Goal: Task Accomplishment & Management: Complete application form

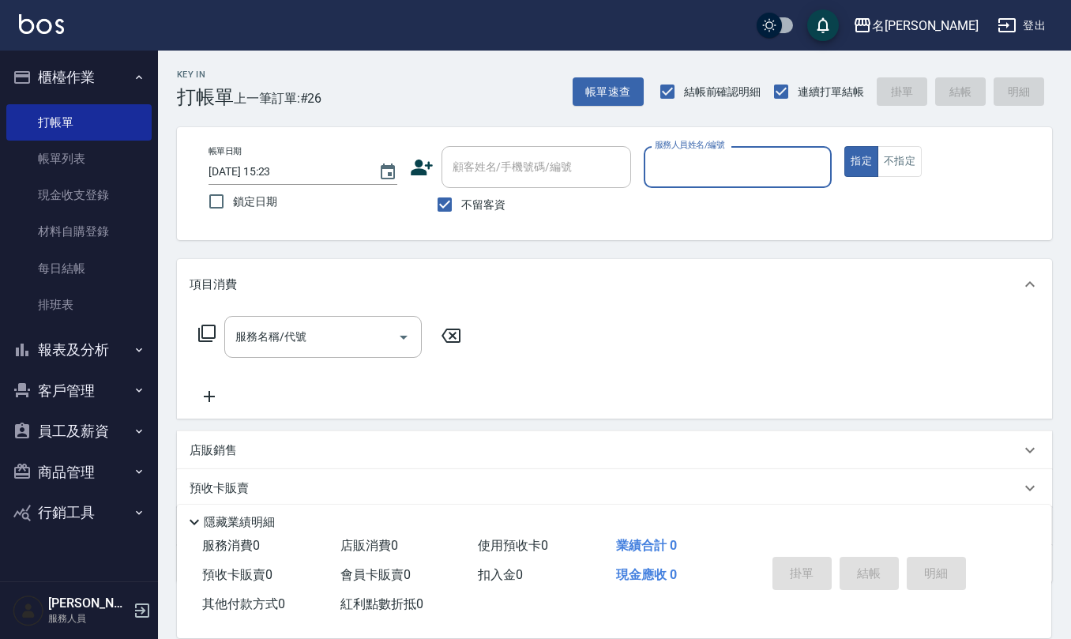
click at [844, 146] on button "指定" at bounding box center [861, 161] width 34 height 31
type button "true"
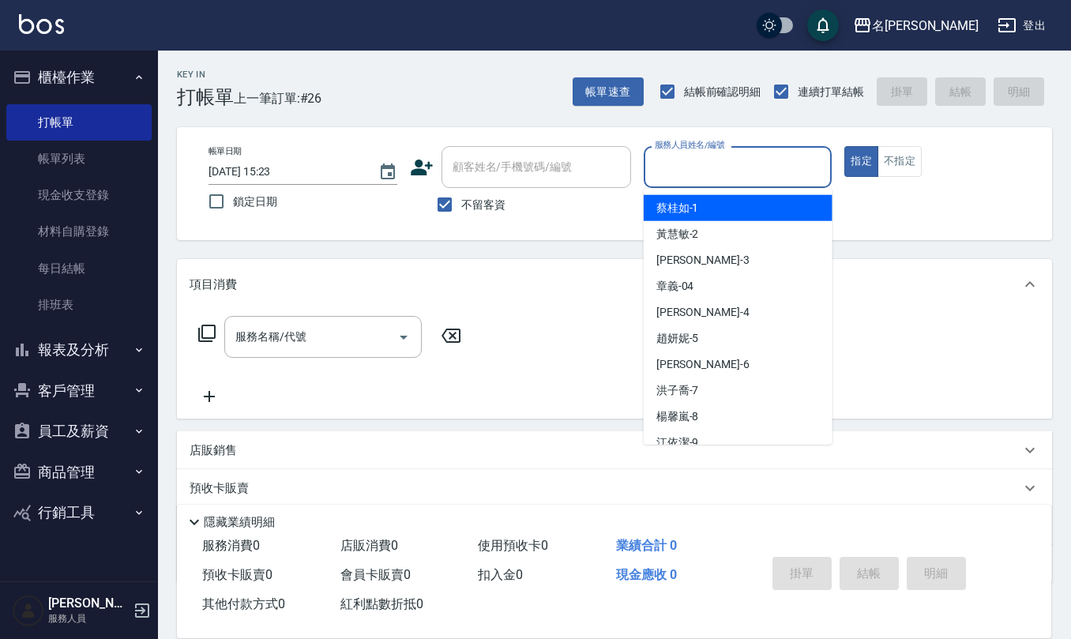
click at [677, 166] on input "服務人員姓名/編號" at bounding box center [738, 167] width 174 height 28
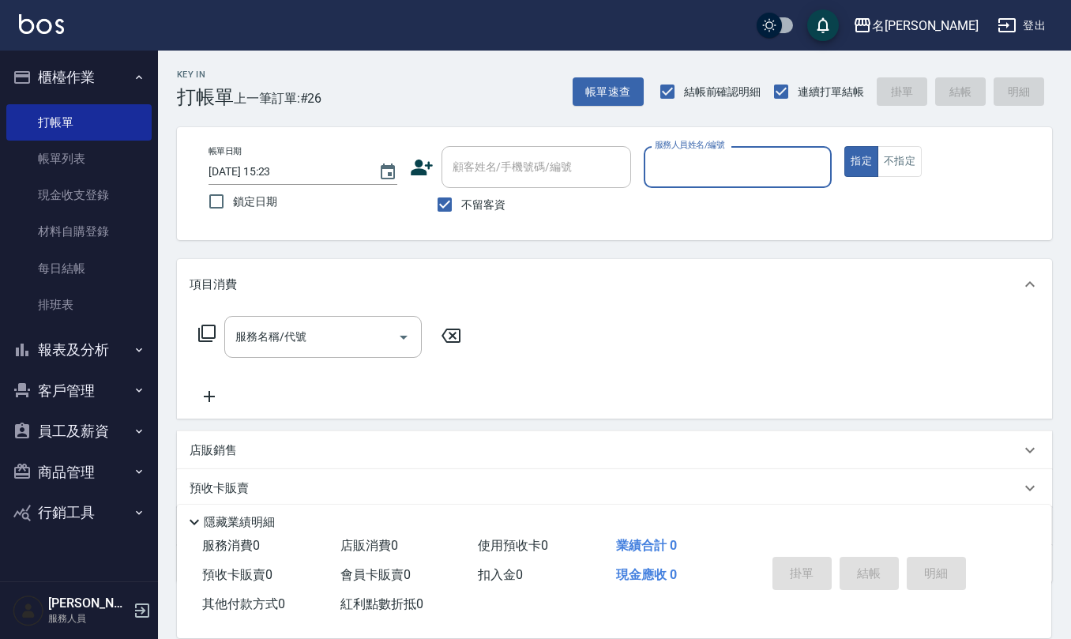
click at [677, 166] on input "服務人員姓名/編號" at bounding box center [738, 167] width 174 height 28
type input "[PERSON_NAME]-9"
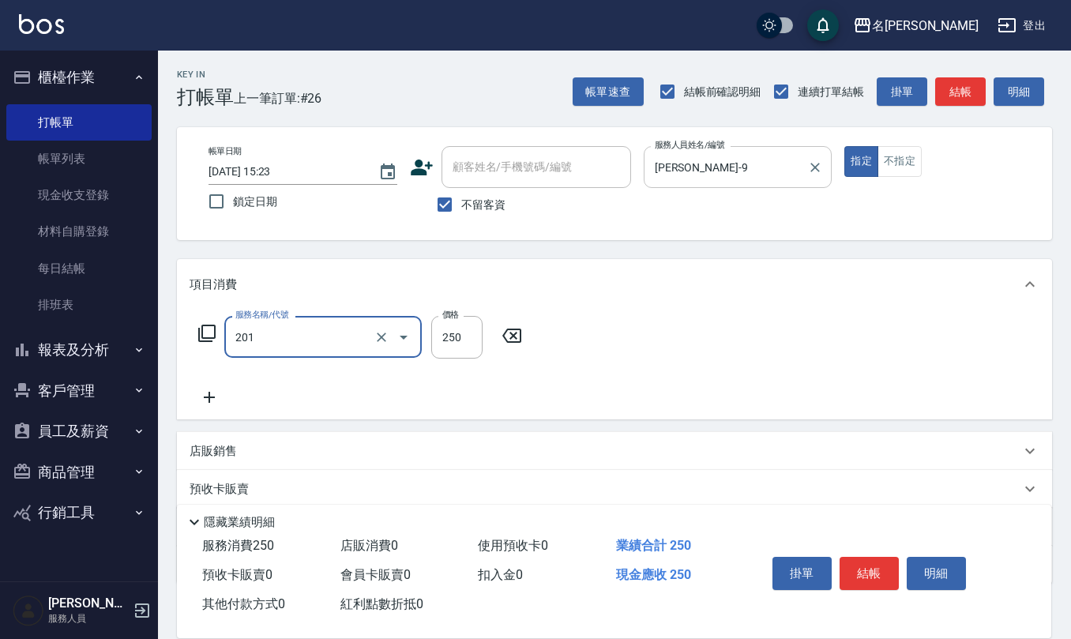
type input "洗髮(201)"
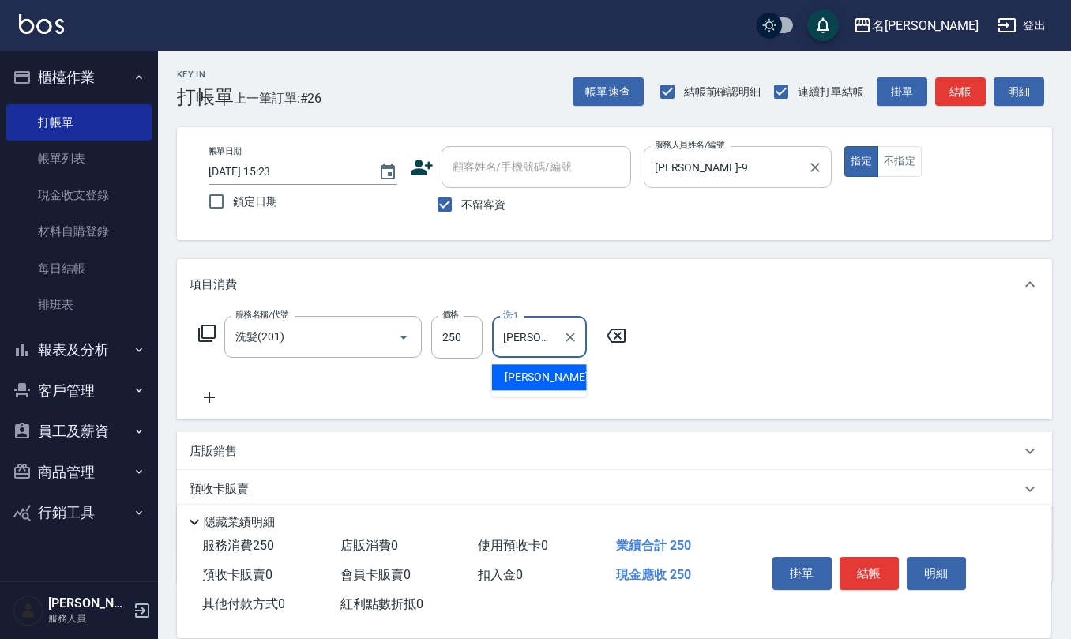
type input "[PERSON_NAME]-24"
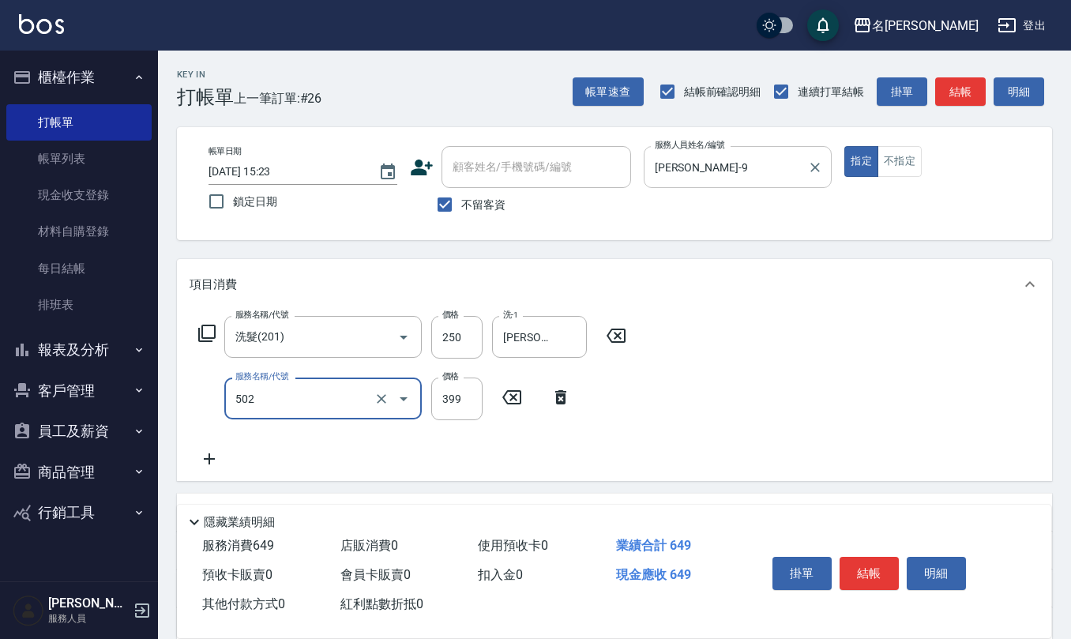
type input "挑染5束399(502)"
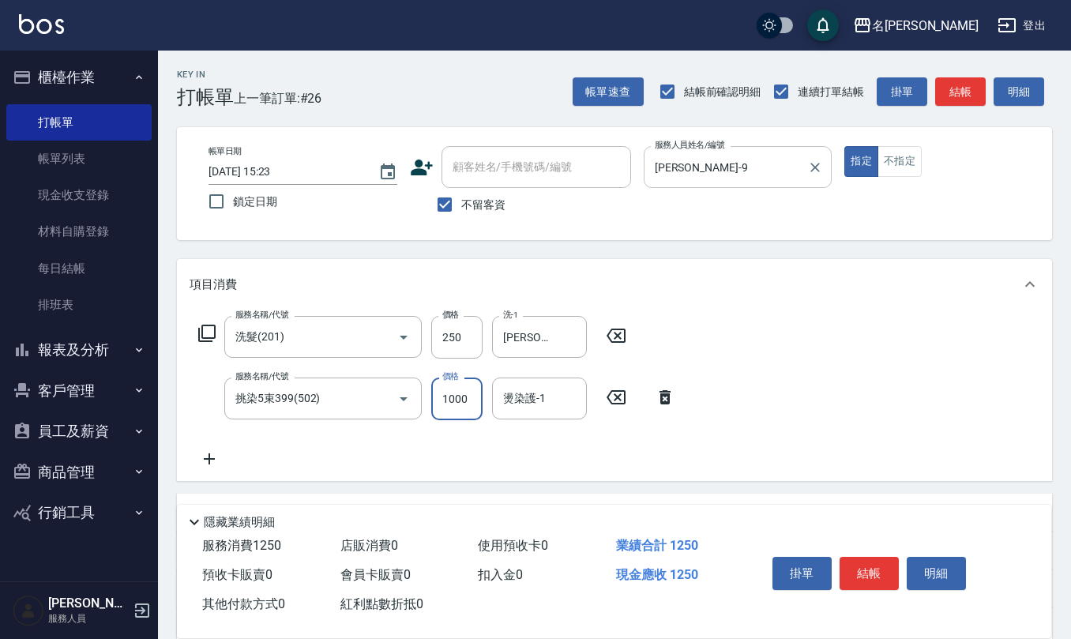
type input "1000"
type input "[PERSON_NAME]-24"
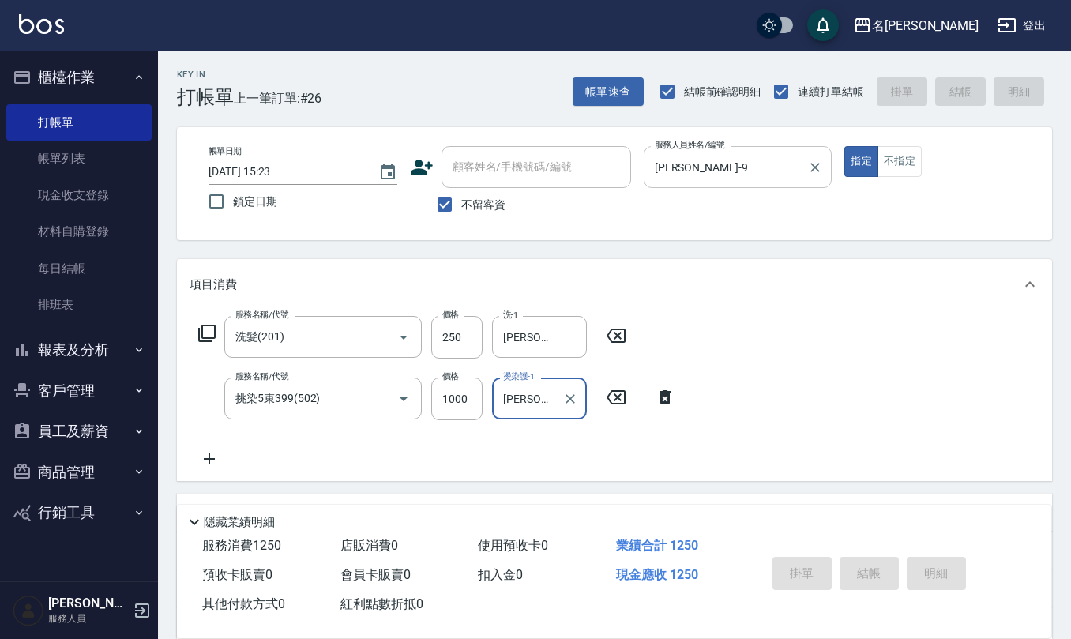
type input "[DATE] 16:07"
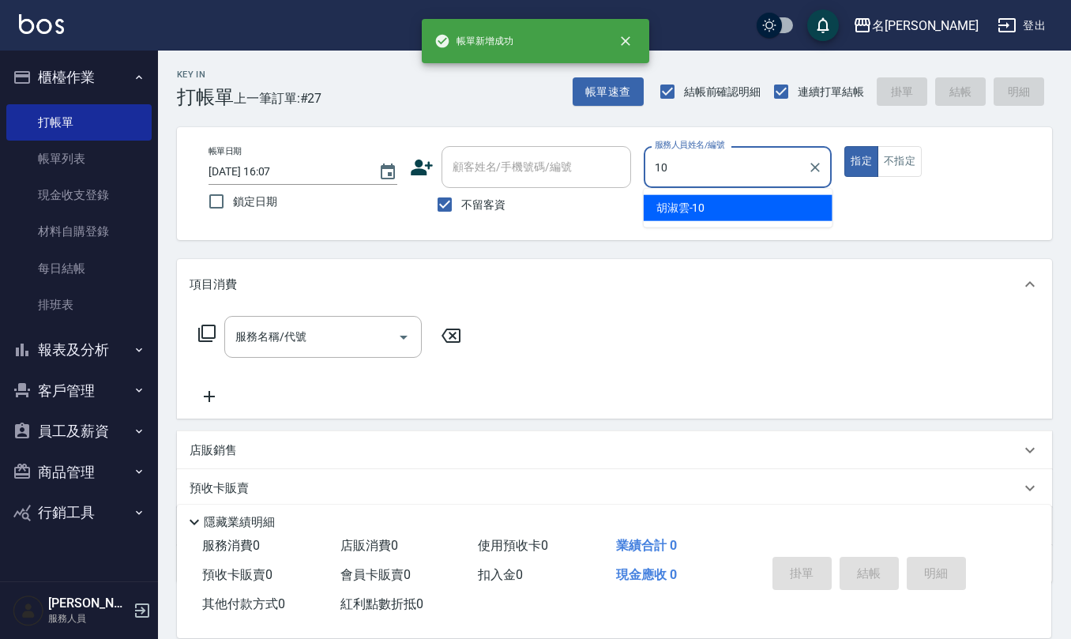
type input "[PERSON_NAME]-10"
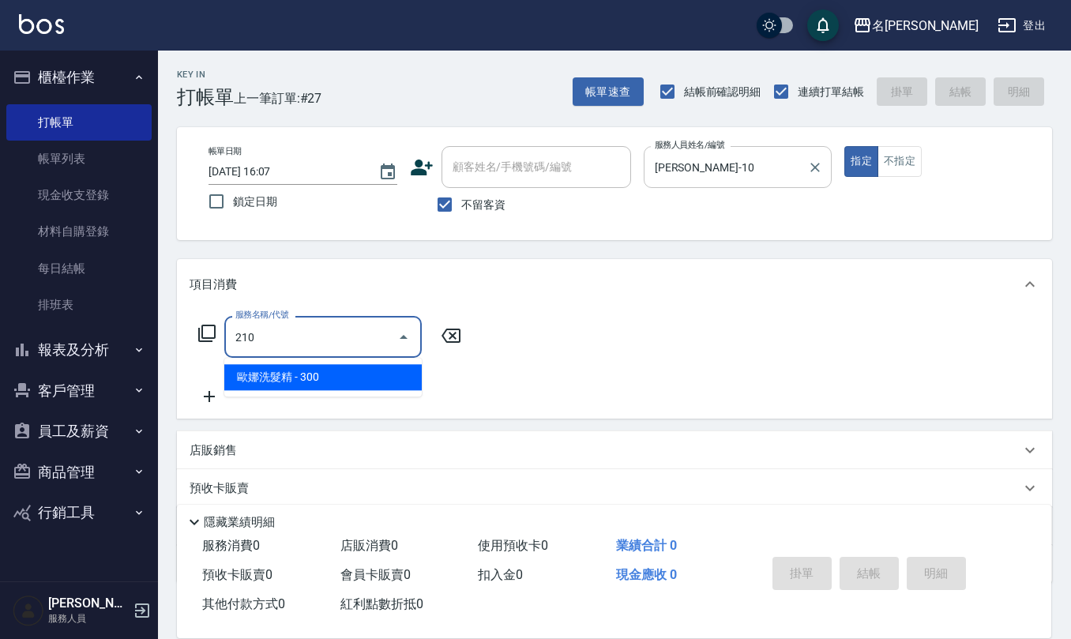
type input "歐娜洗髮精(210)"
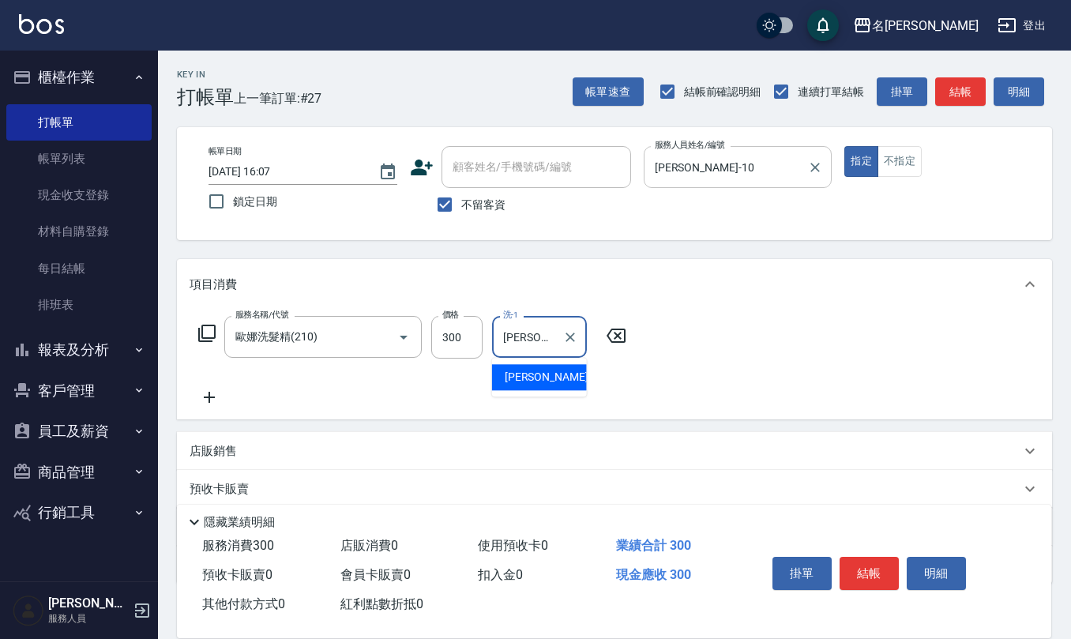
type input "[PERSON_NAME]-32"
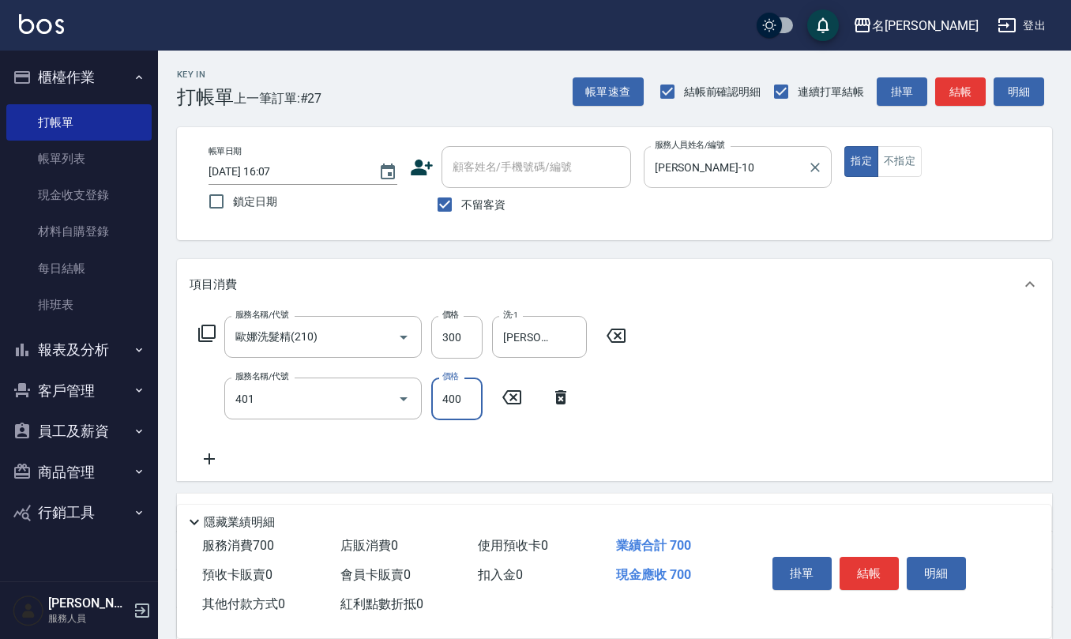
type input "剪髮(401)"
type input "200"
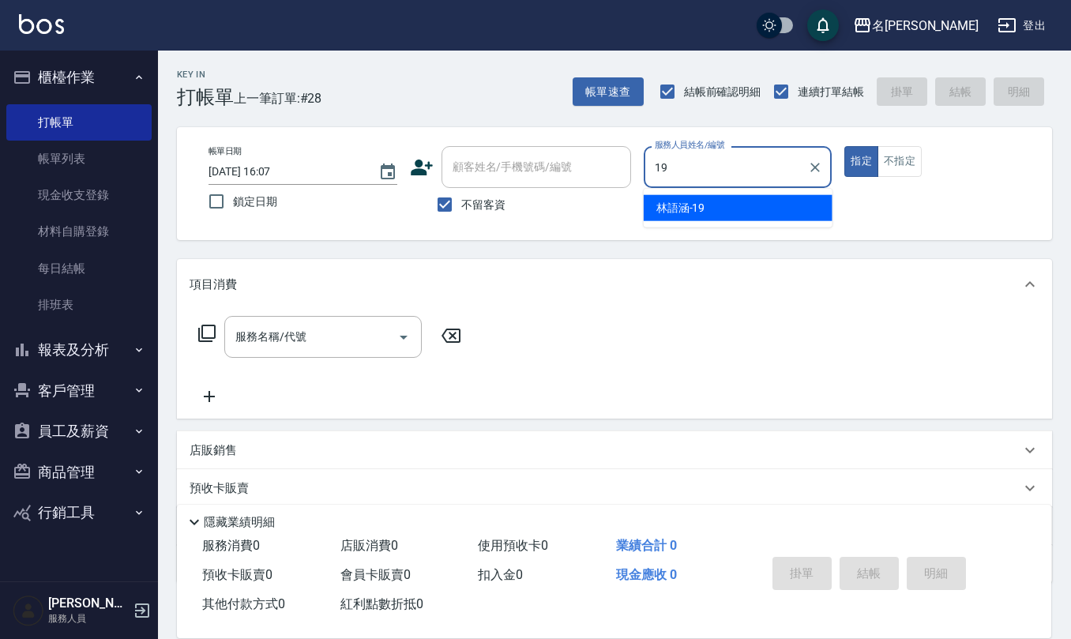
type input "[PERSON_NAME]-19"
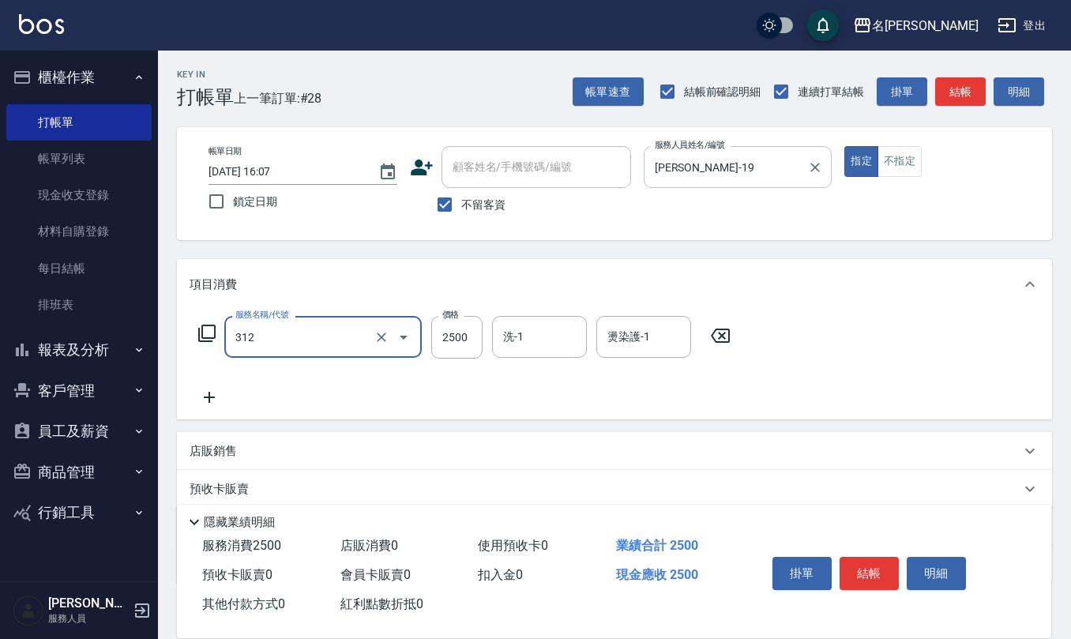
type input "有氧水離子燙2500(312)"
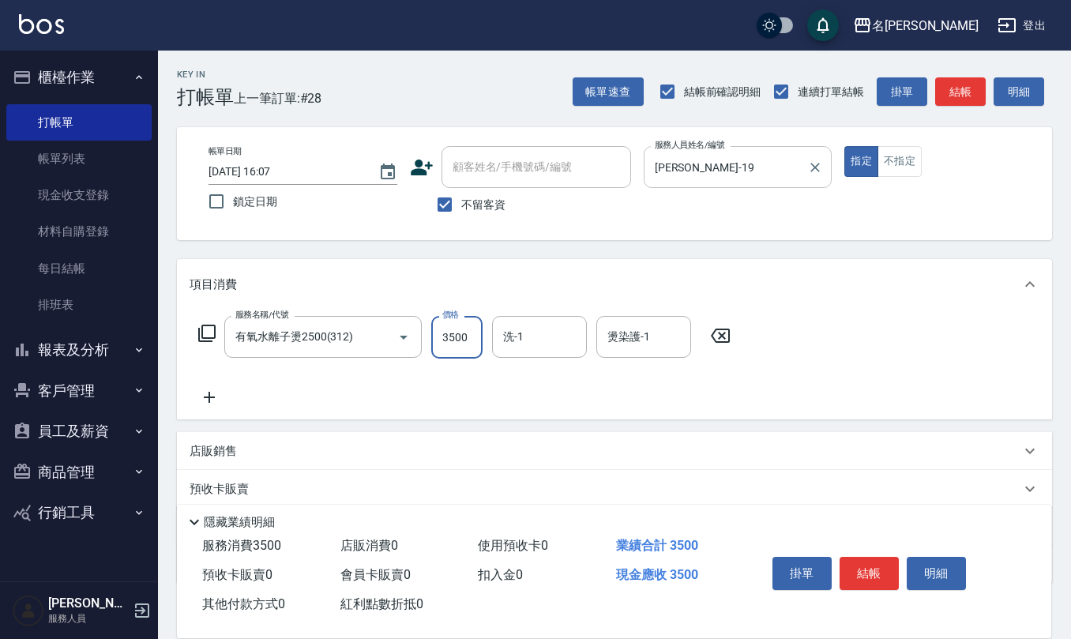
type input "3500"
type input "[PERSON_NAME]-20"
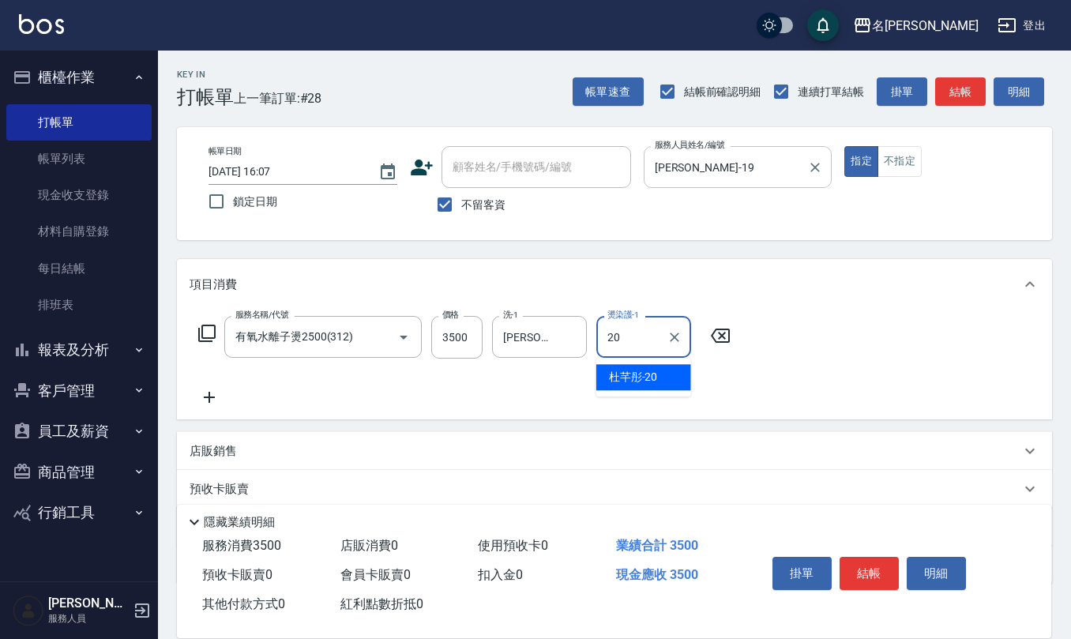
type input "[PERSON_NAME]-20"
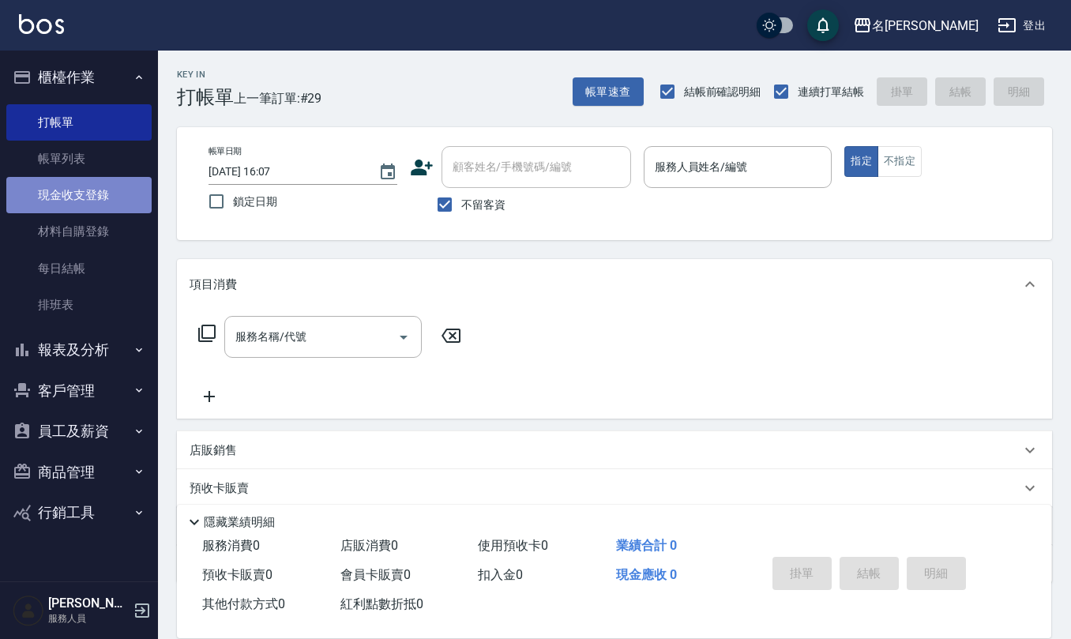
click at [122, 188] on link "現金收支登錄" at bounding box center [78, 195] width 145 height 36
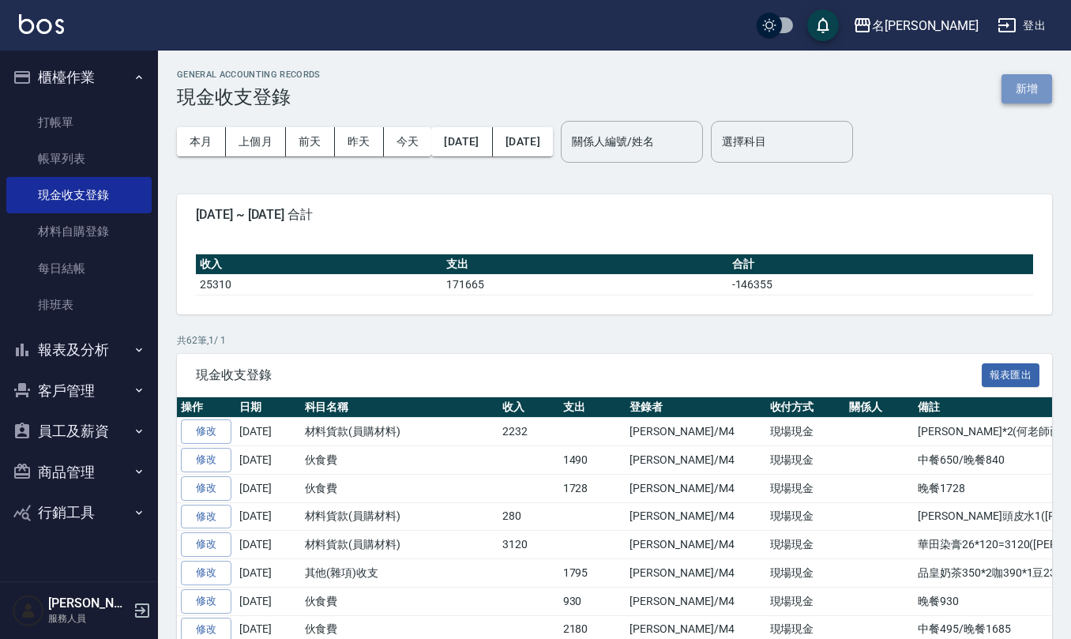
click at [1030, 77] on button "新增" at bounding box center [1026, 88] width 51 height 29
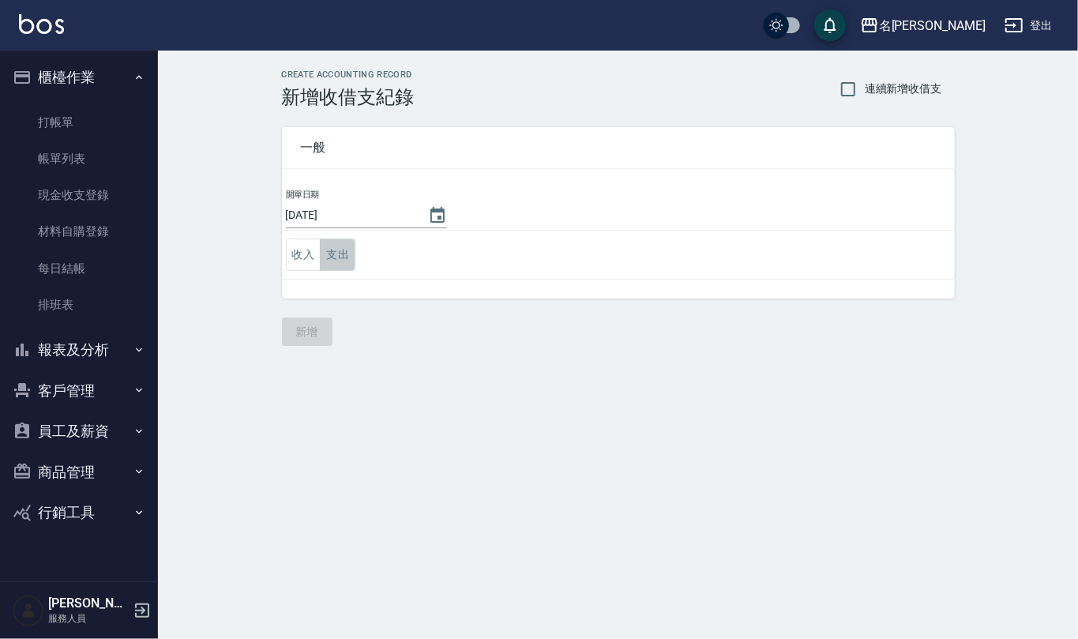
click at [326, 248] on button "支出" at bounding box center [338, 254] width 36 height 32
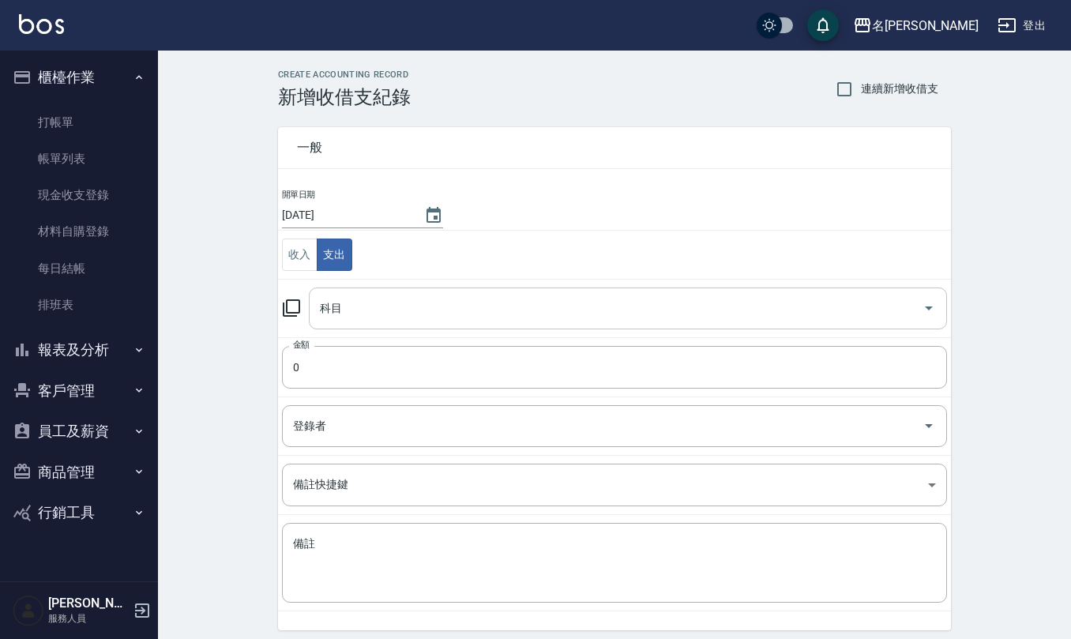
click at [357, 314] on input "科目" at bounding box center [616, 309] width 600 height 28
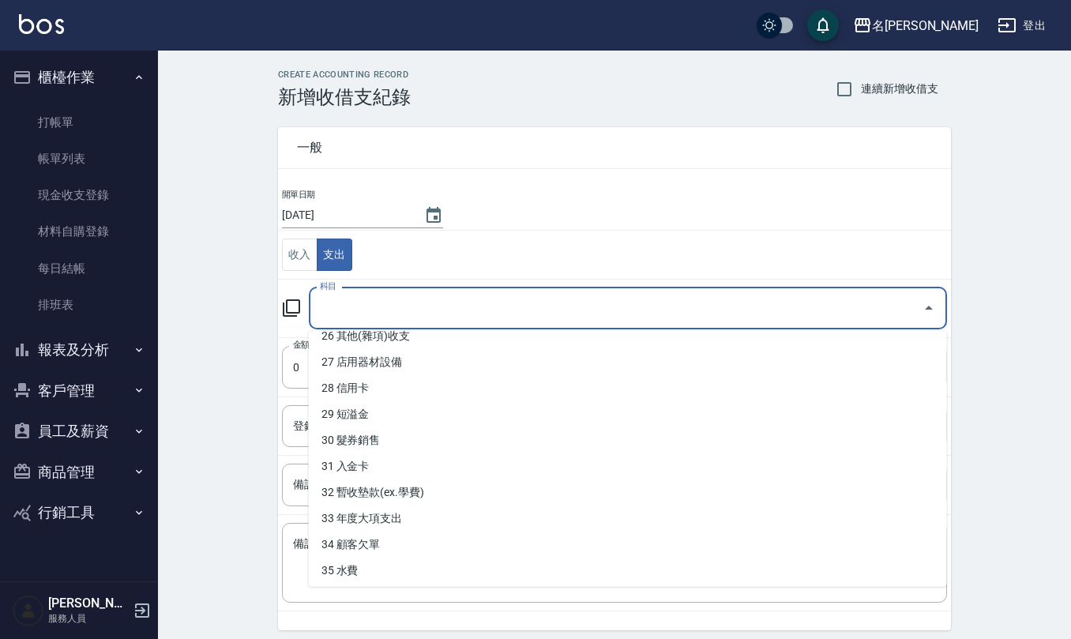
scroll to position [642, 0]
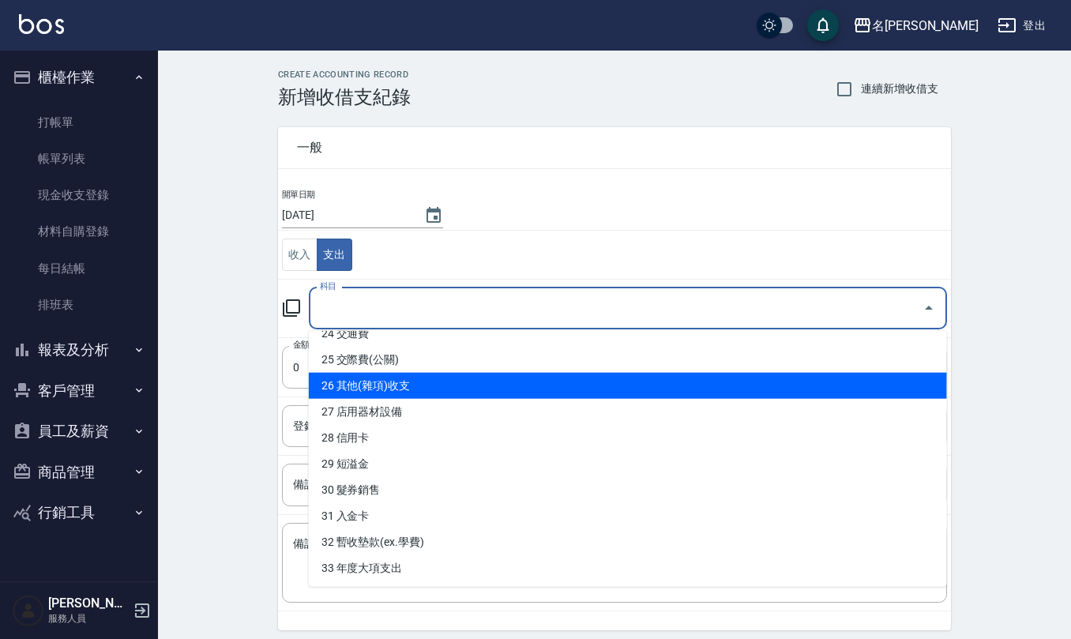
click at [553, 381] on li "26 其他(雜項)收支" at bounding box center [628, 386] width 638 height 26
type input "26 其他(雜項)收支"
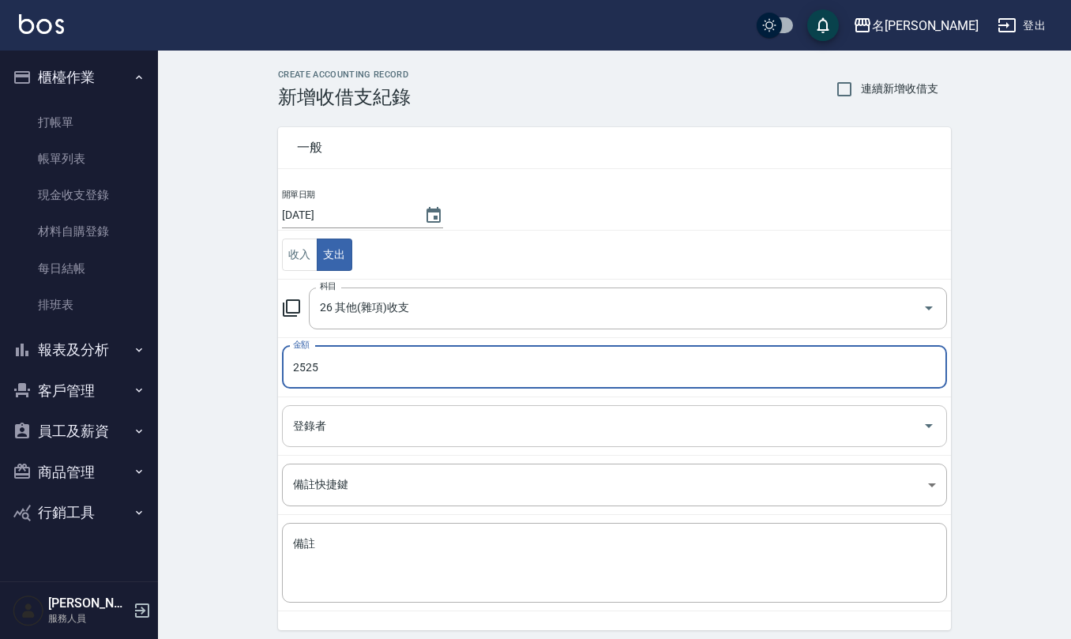
type input "2525"
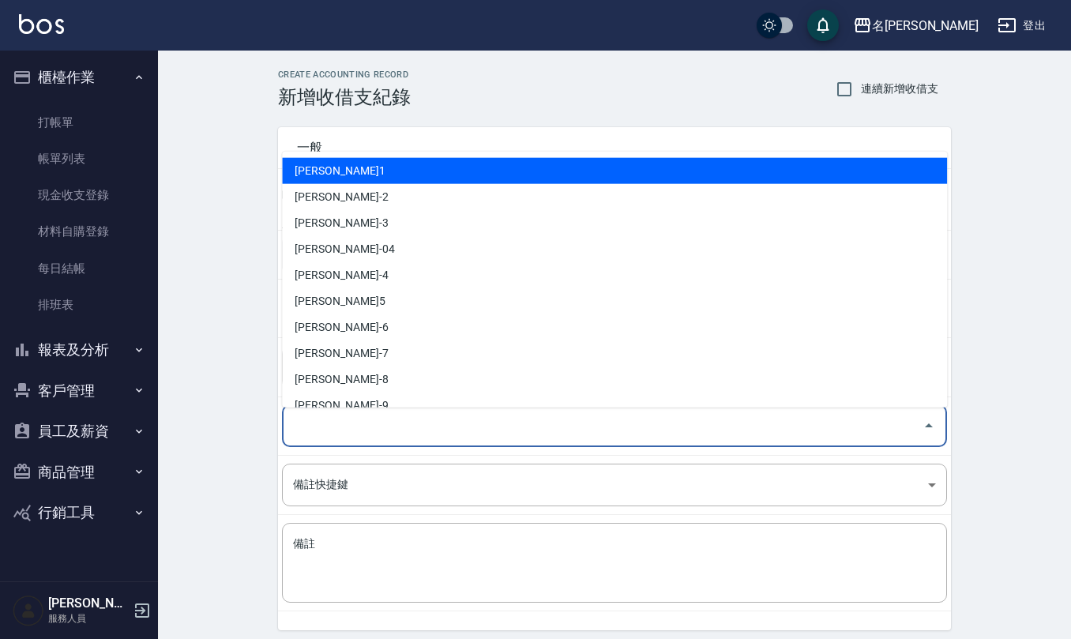
click at [500, 433] on input "登錄者" at bounding box center [602, 426] width 627 height 28
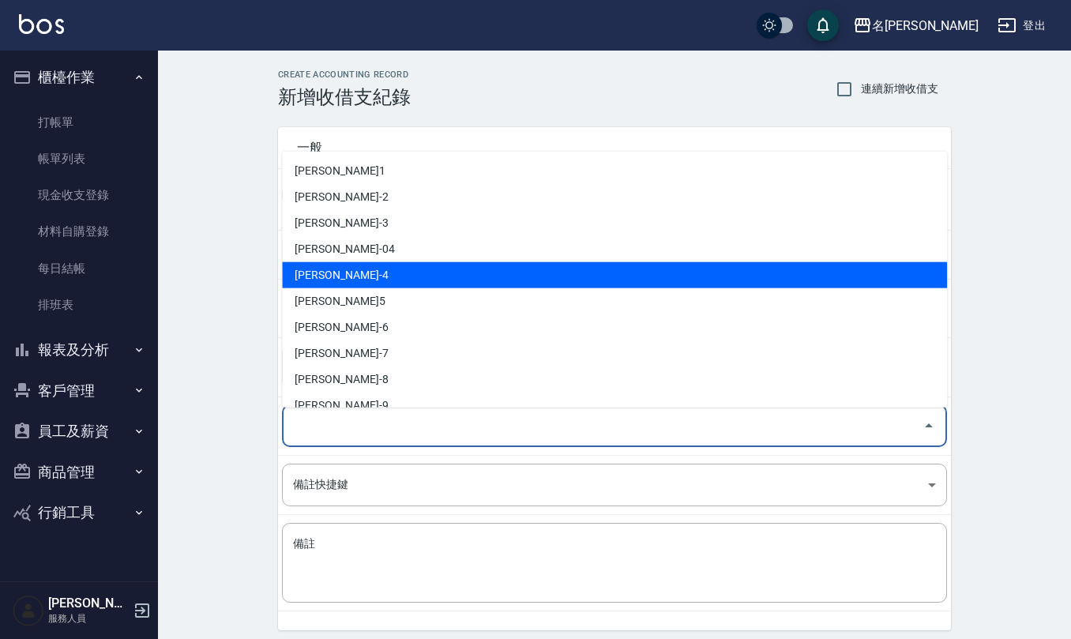
click at [430, 268] on li "[PERSON_NAME]-4" at bounding box center [614, 275] width 665 height 26
type input "[PERSON_NAME]-4"
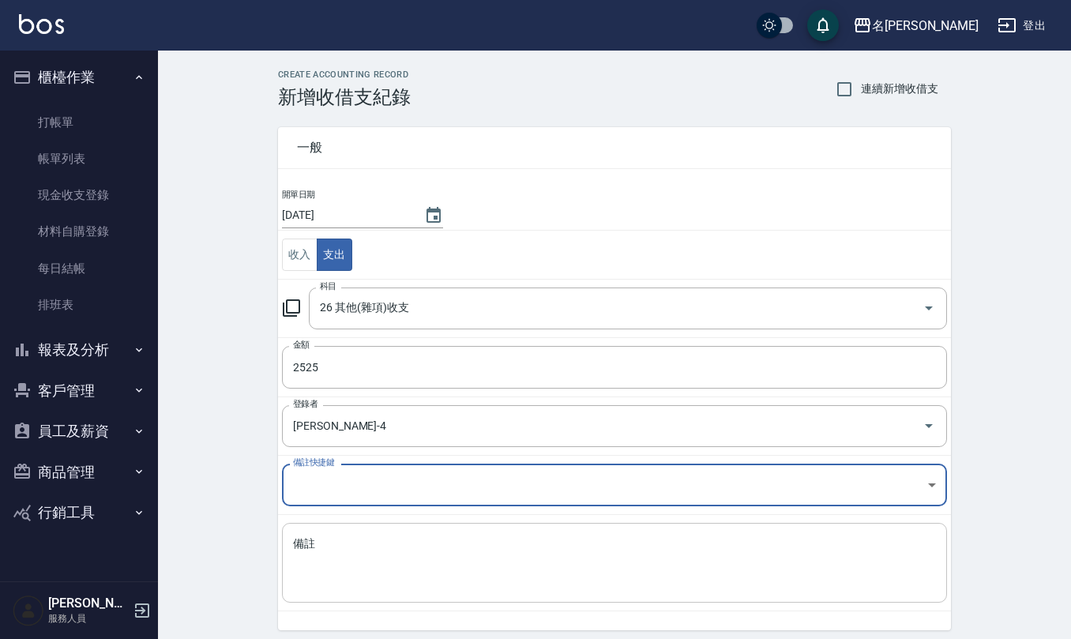
click at [427, 550] on textarea "備註" at bounding box center [614, 563] width 643 height 54
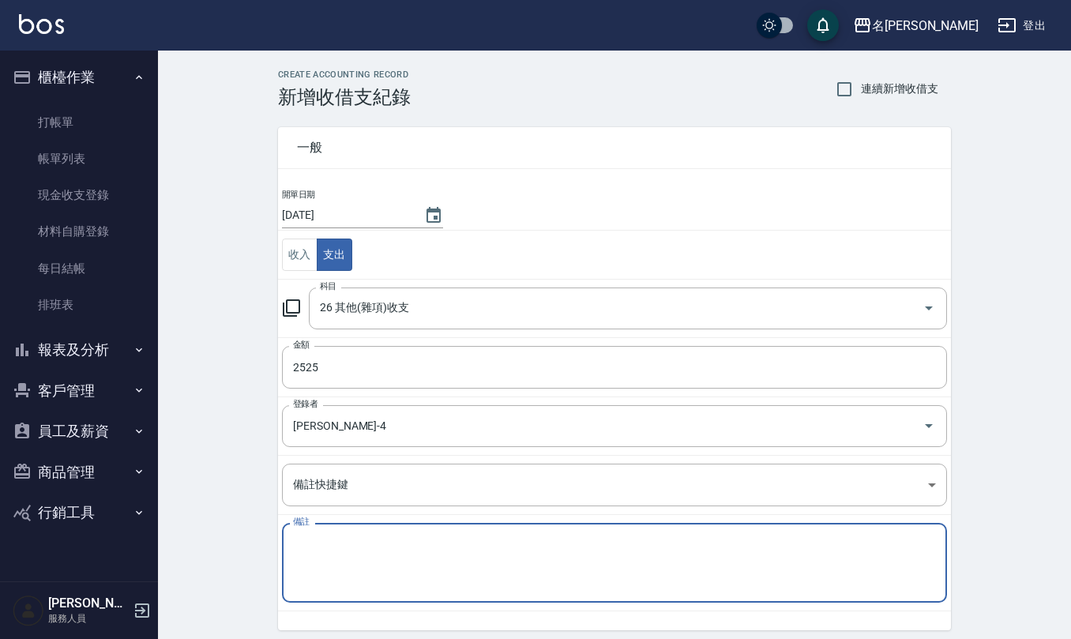
type textarea "1"
type textarea "恩"
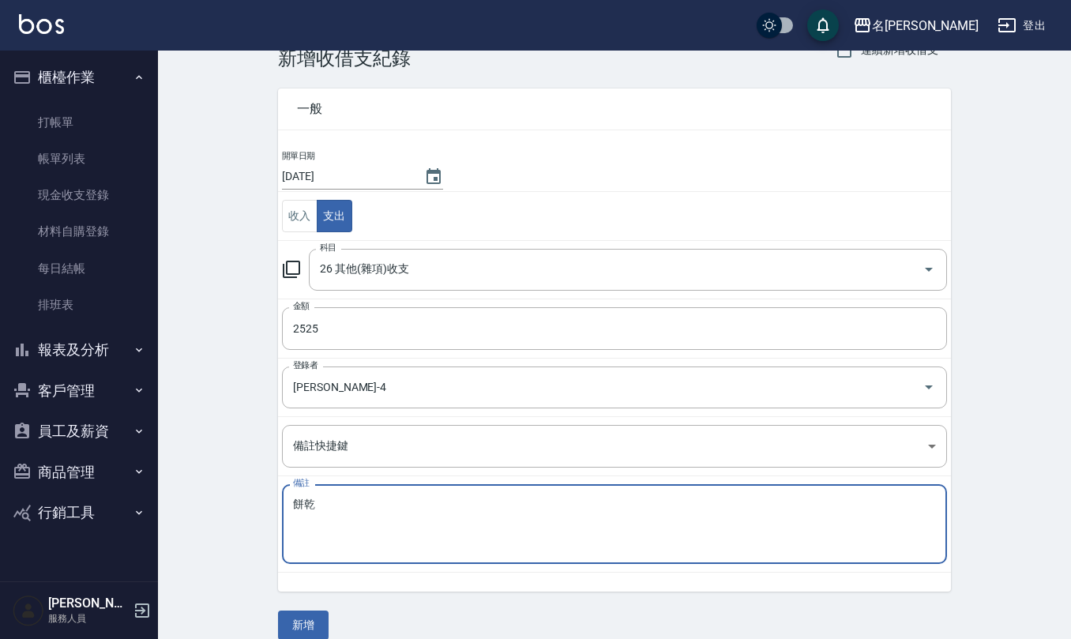
scroll to position [60, 0]
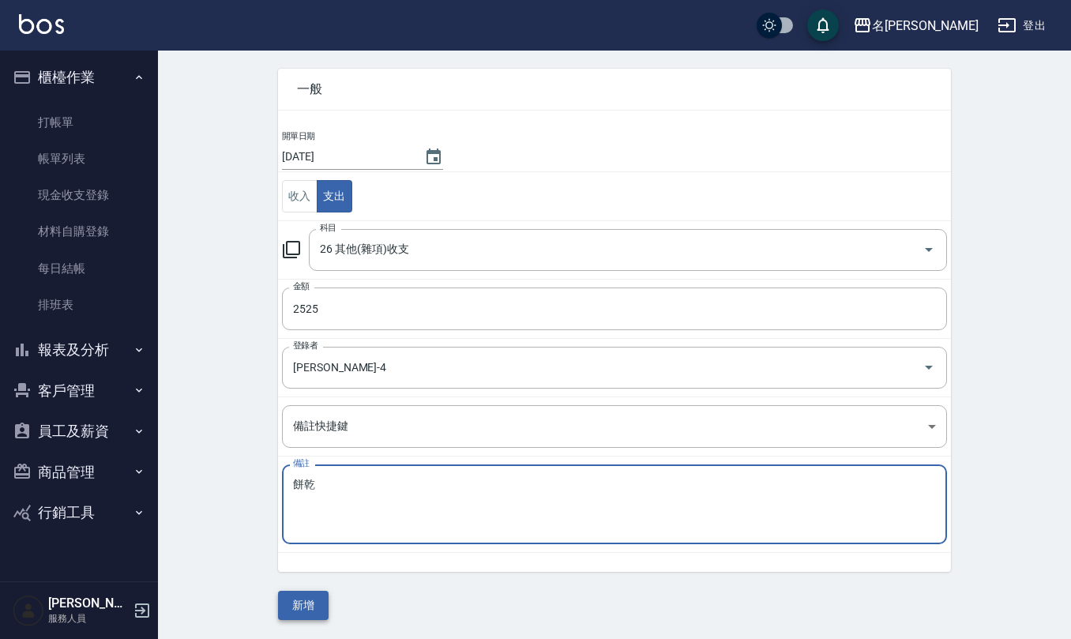
type textarea "餅乾"
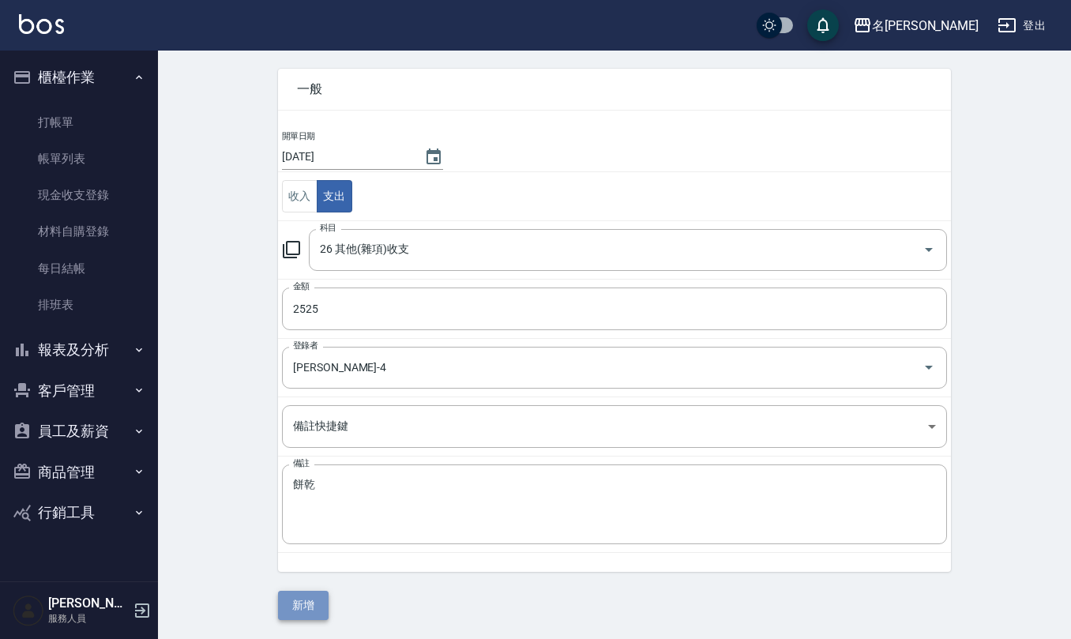
click at [300, 598] on button "新增" at bounding box center [303, 605] width 51 height 29
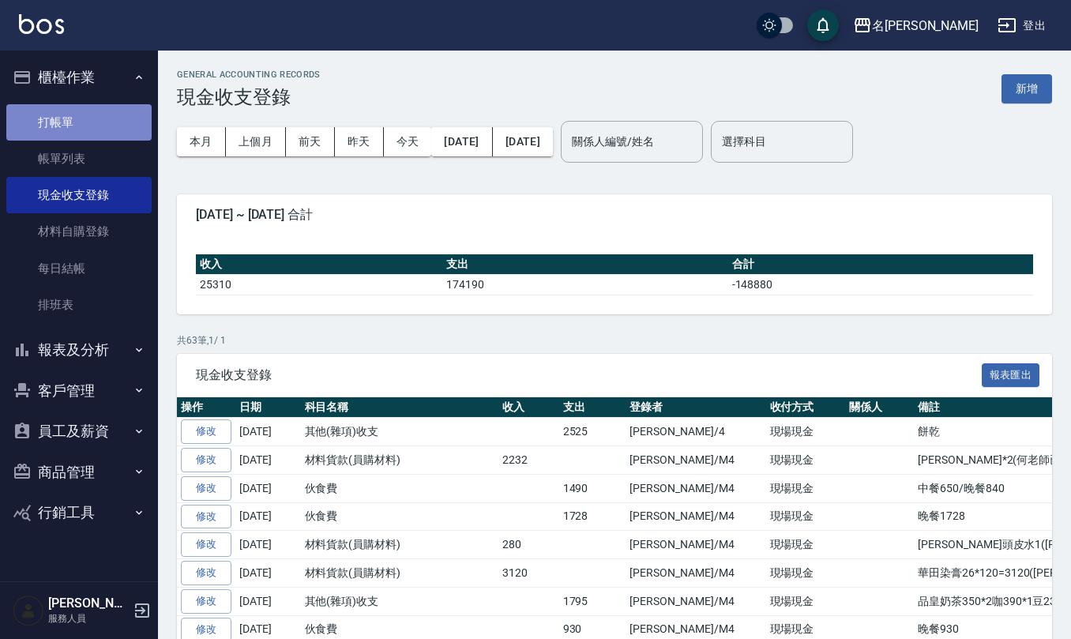
click at [42, 109] on link "打帳單" at bounding box center [78, 122] width 145 height 36
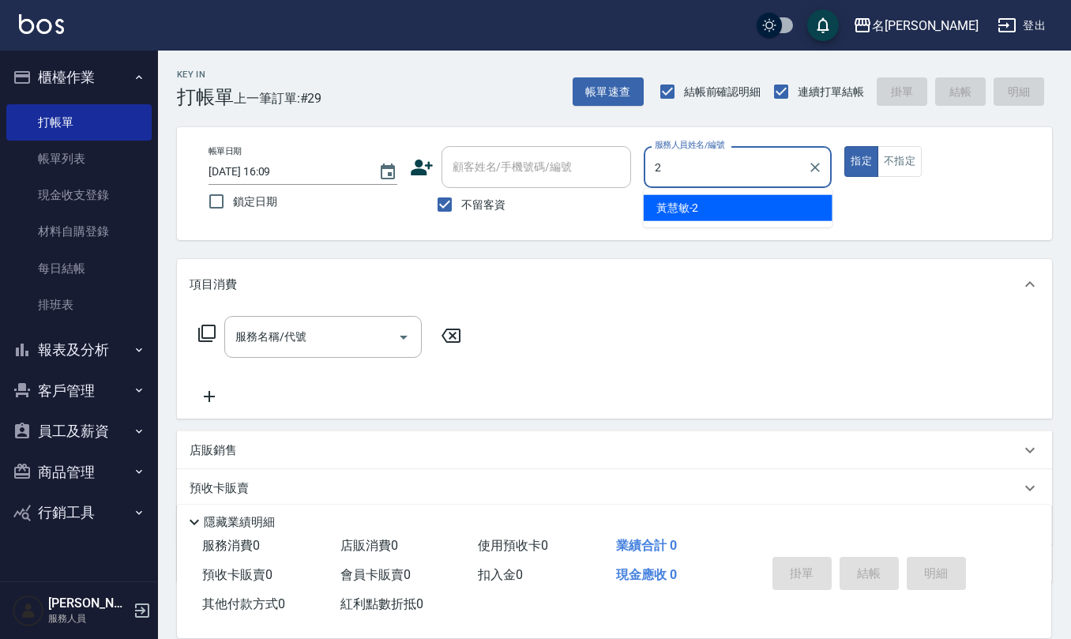
type input "[PERSON_NAME]-2"
type button "true"
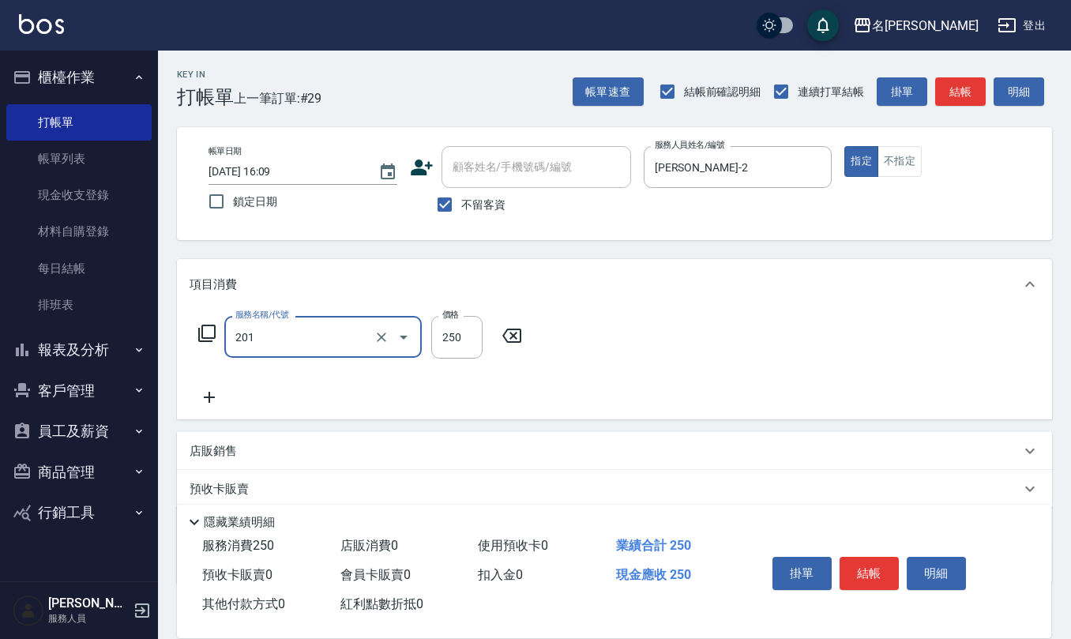
type input "洗髮(201)"
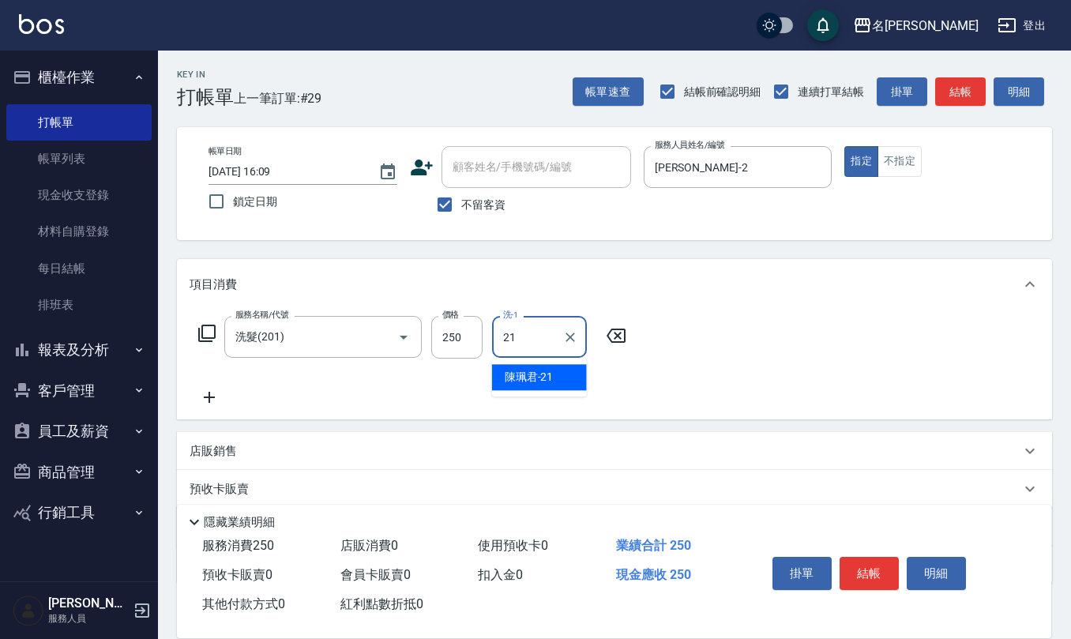
type input "[PERSON_NAME]-21"
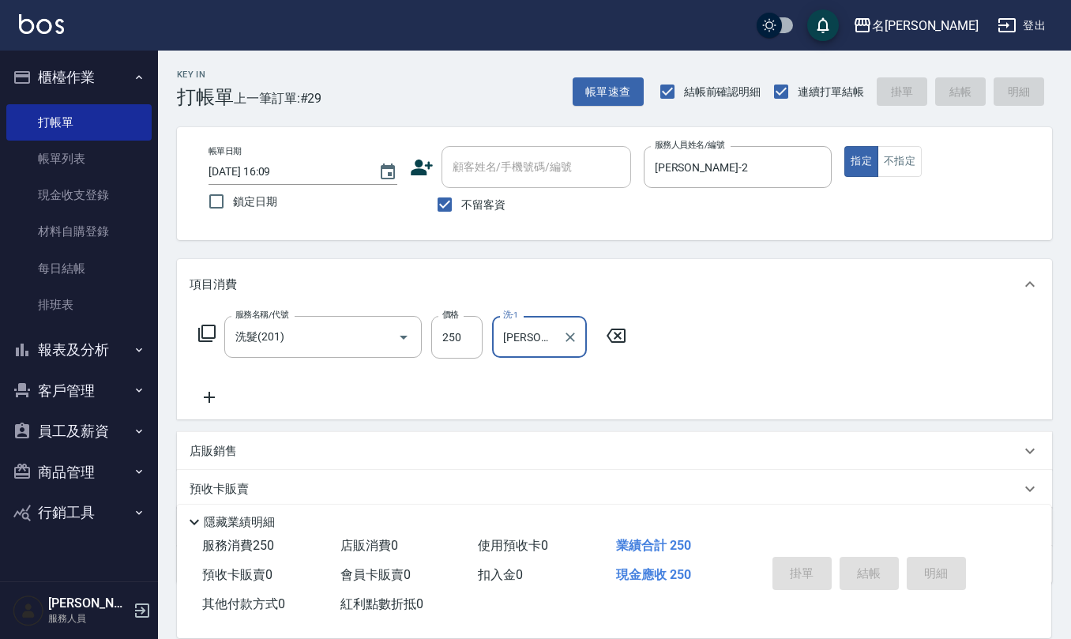
type input "[DATE] 16:29"
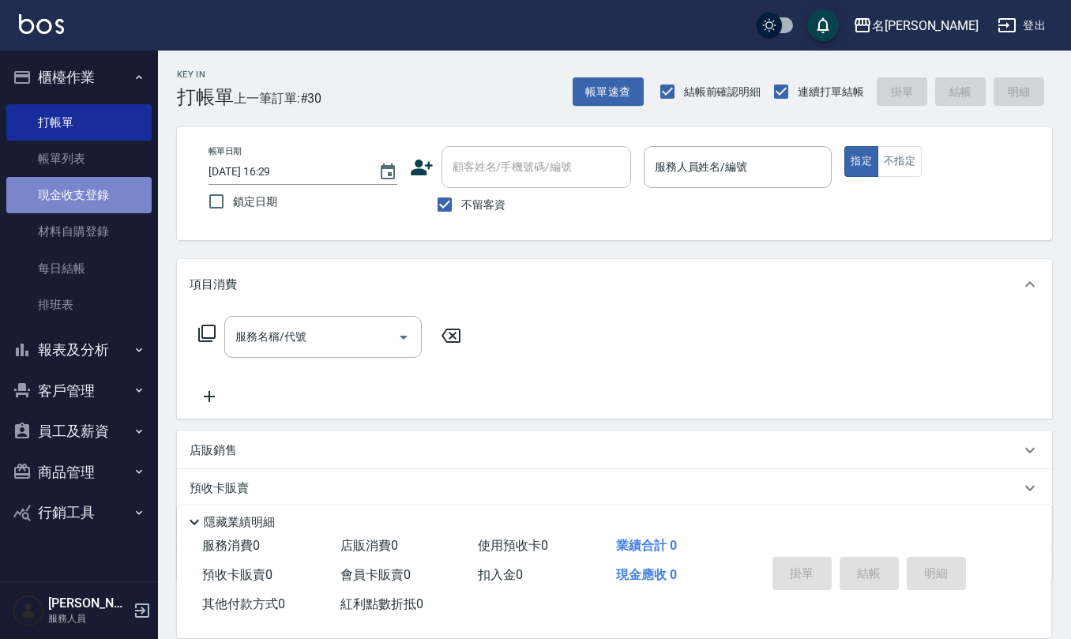
click at [104, 200] on link "現金收支登錄" at bounding box center [78, 195] width 145 height 36
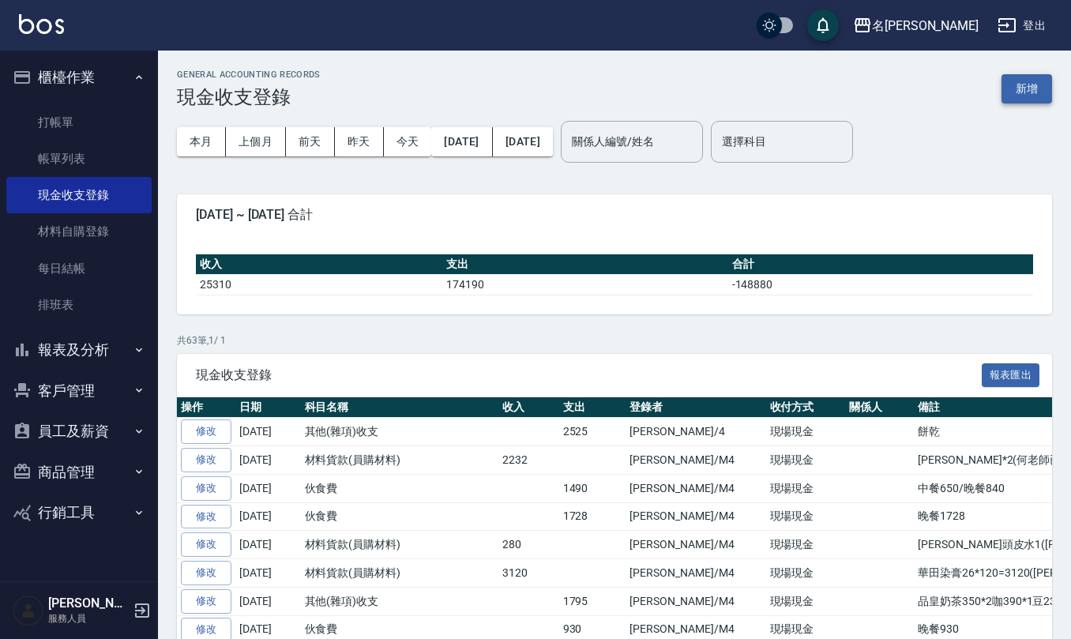
click at [1031, 86] on button "新增" at bounding box center [1026, 88] width 51 height 29
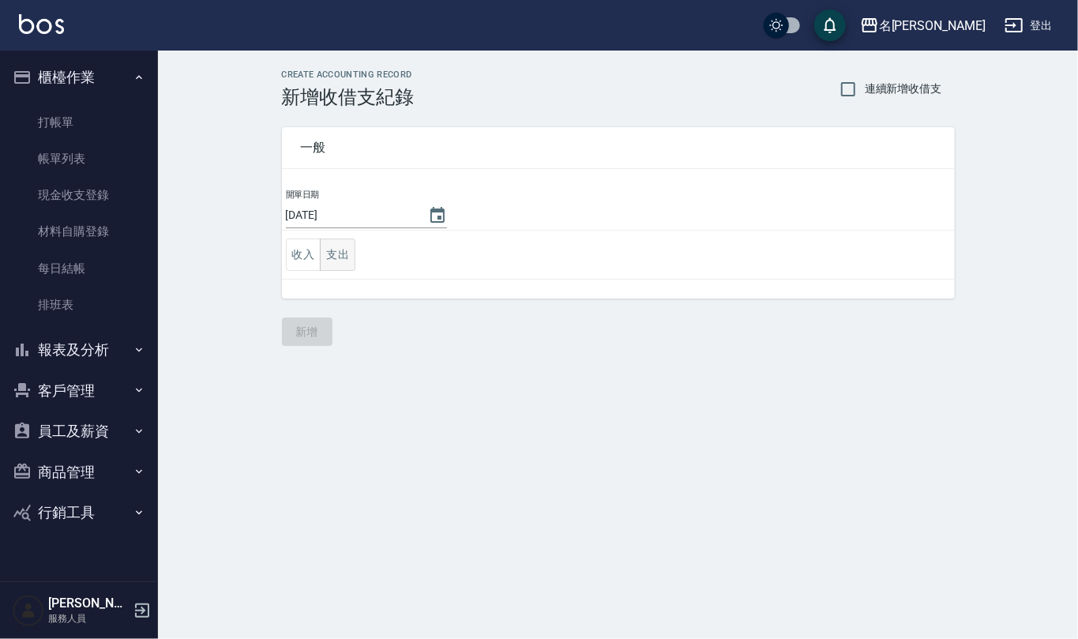
click at [336, 254] on button "支出" at bounding box center [338, 254] width 36 height 32
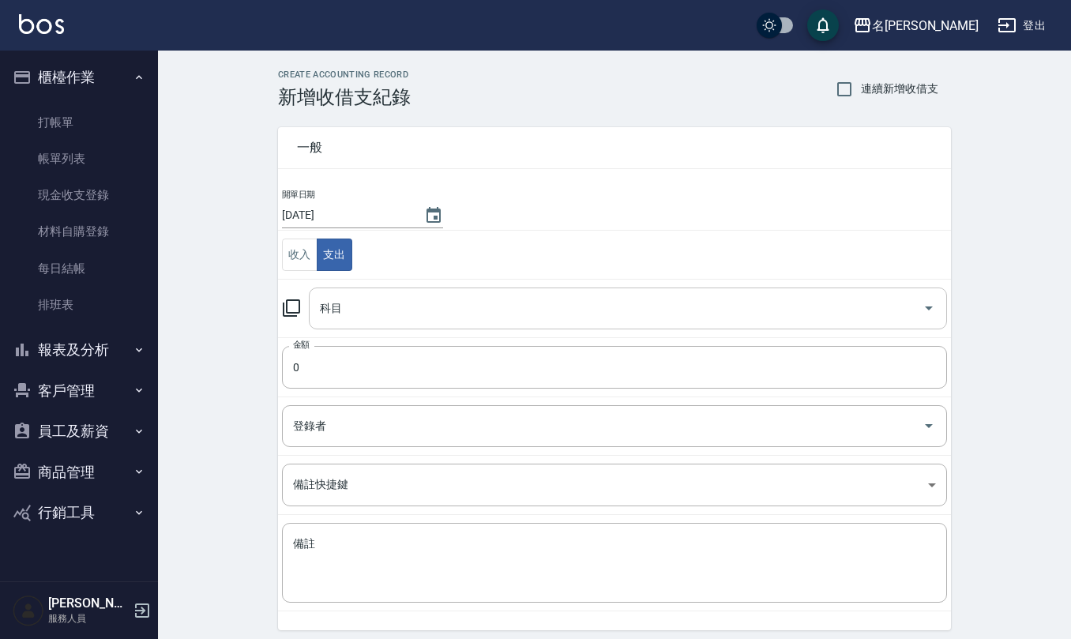
click at [355, 305] on input "科目" at bounding box center [616, 309] width 600 height 28
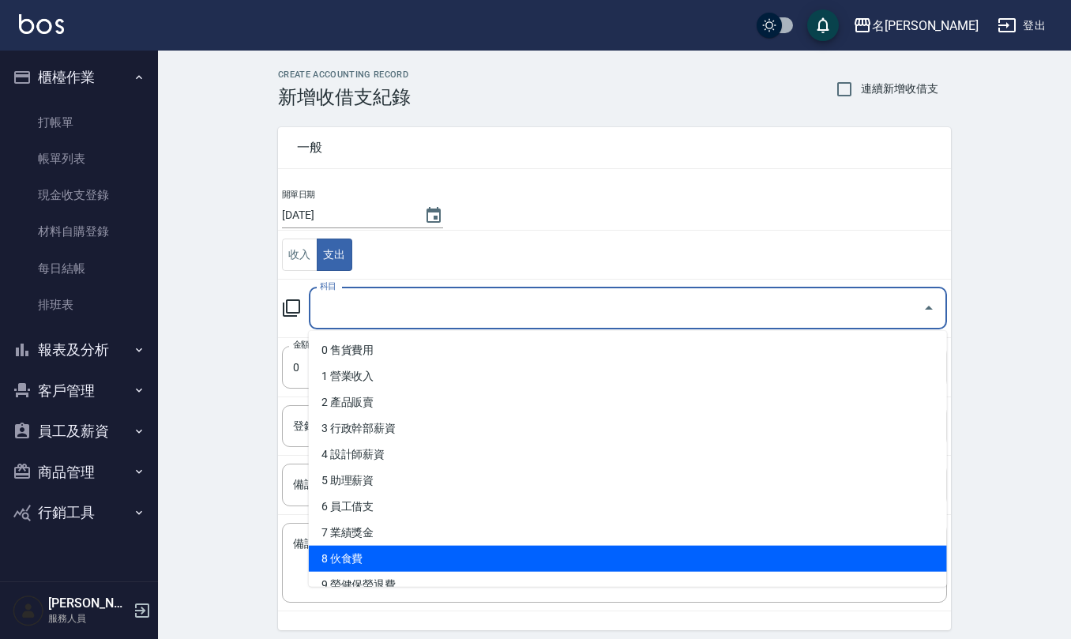
click at [411, 551] on li "8 伙食費" at bounding box center [628, 559] width 638 height 26
type input "8 伙食費"
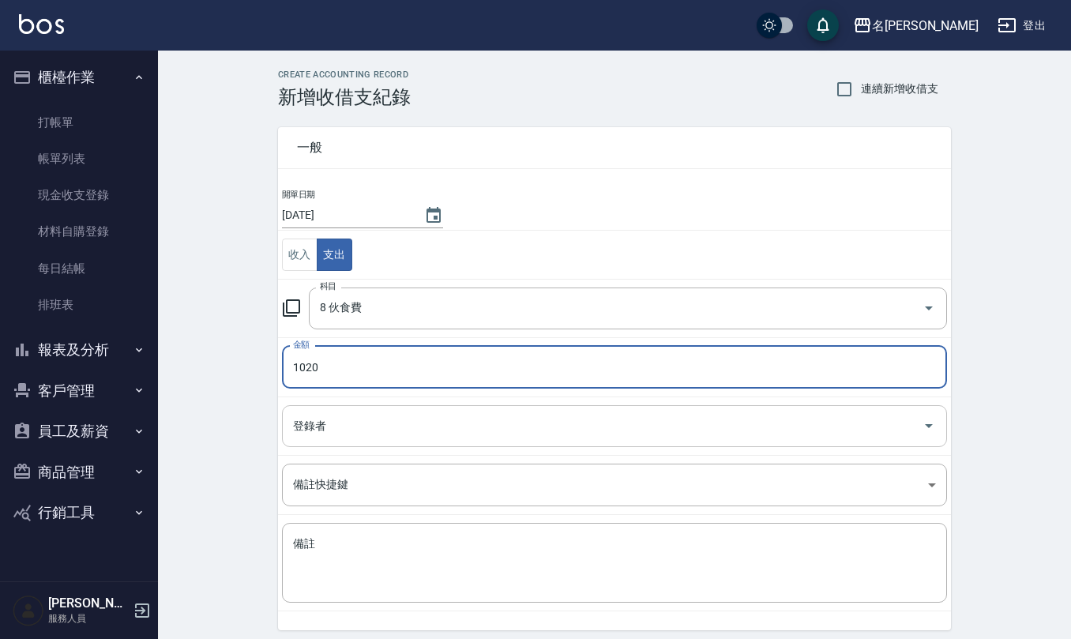
type input "1020"
click at [392, 436] on input "登錄者" at bounding box center [602, 426] width 627 height 28
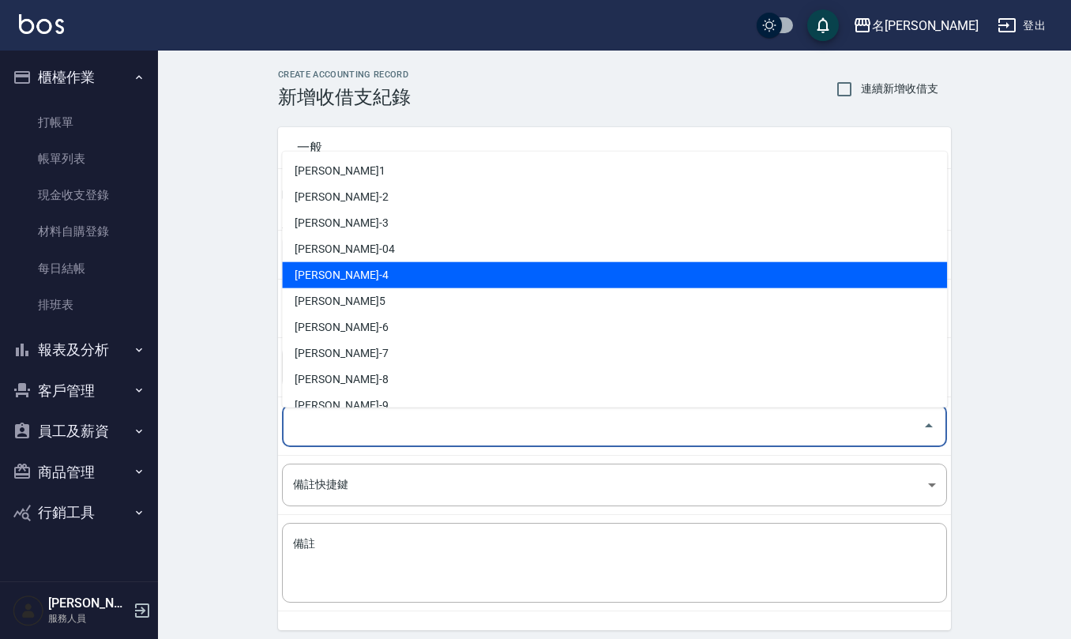
click at [402, 275] on li "[PERSON_NAME]-4" at bounding box center [614, 275] width 665 height 26
type input "[PERSON_NAME]-4"
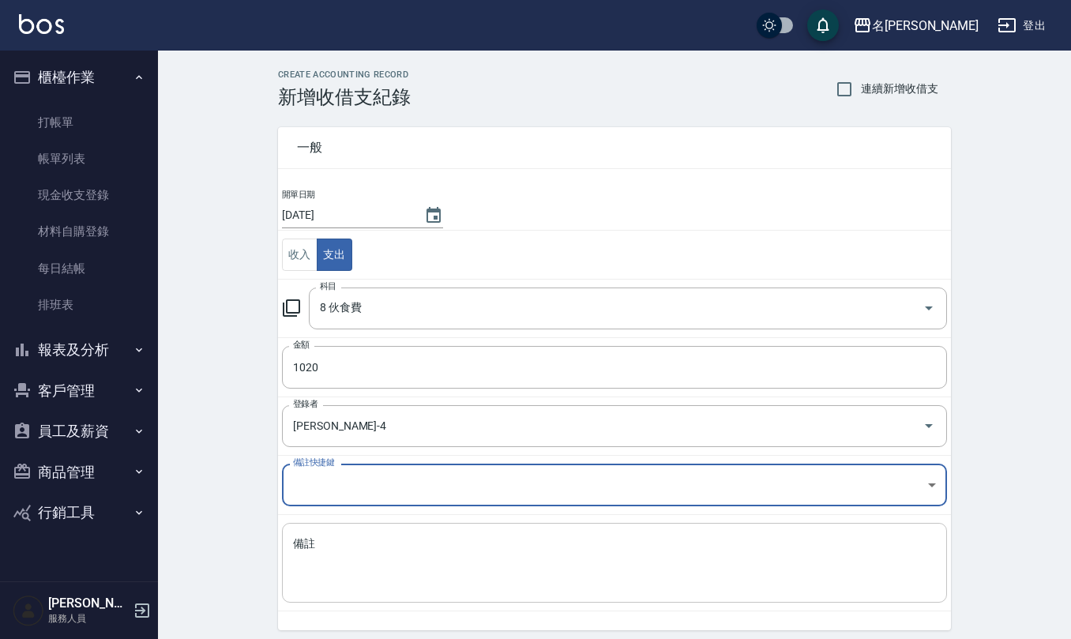
click at [387, 553] on textarea "備註" at bounding box center [614, 563] width 643 height 54
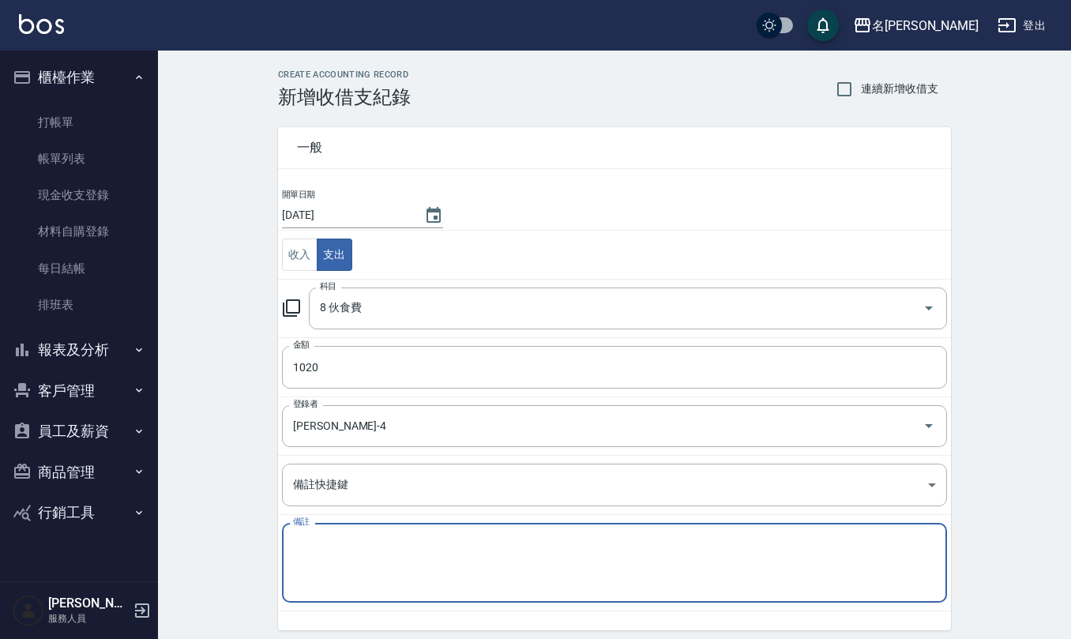
type textarea "j"
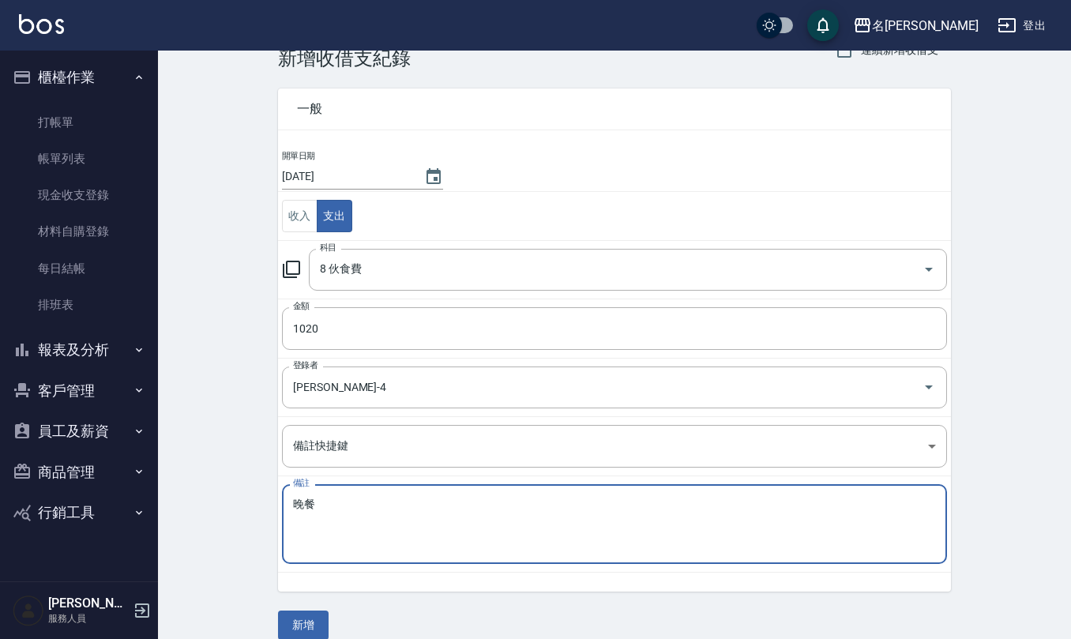
scroll to position [60, 0]
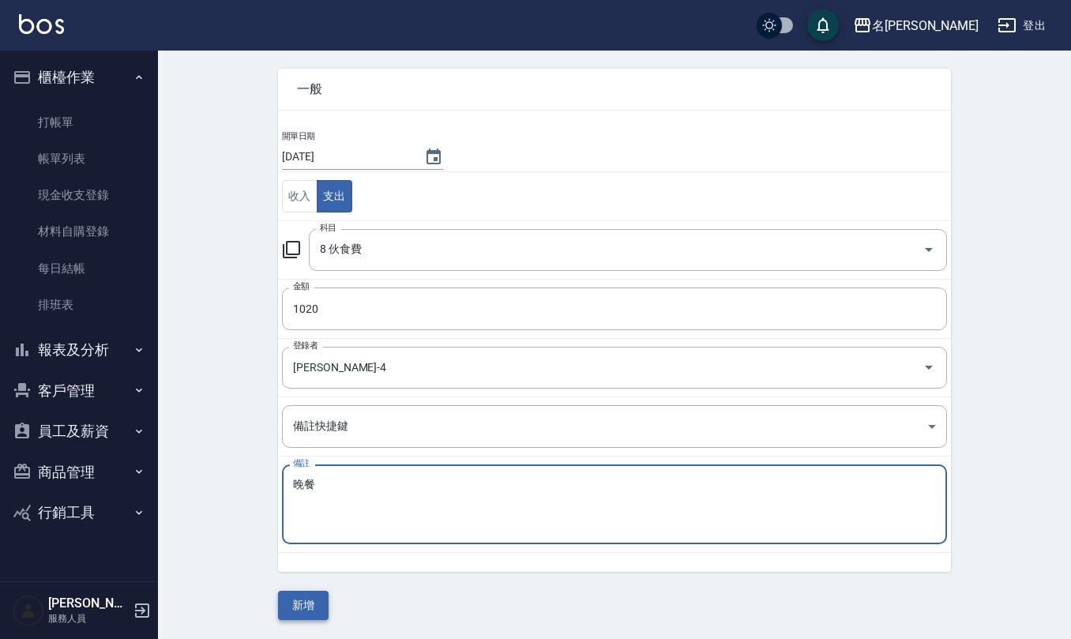
type textarea "晚餐"
click at [306, 601] on button "新增" at bounding box center [303, 605] width 51 height 29
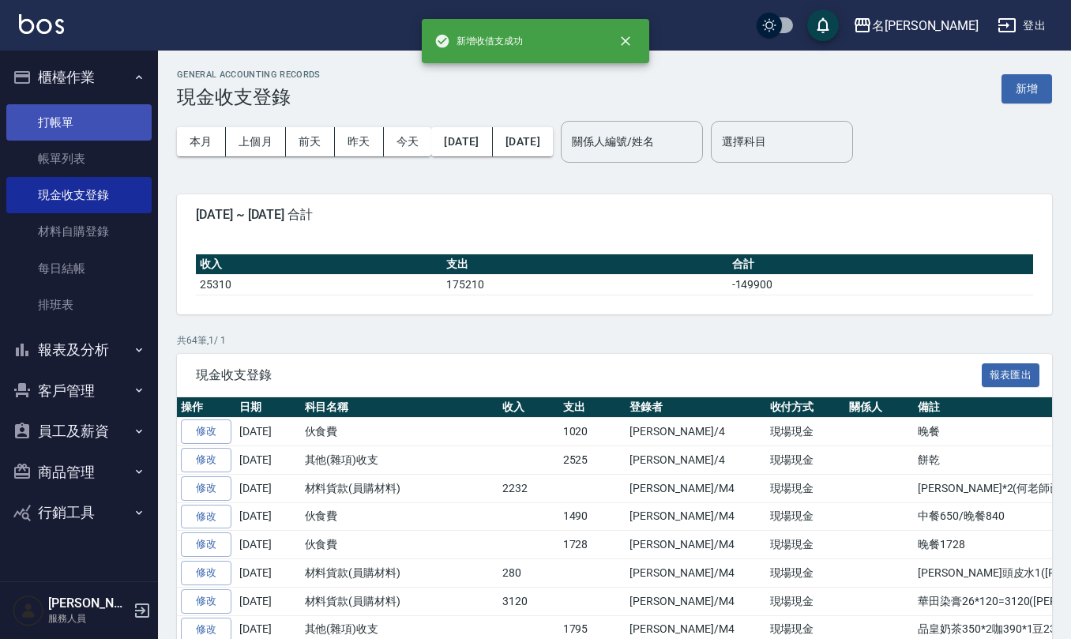
click at [80, 125] on link "打帳單" at bounding box center [78, 122] width 145 height 36
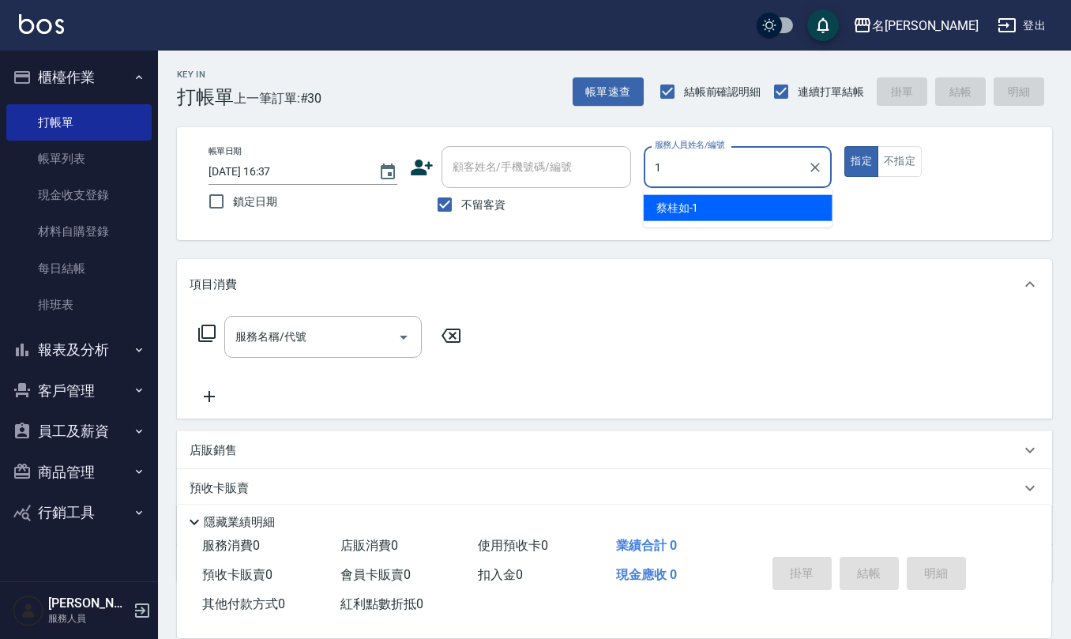
type input "[PERSON_NAME]1"
type button "true"
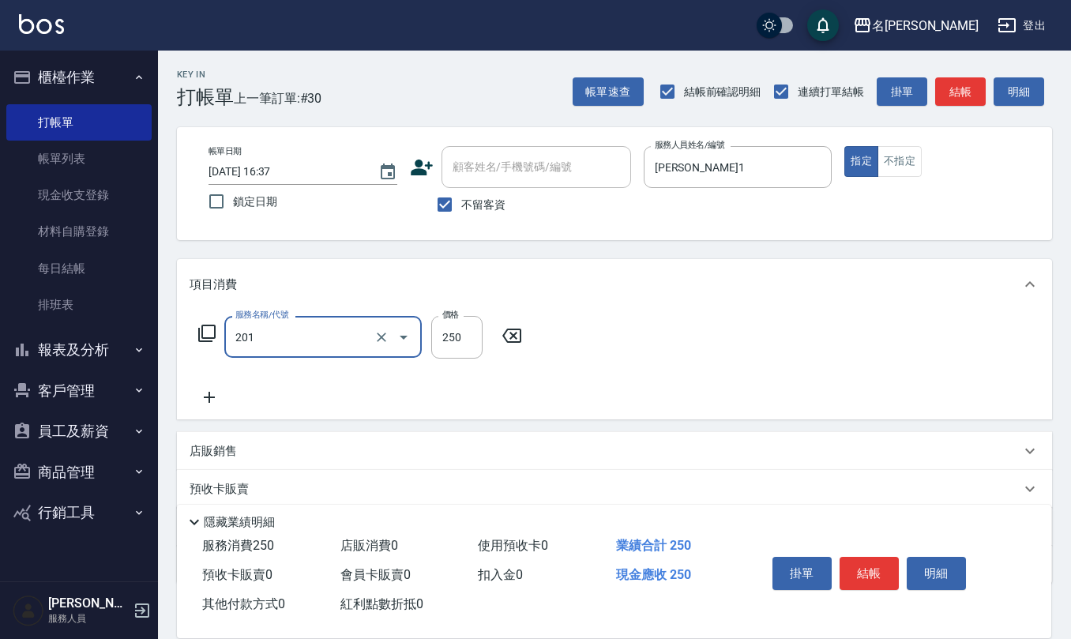
type input "洗髮(201)"
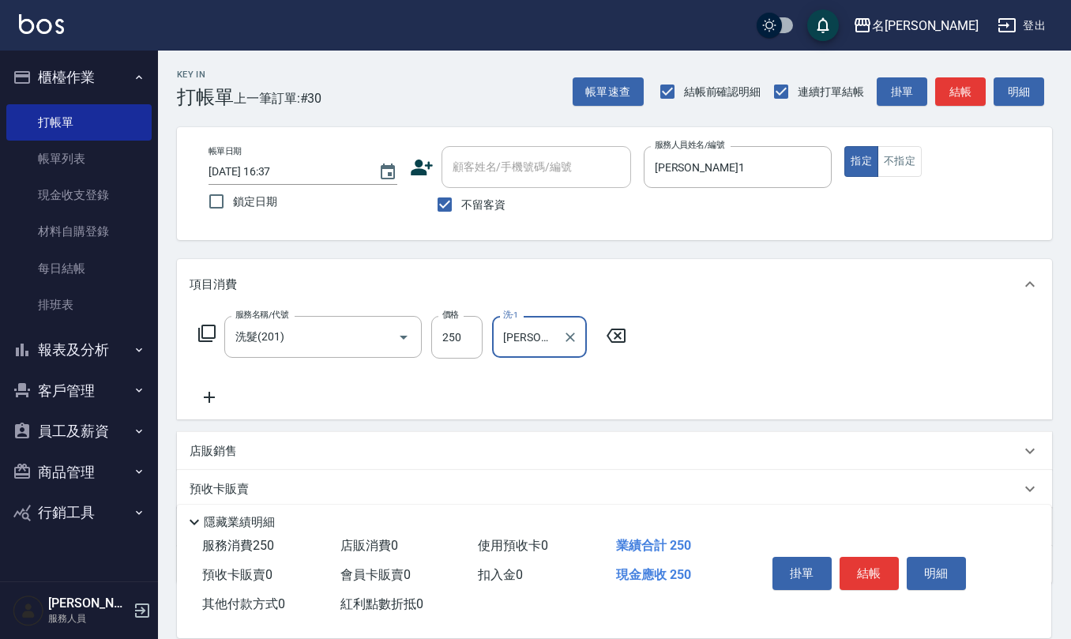
type input "[PERSON_NAME]-32"
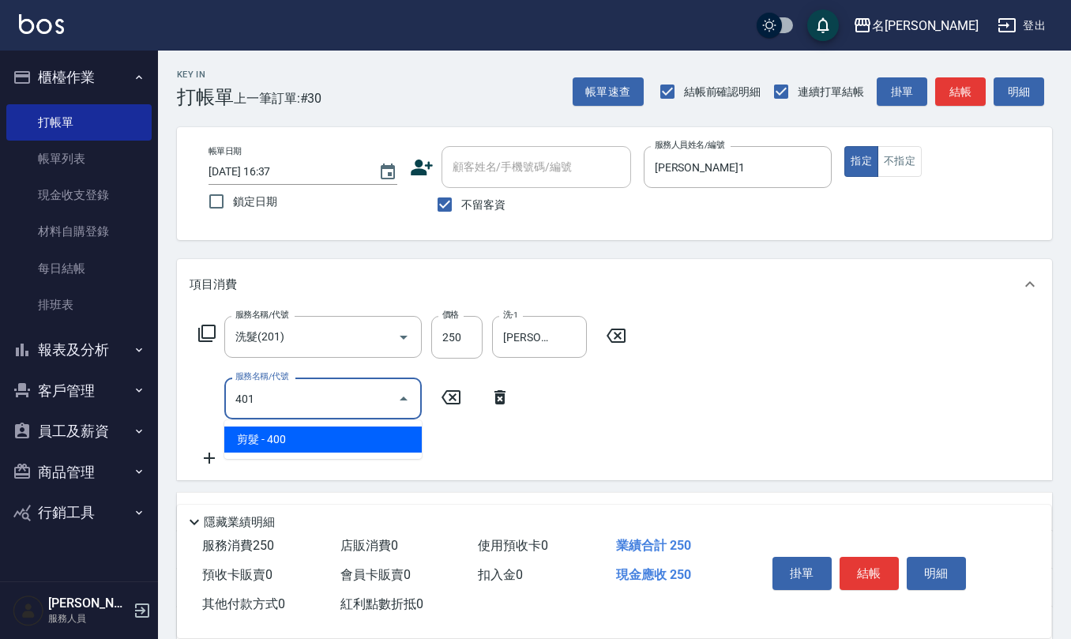
type input "剪髮(401)"
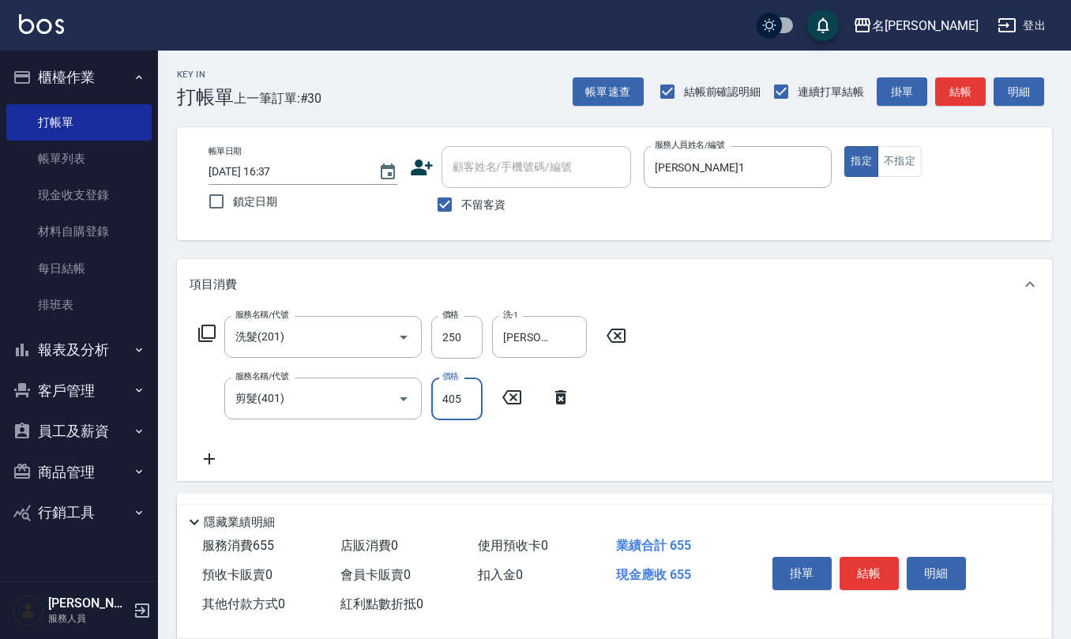
type input "405"
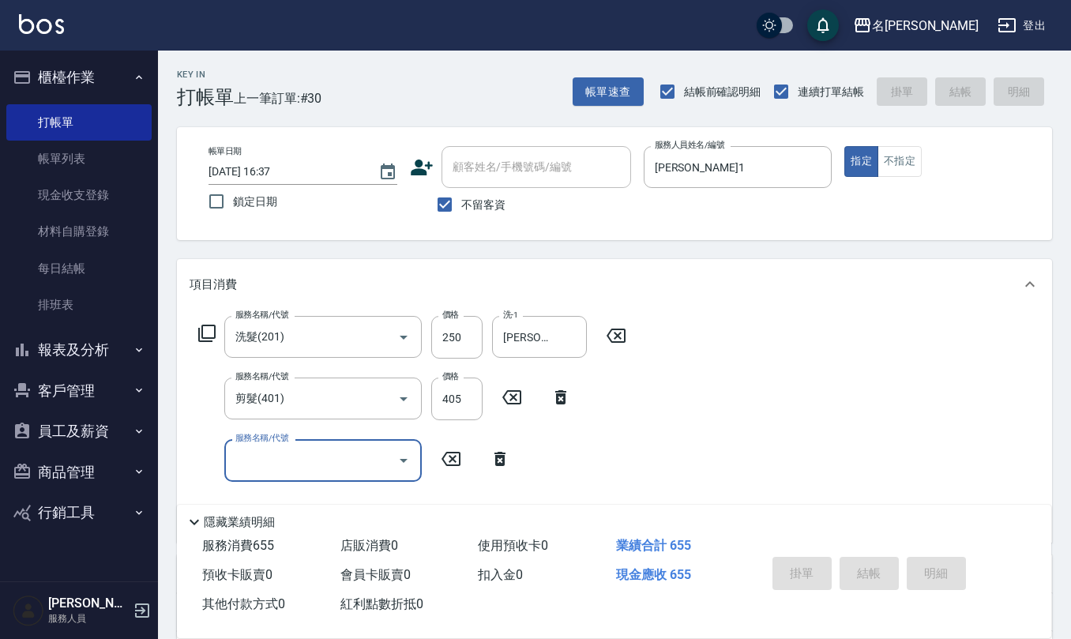
type input "[DATE] 16:38"
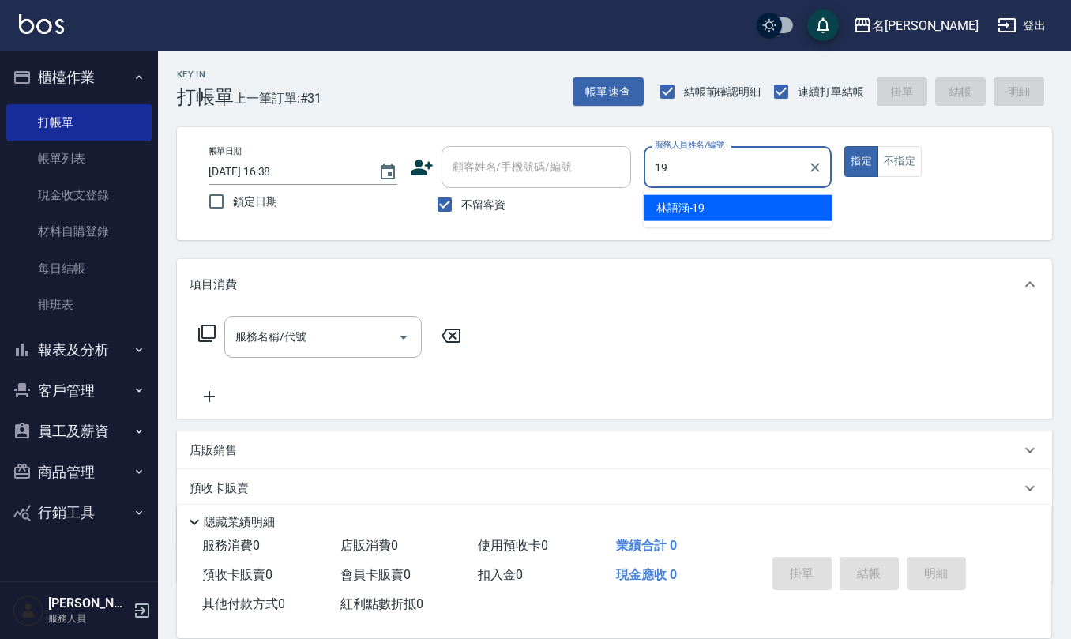
type input "[PERSON_NAME]-19"
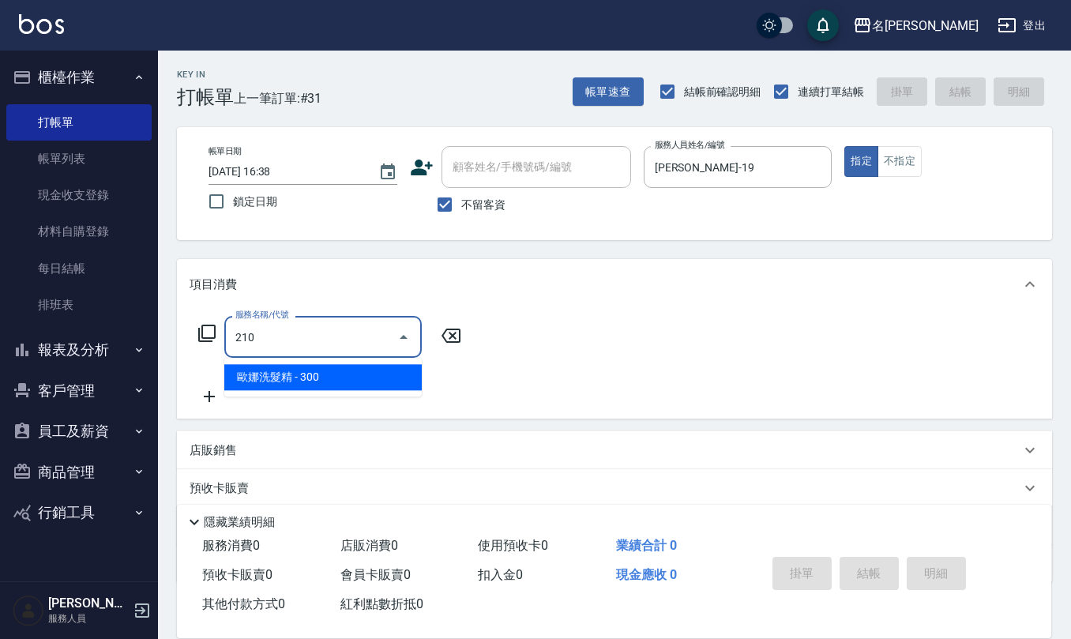
type input "歐娜洗髮精(210)"
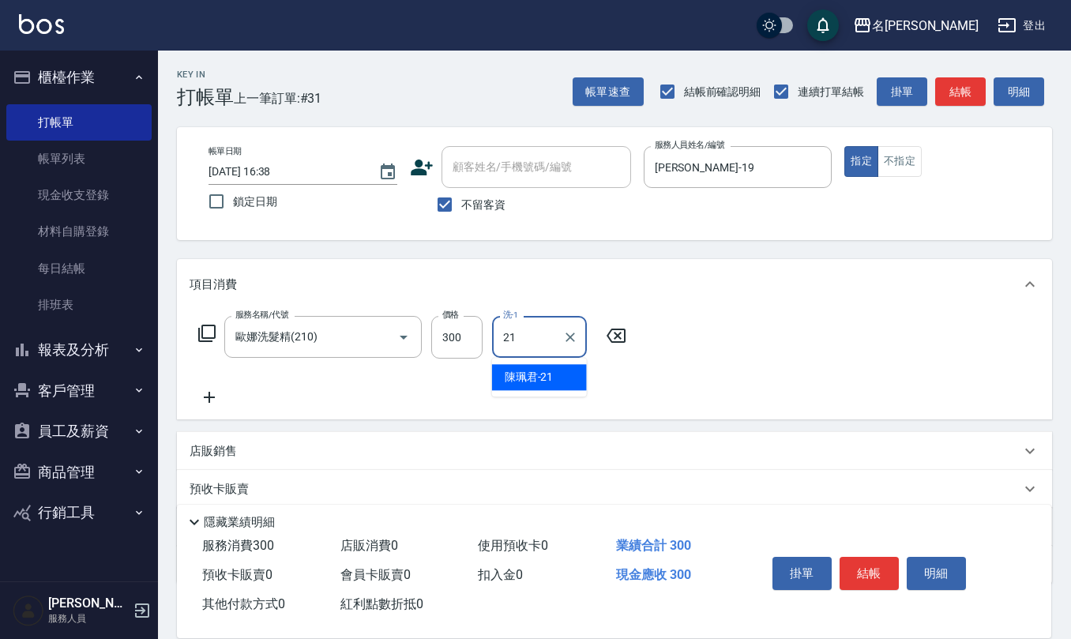
type input "[PERSON_NAME]-21"
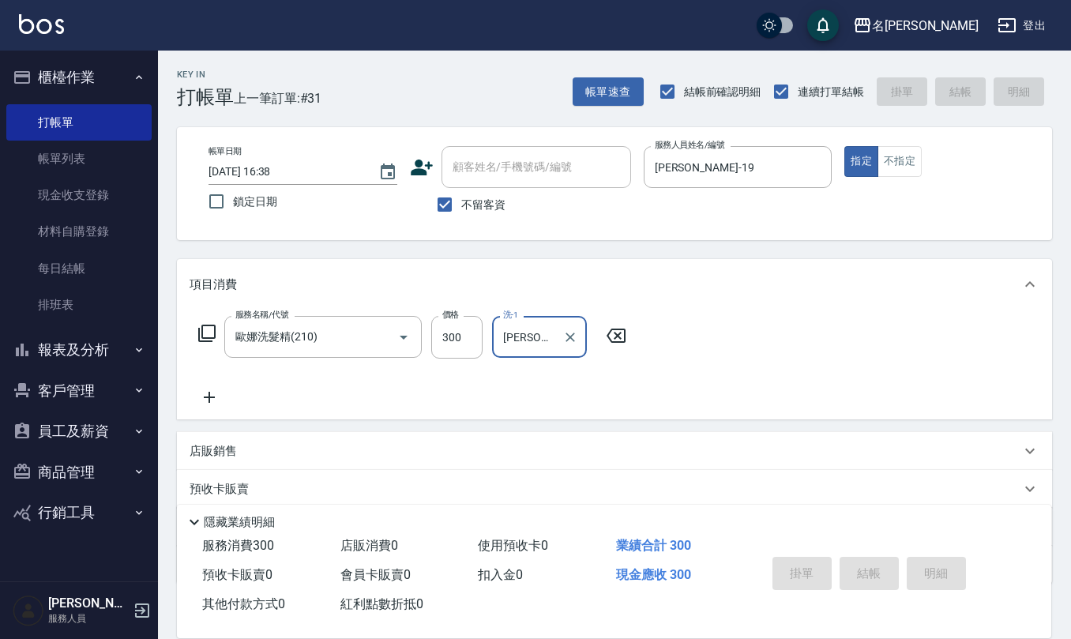
type input "[DATE] 16:51"
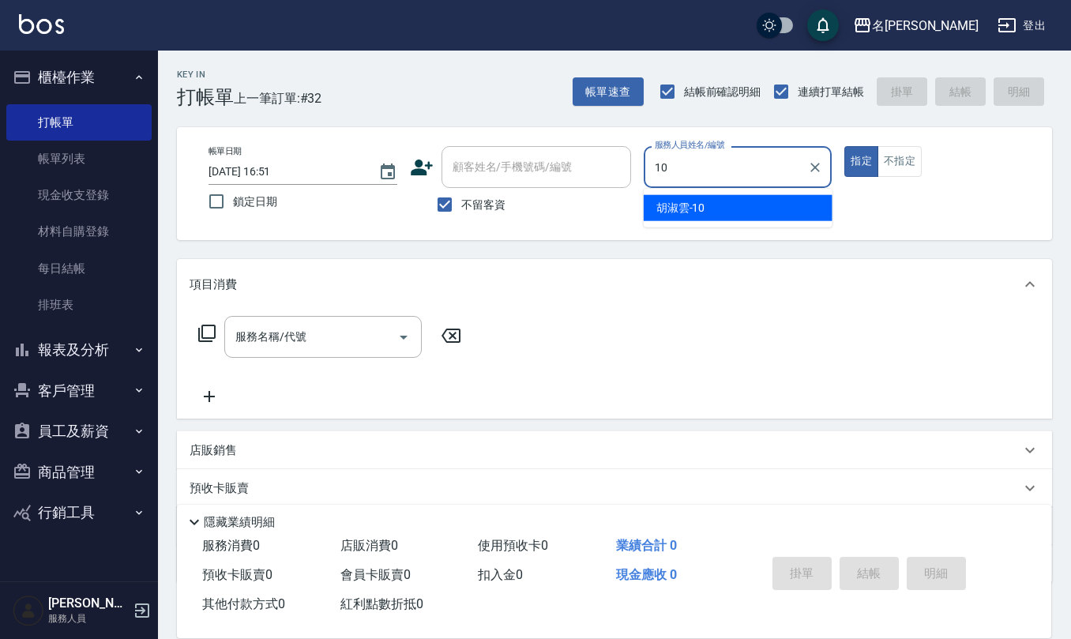
type input "[PERSON_NAME]-10"
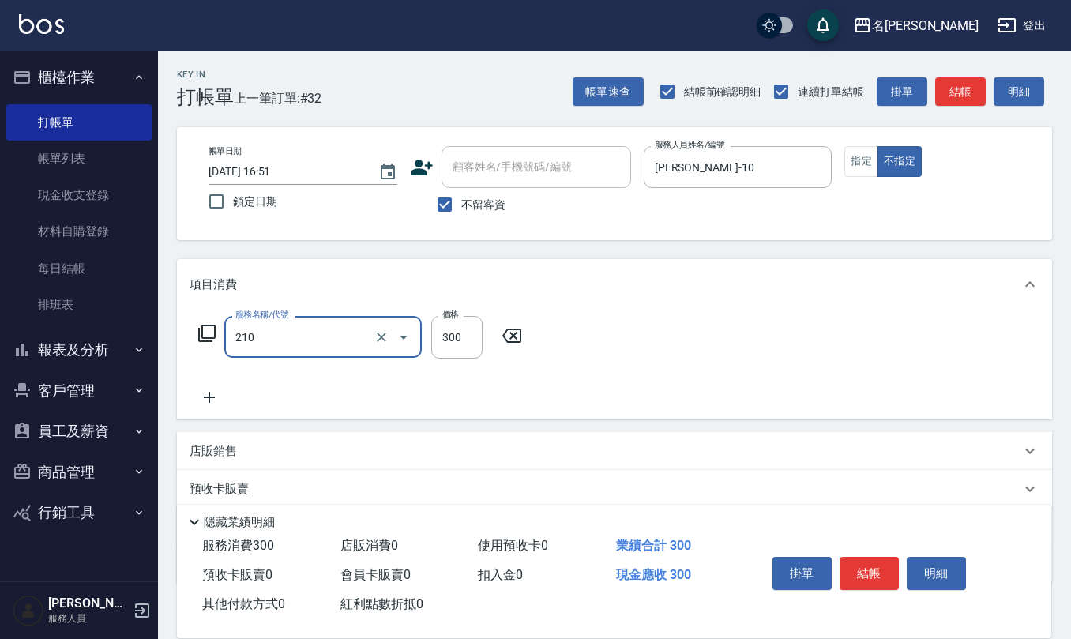
type input "歐娜洗髮精(210)"
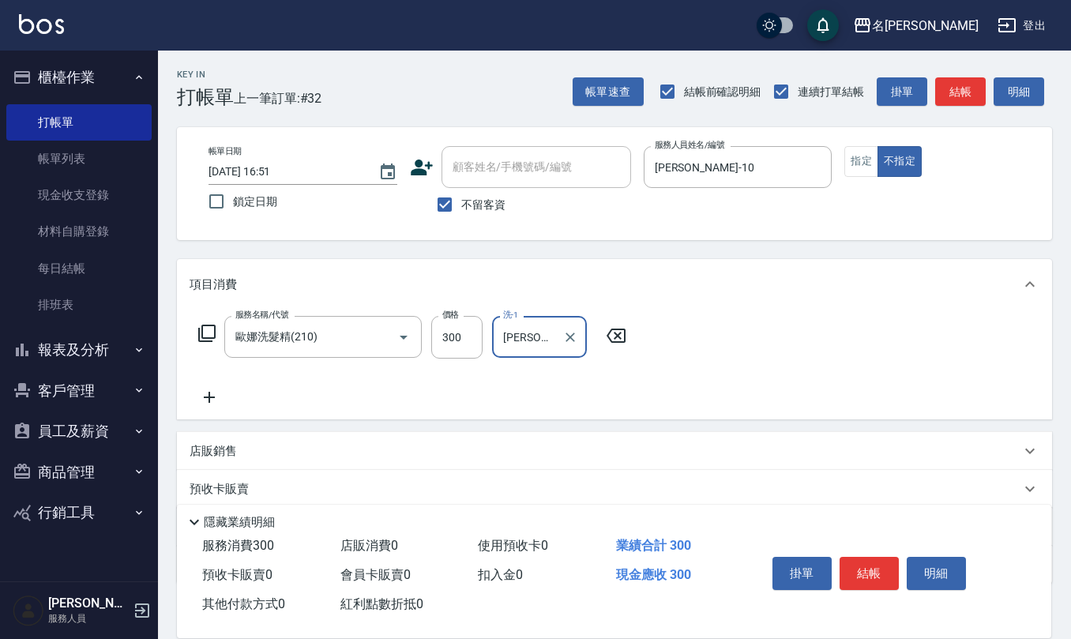
type input "[PERSON_NAME]-32"
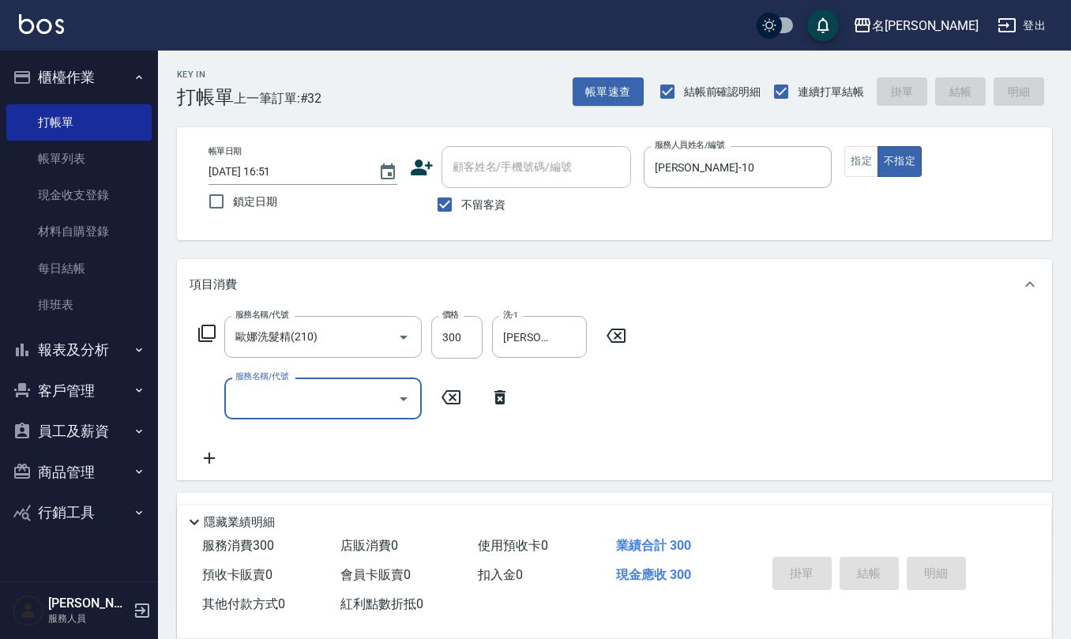
type input "[DATE] 17:12"
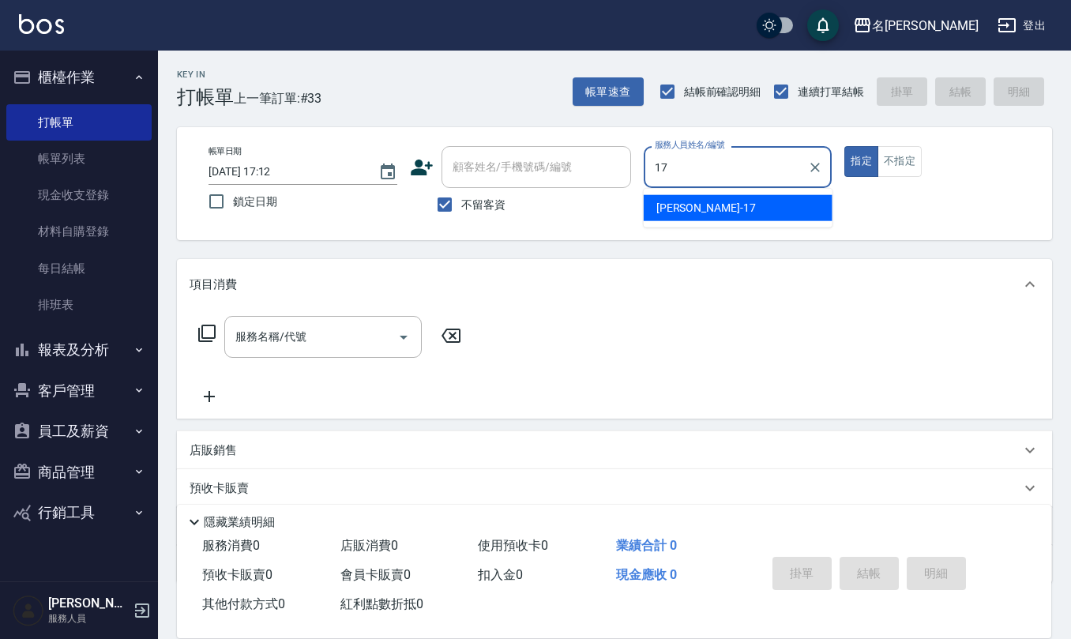
type input "[PERSON_NAME]-17"
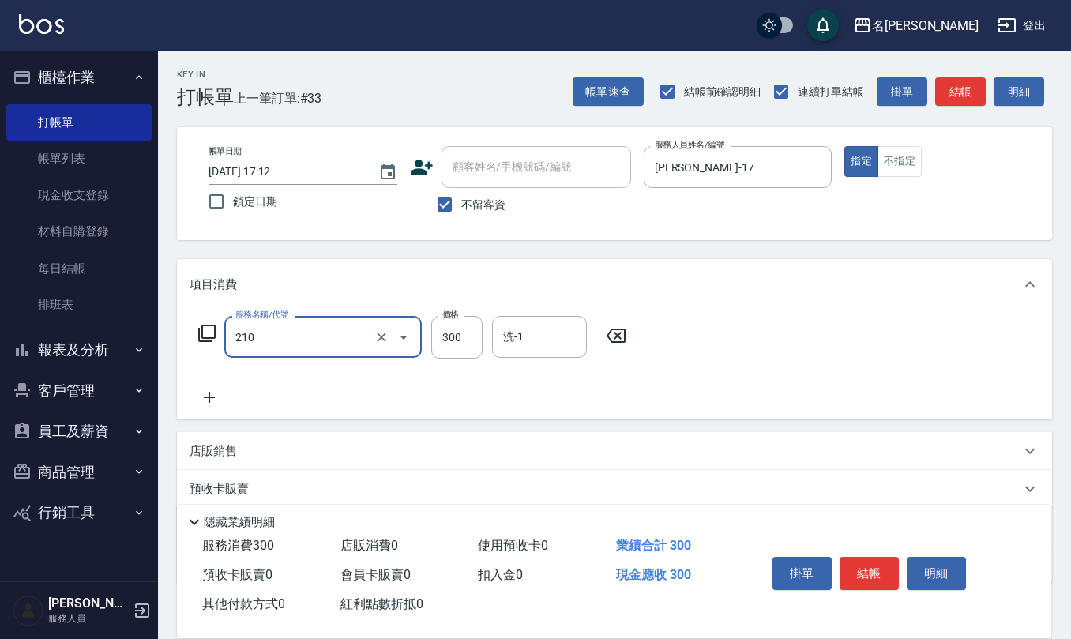
type input "歐娜洗髮精(210)"
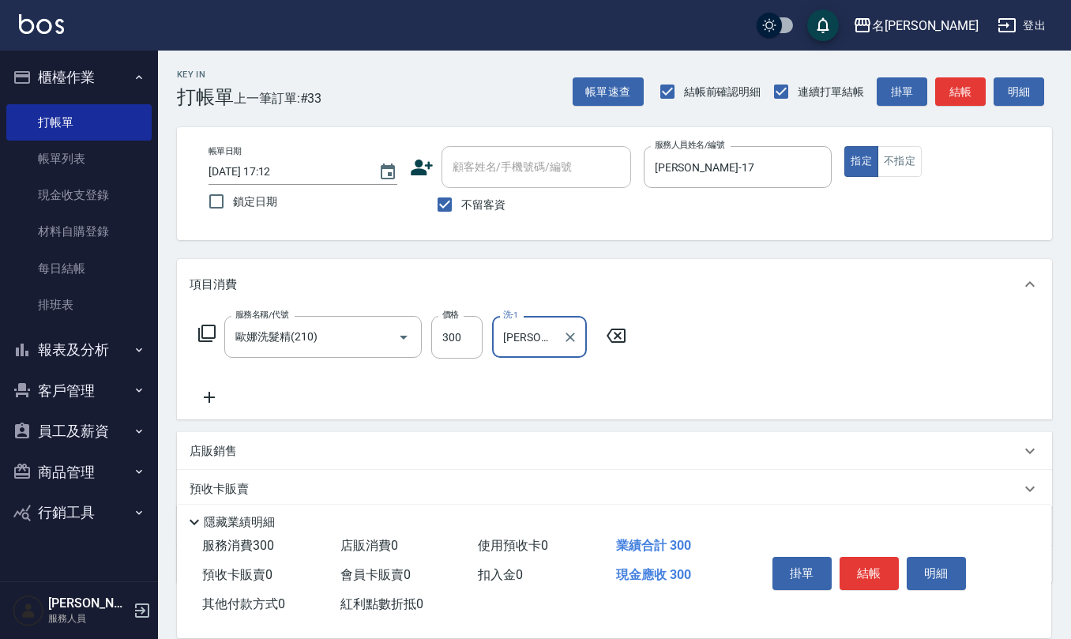
type input "[PERSON_NAME]-17"
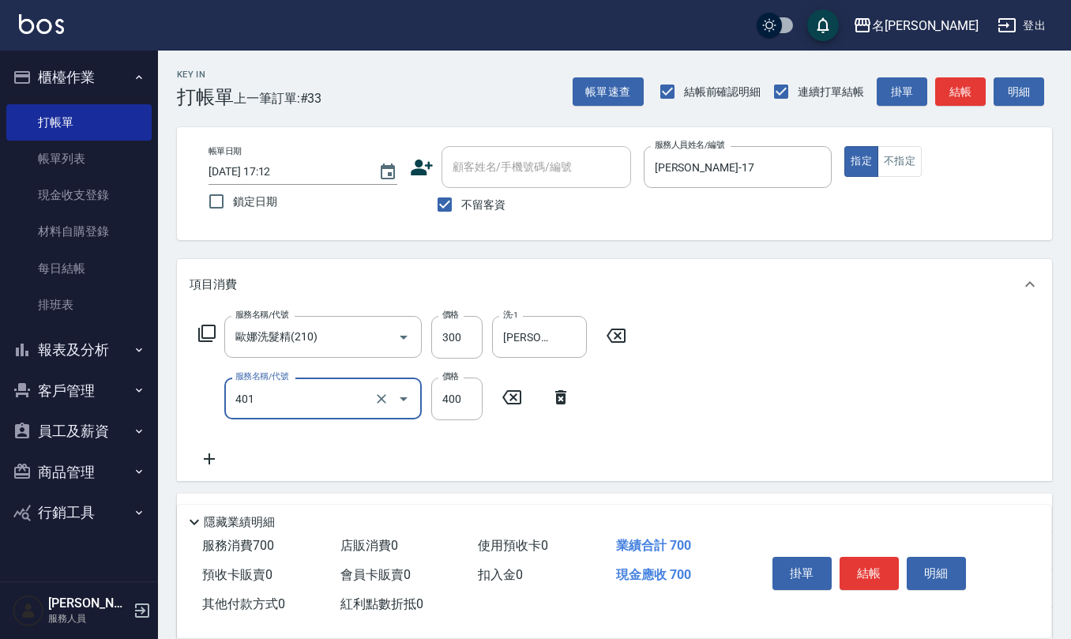
type input "剪髮(401)"
type input "450"
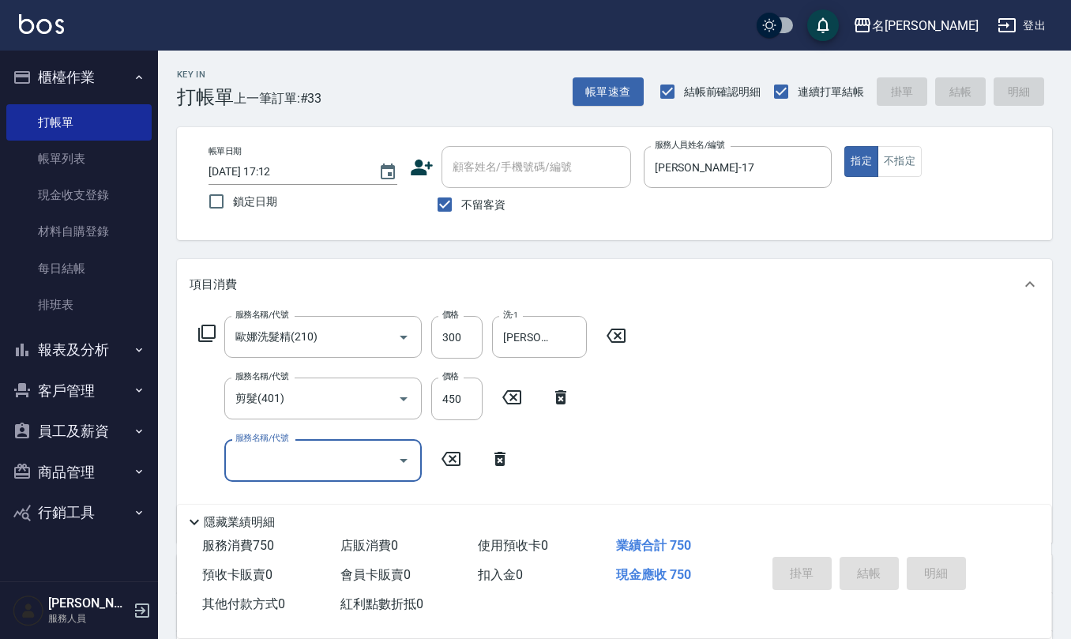
type input "[DATE] 17:15"
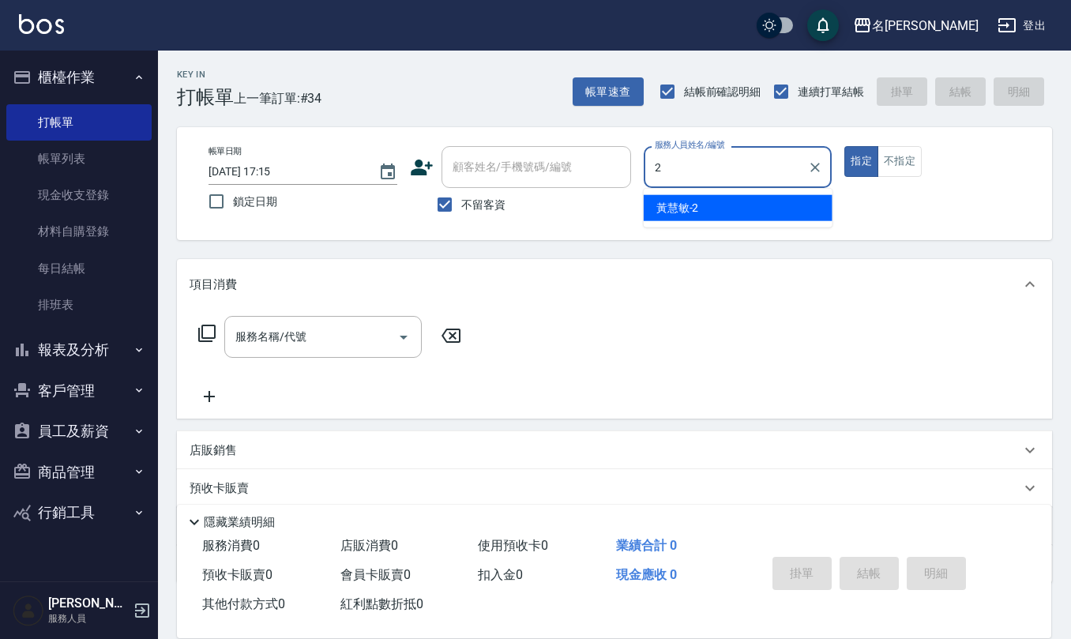
type input "[PERSON_NAME]-2"
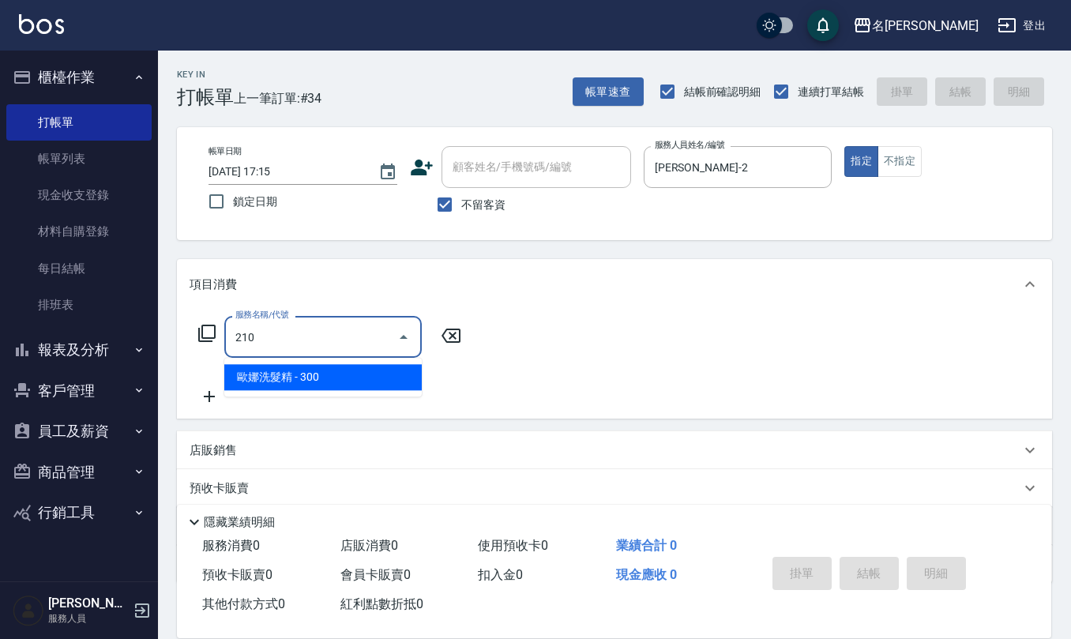
type input "歐娜洗髮精(210)"
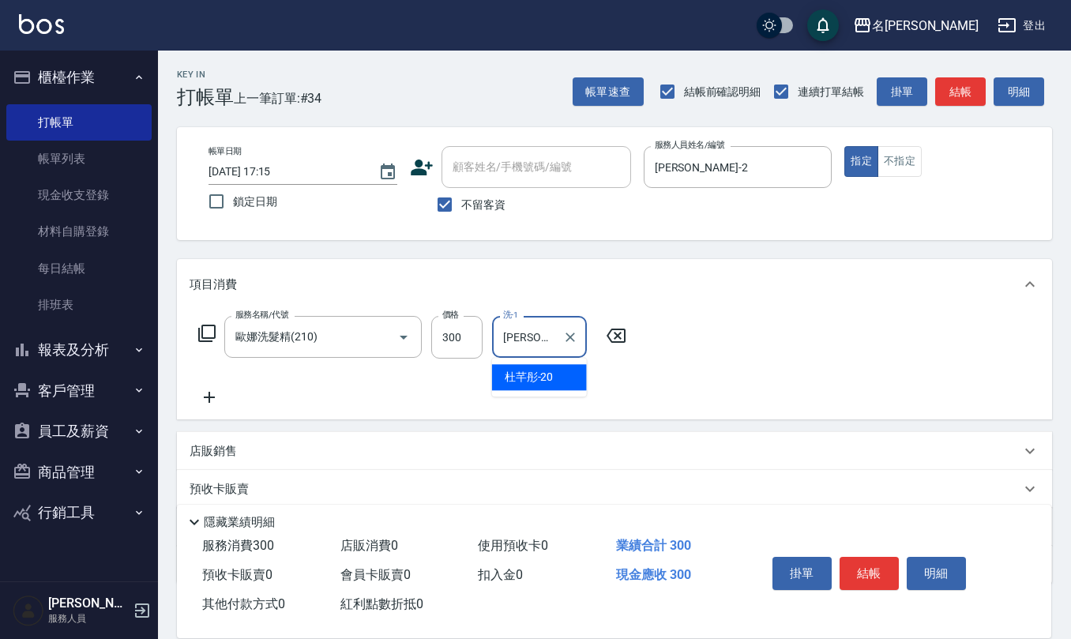
type input "[PERSON_NAME]-20"
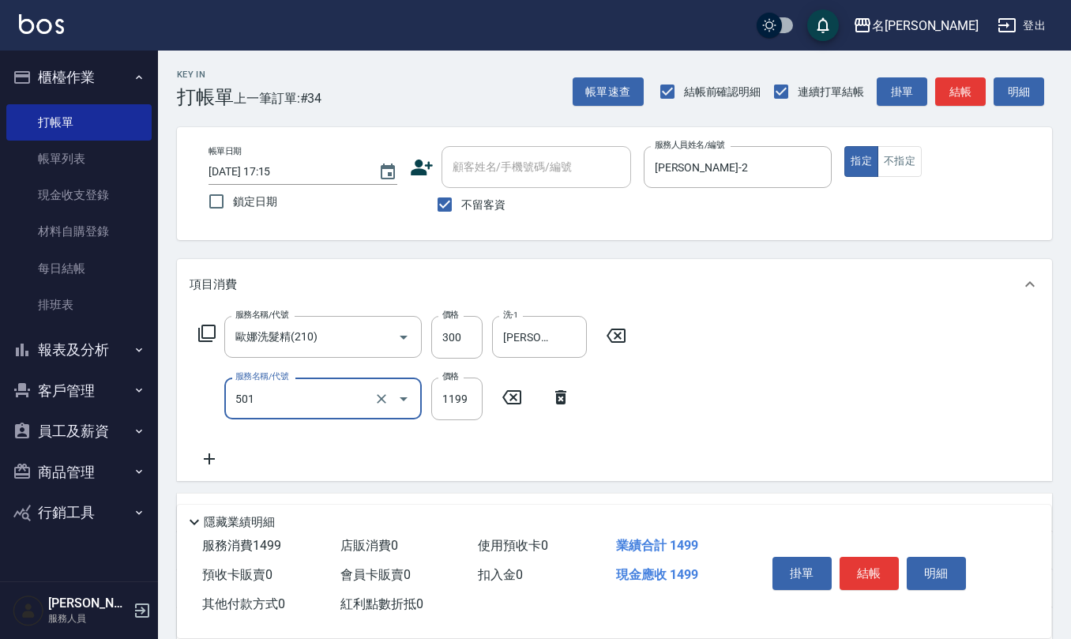
type input "染髮(501)"
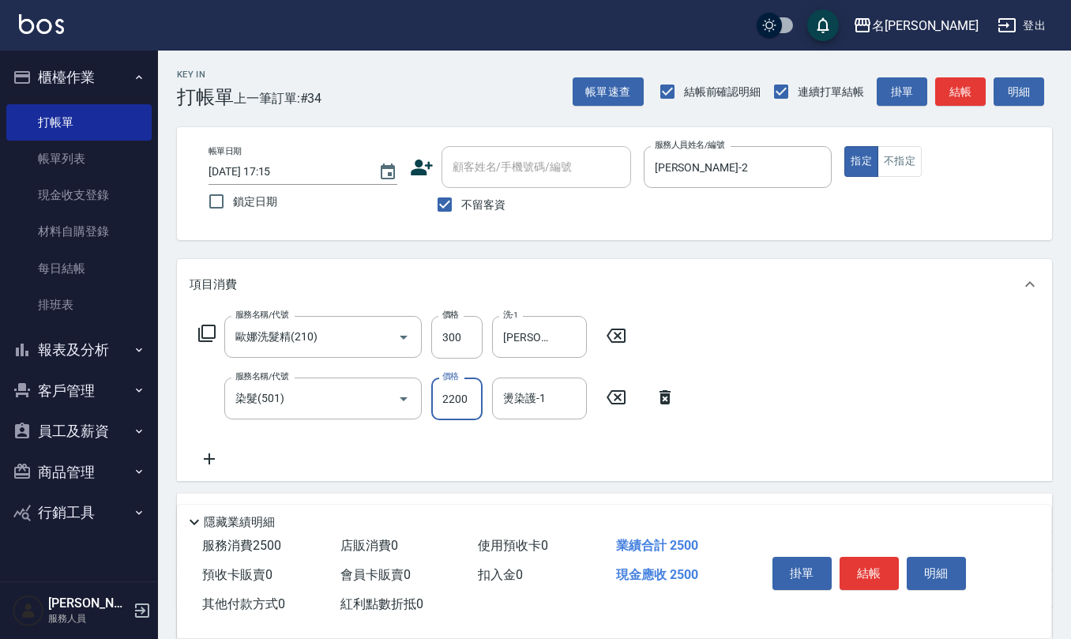
type input "2200"
type input "[PERSON_NAME]-20"
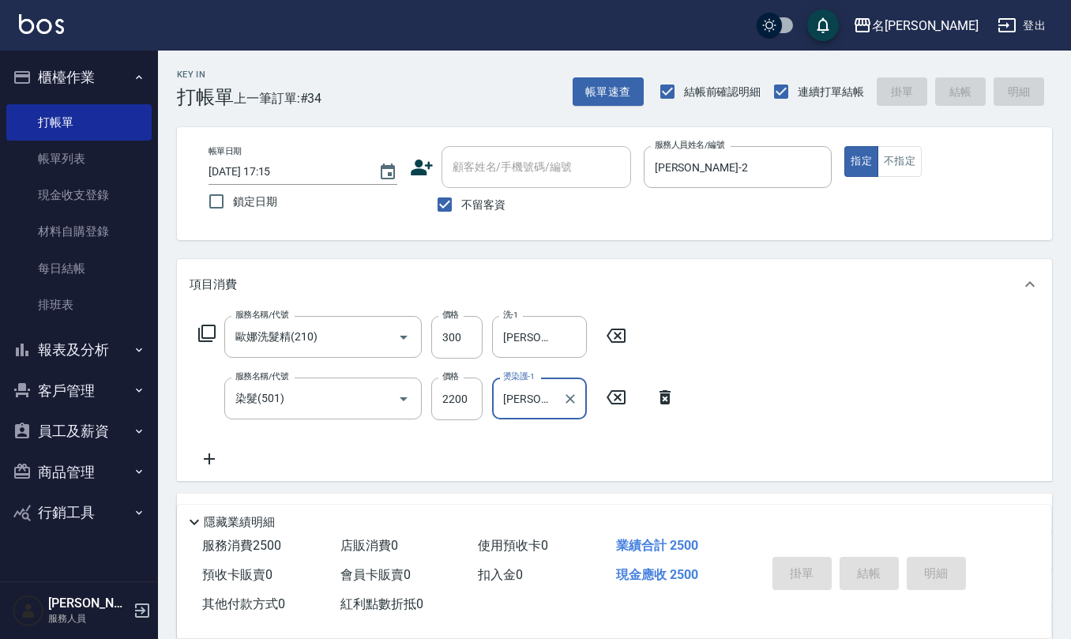
type input "[DATE] 17:16"
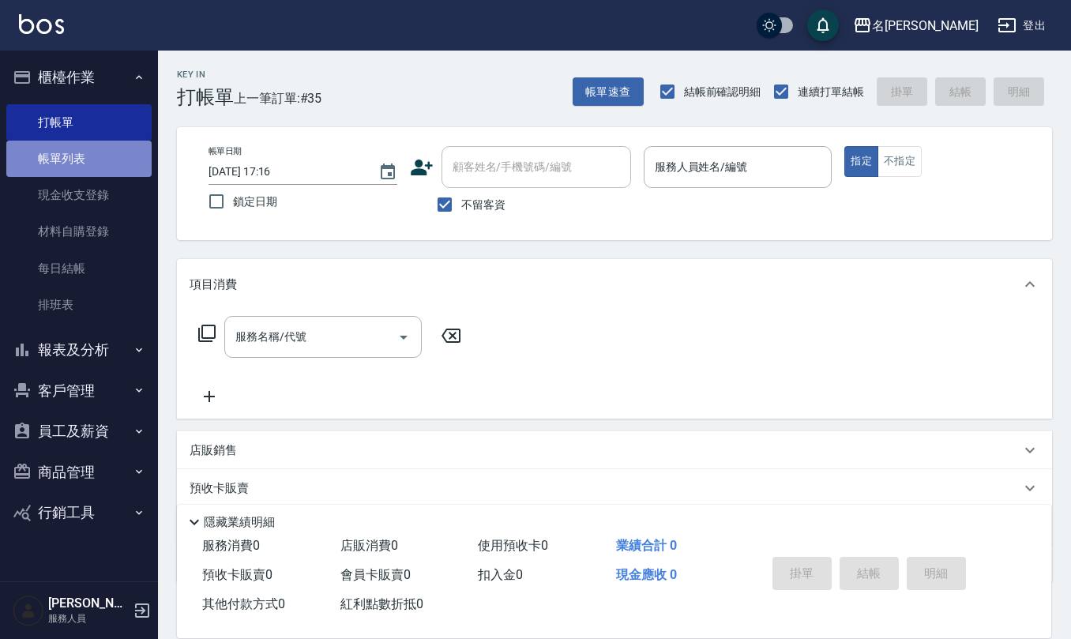
click at [77, 168] on link "帳單列表" at bounding box center [78, 159] width 145 height 36
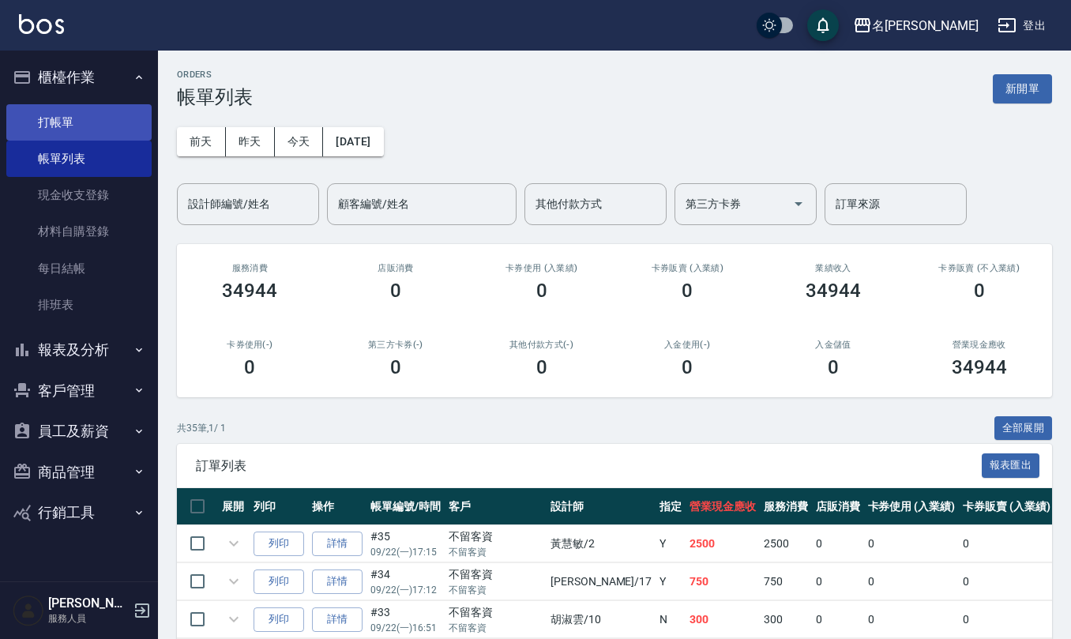
click at [87, 131] on link "打帳單" at bounding box center [78, 122] width 145 height 36
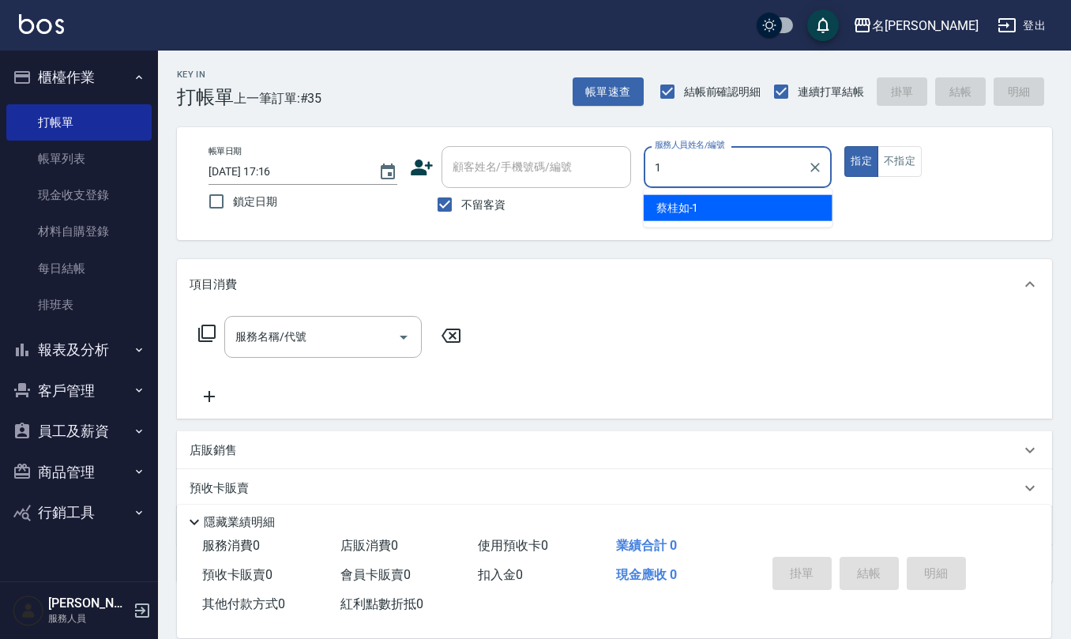
type input "[PERSON_NAME]1"
type button "true"
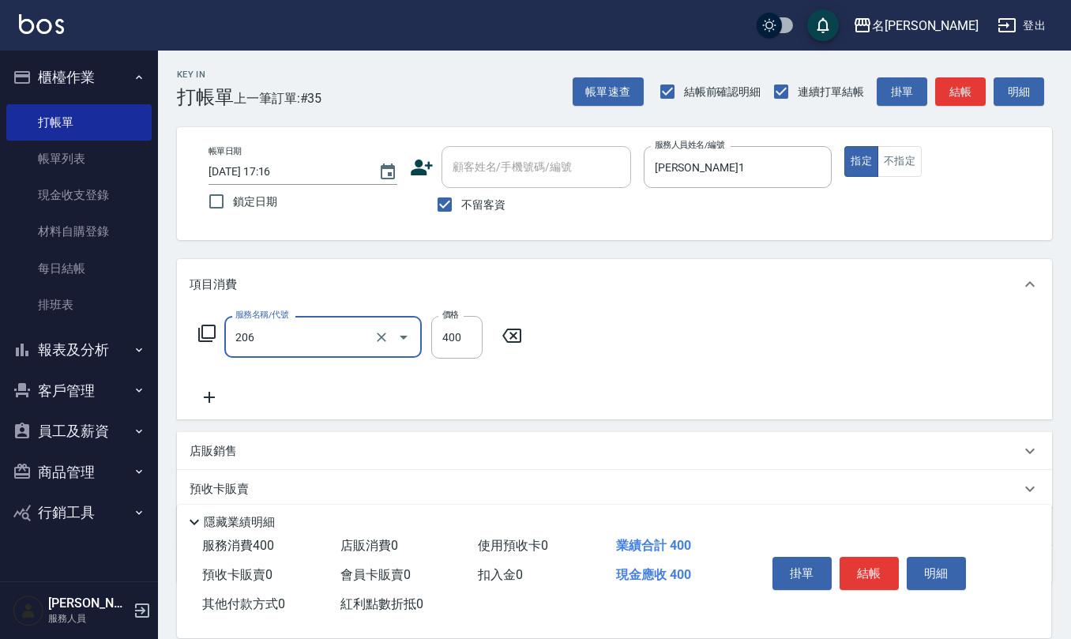
type input "健康洗(206)"
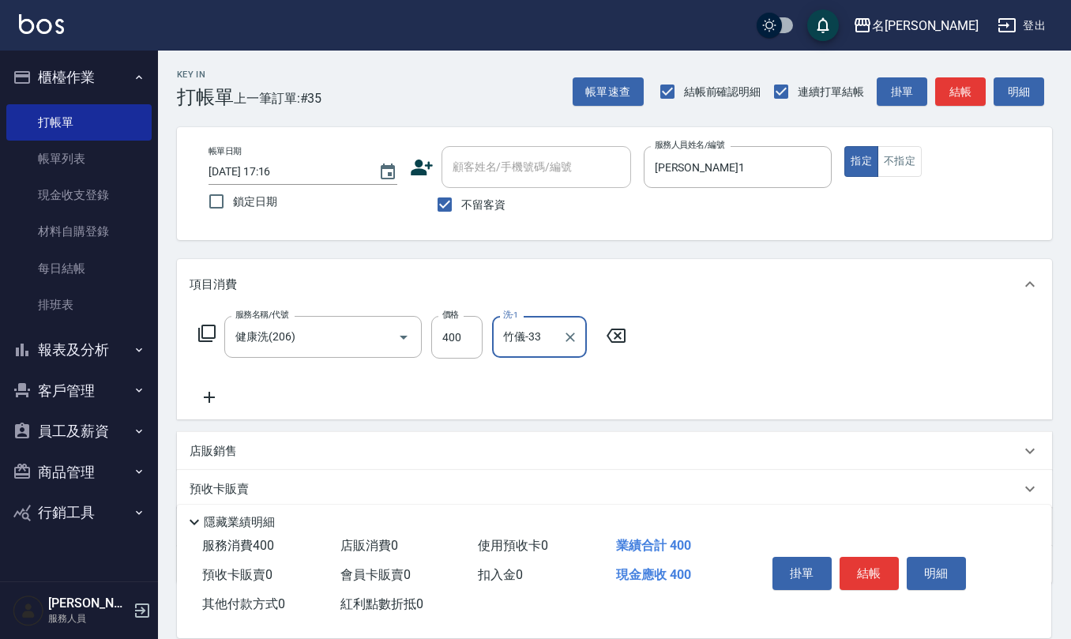
type input "竹儀-33"
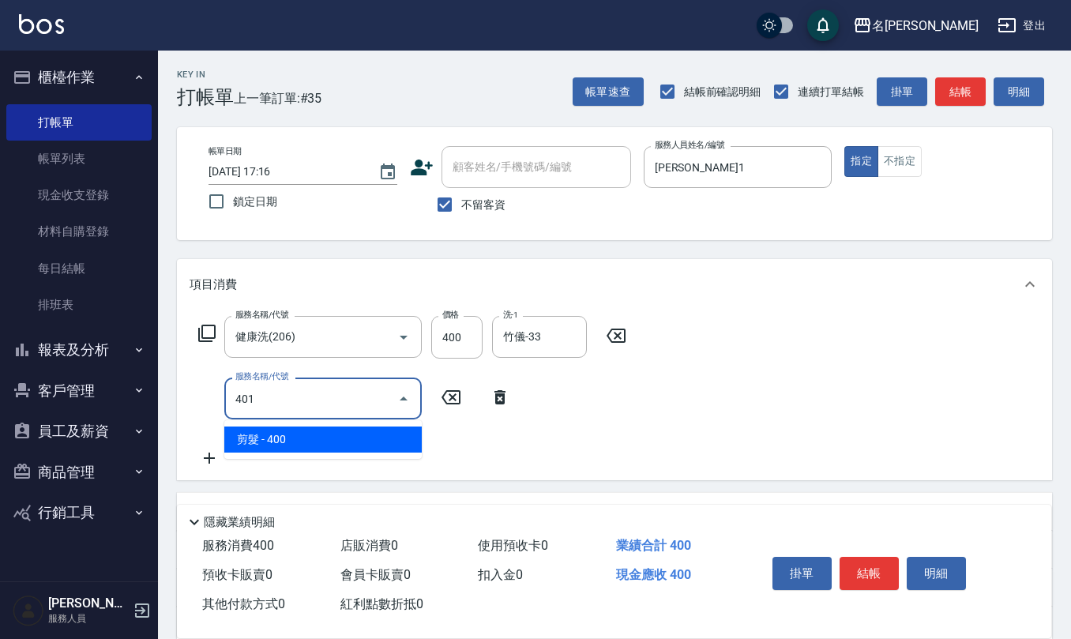
type input "剪髮(401)"
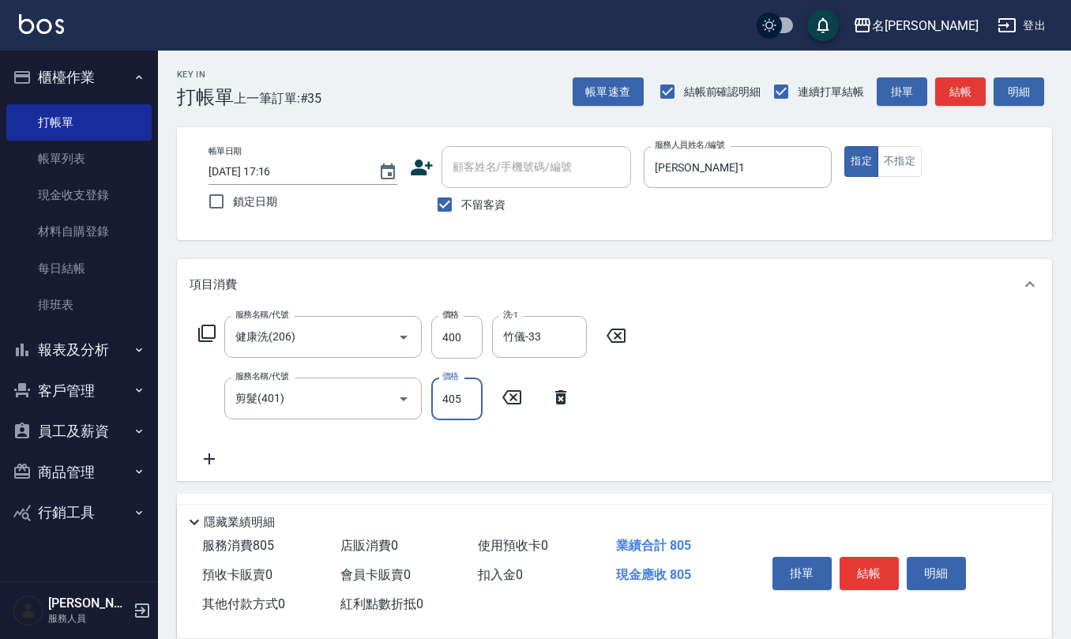
type input "405"
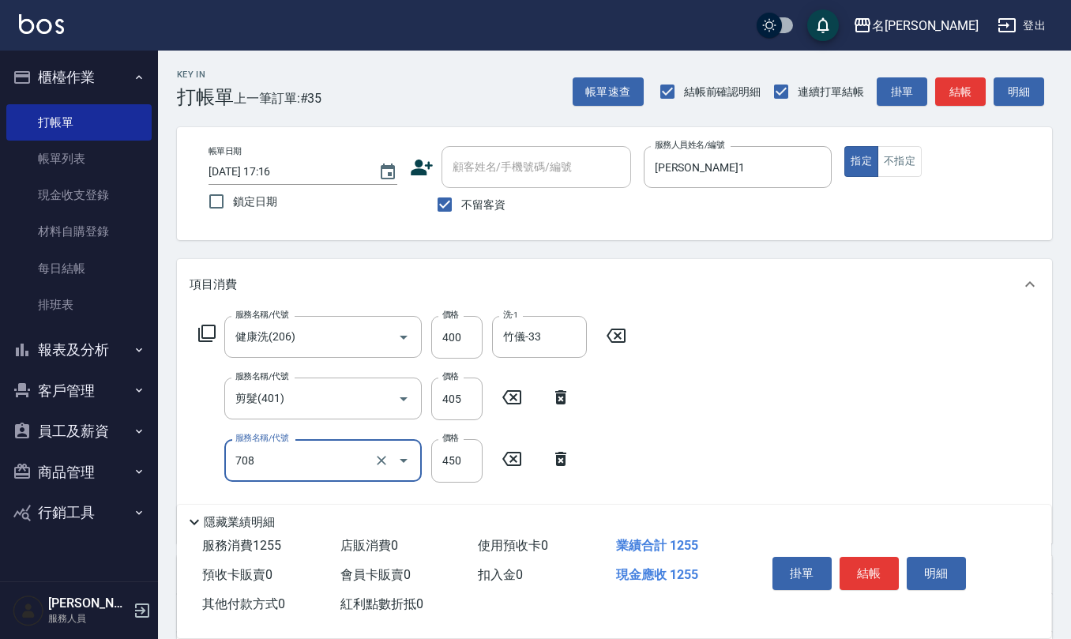
type input "松島舞鶴450(708)"
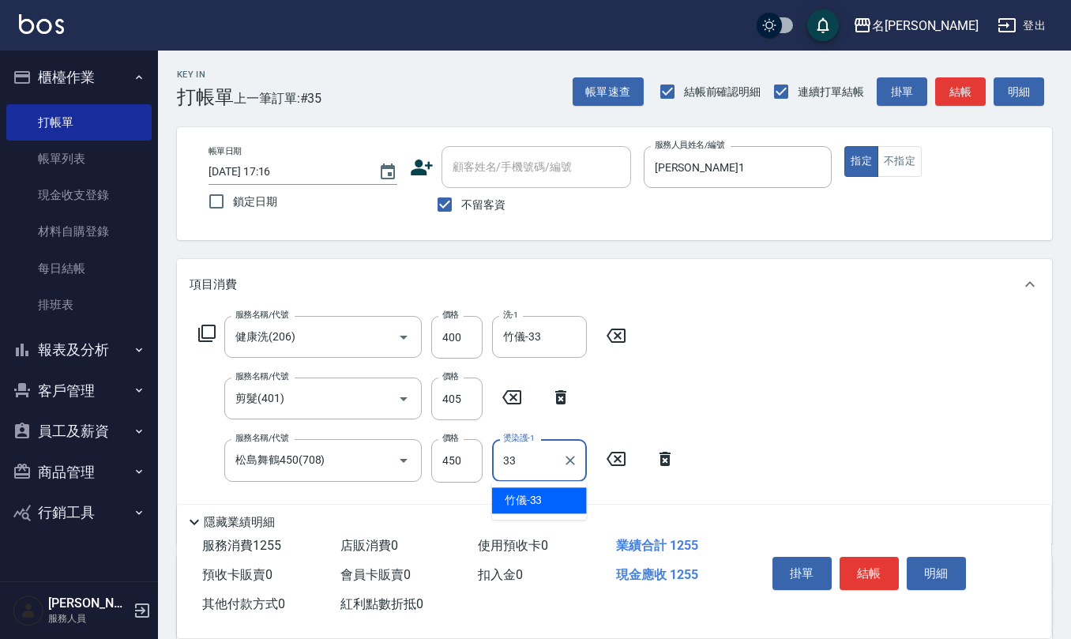
type input "竹儀-33"
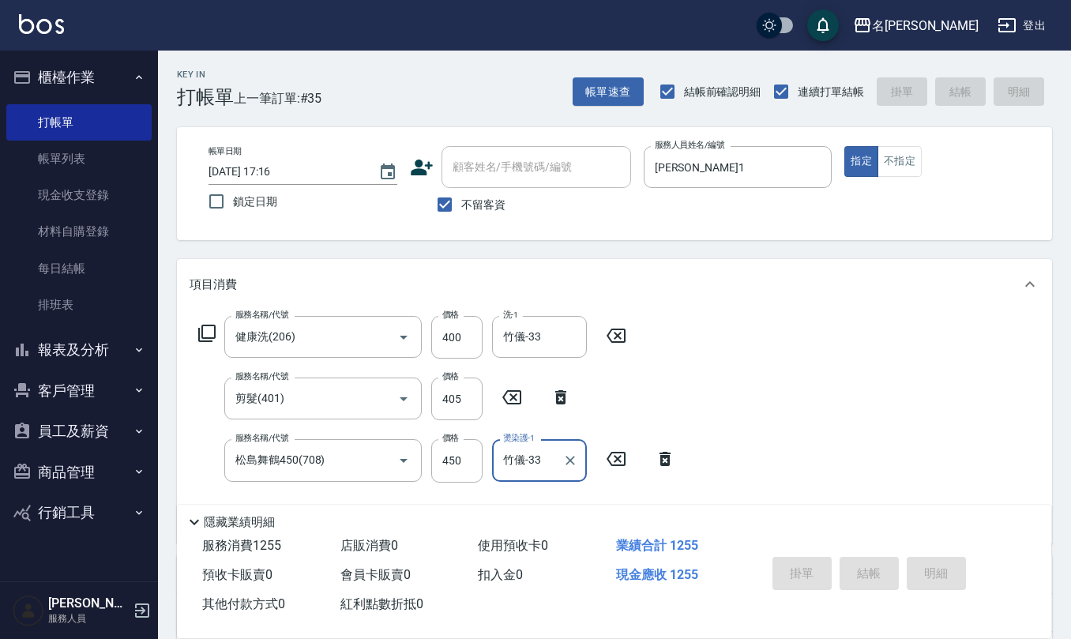
type input "[DATE] 17:42"
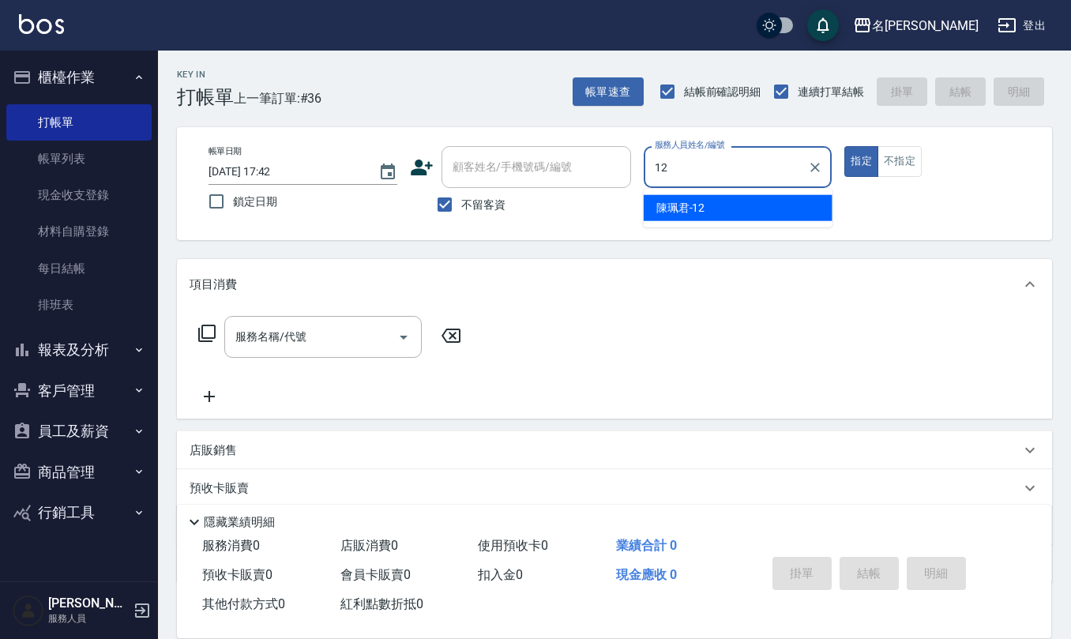
type input "[PERSON_NAME]-12"
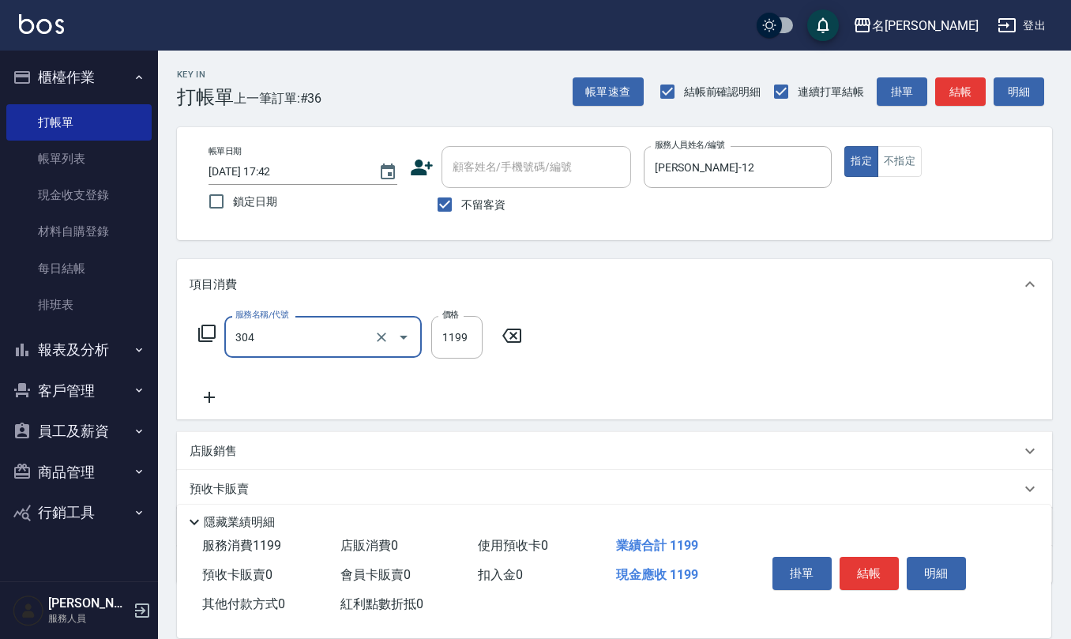
type input "離子燙(特價)(304)"
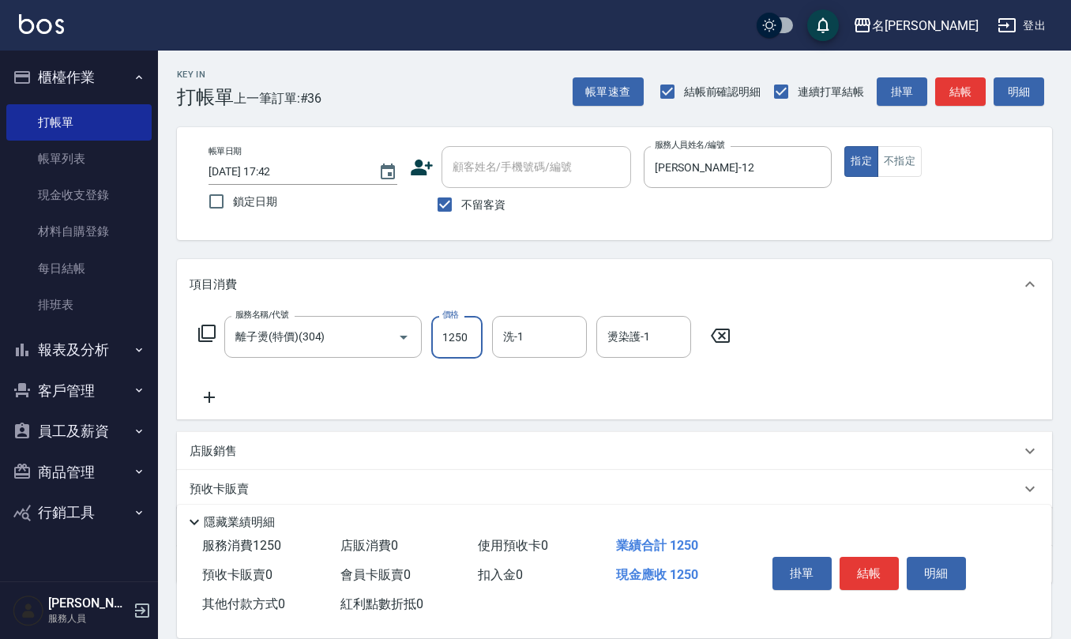
type input "1250"
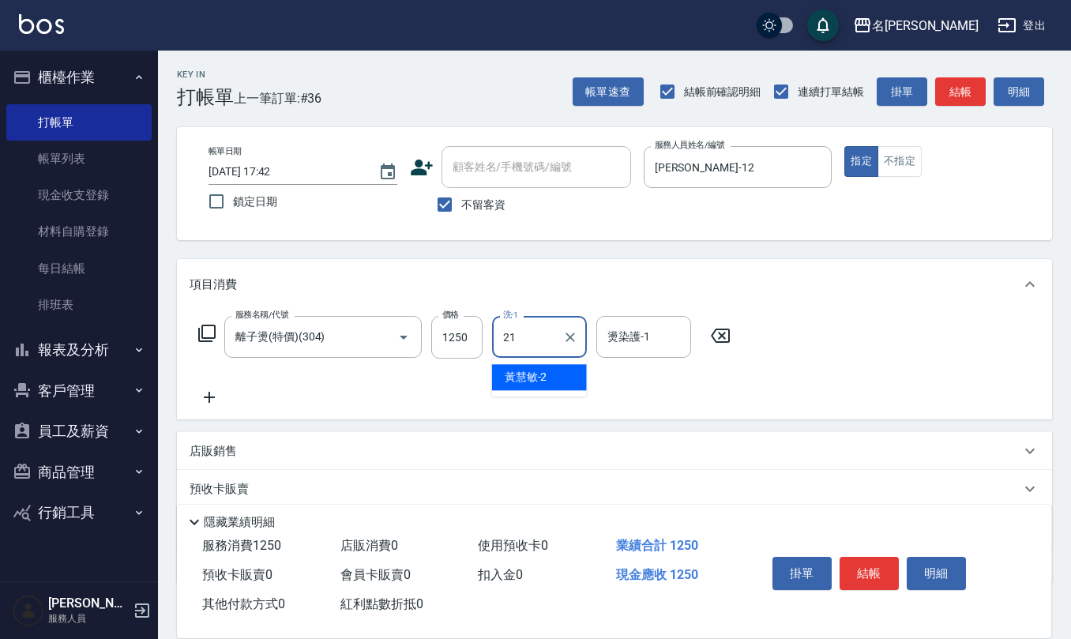
type input "[PERSON_NAME]-21"
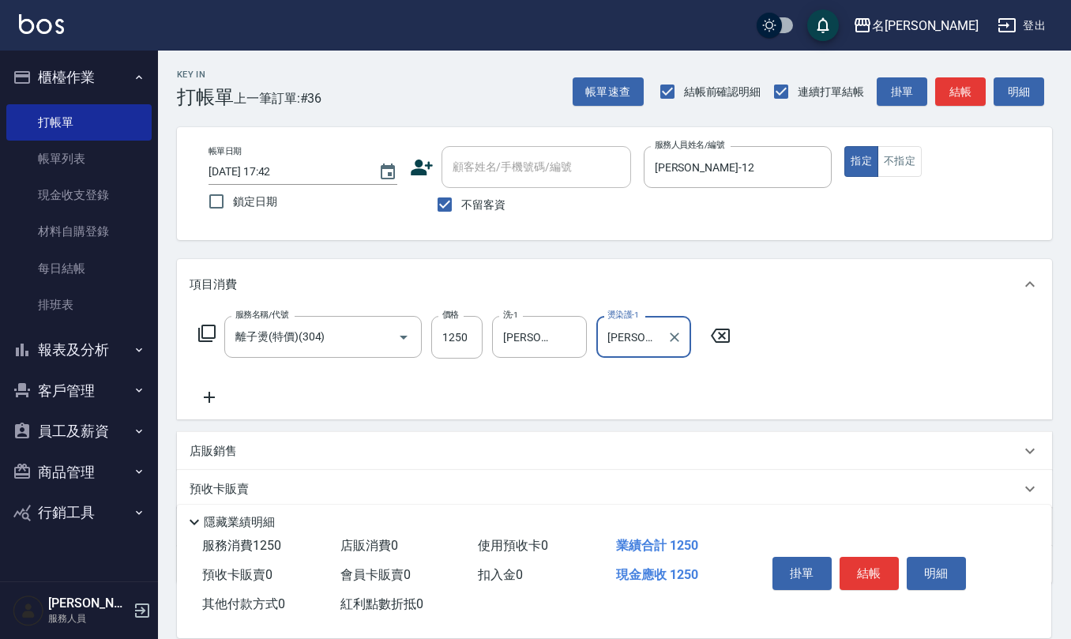
type input "[PERSON_NAME]-21"
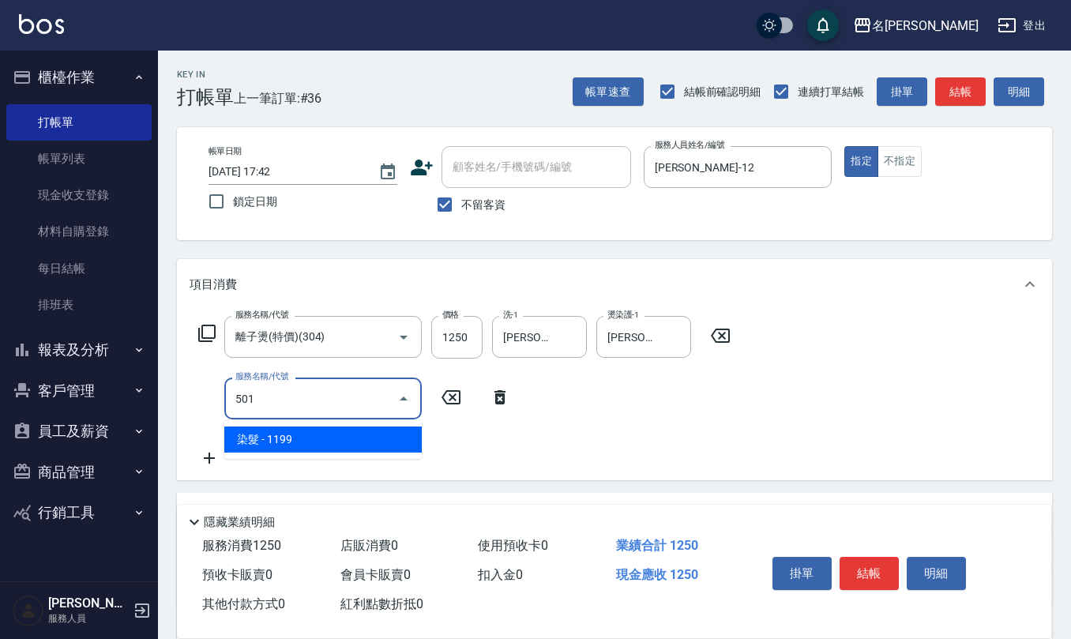
type input "染髮(501)"
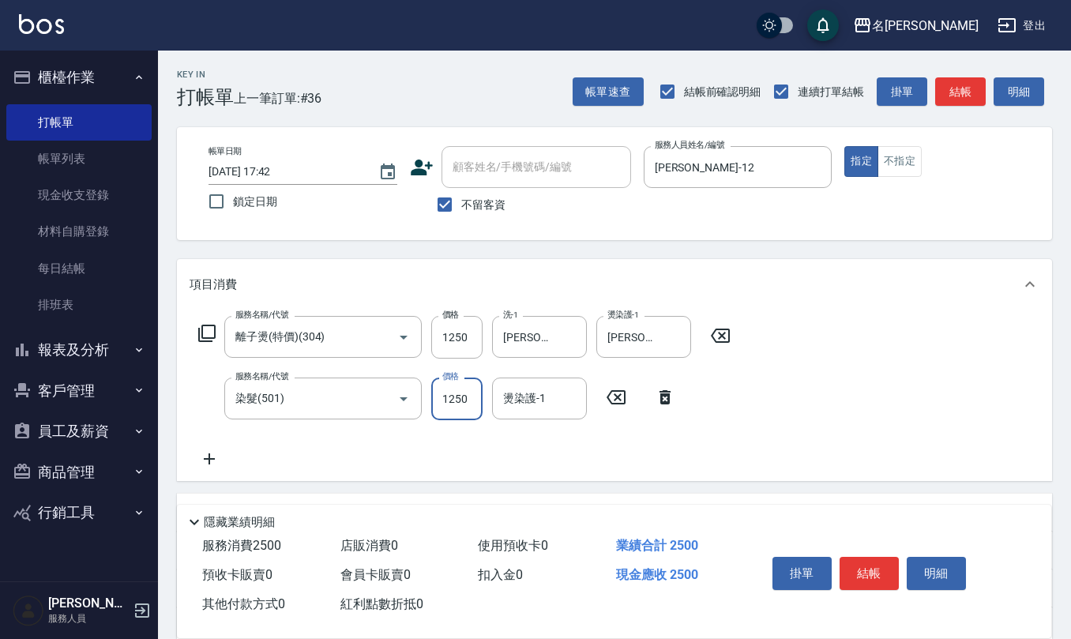
type input "1250"
type input "[PERSON_NAME]-21"
click at [446, 203] on input "不留客資" at bounding box center [444, 204] width 33 height 33
checkbox input "false"
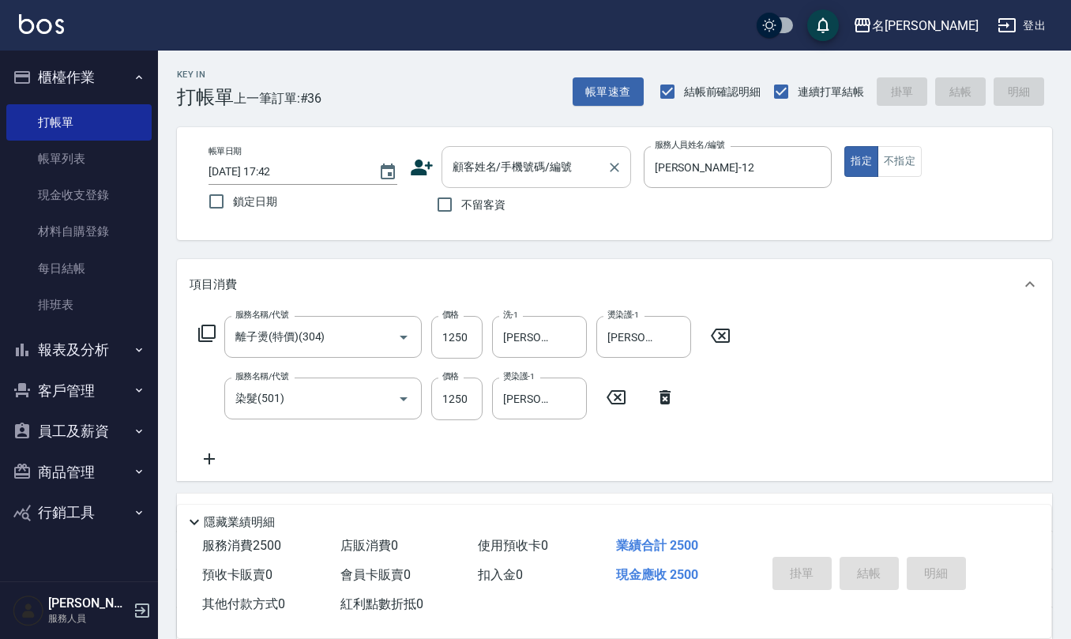
click at [485, 166] on input "顧客姓名/手機號碼/編號" at bounding box center [524, 167] width 152 height 28
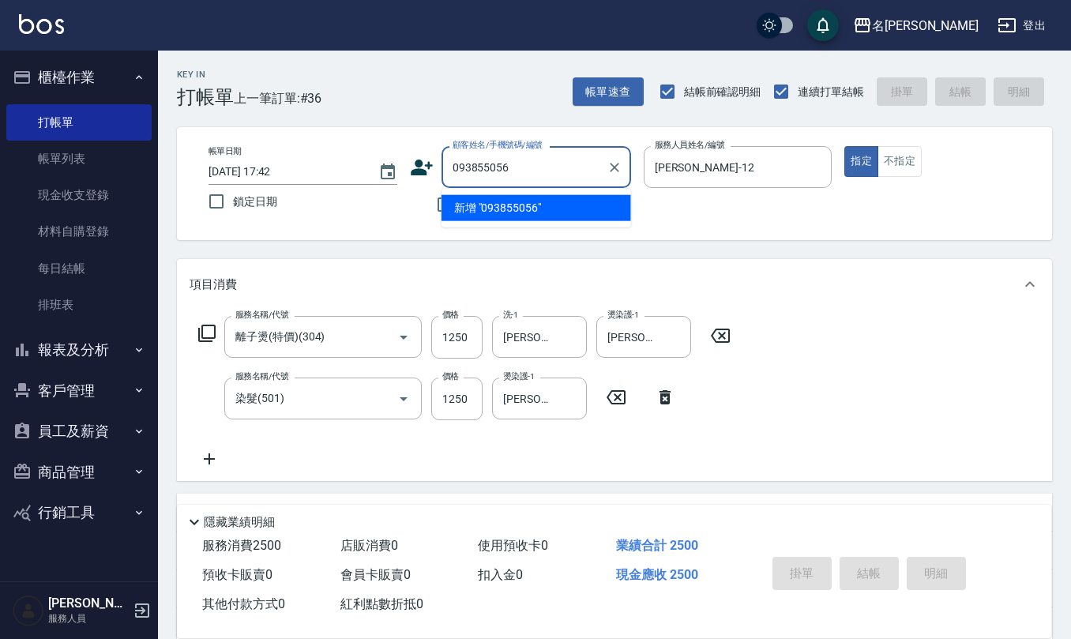
type input "0938550562"
drag, startPoint x: 521, startPoint y: 171, endPoint x: 449, endPoint y: 163, distance: 72.3
click at [449, 163] on input "0938550562" at bounding box center [524, 167] width 152 height 28
click at [411, 159] on icon at bounding box center [422, 168] width 24 height 24
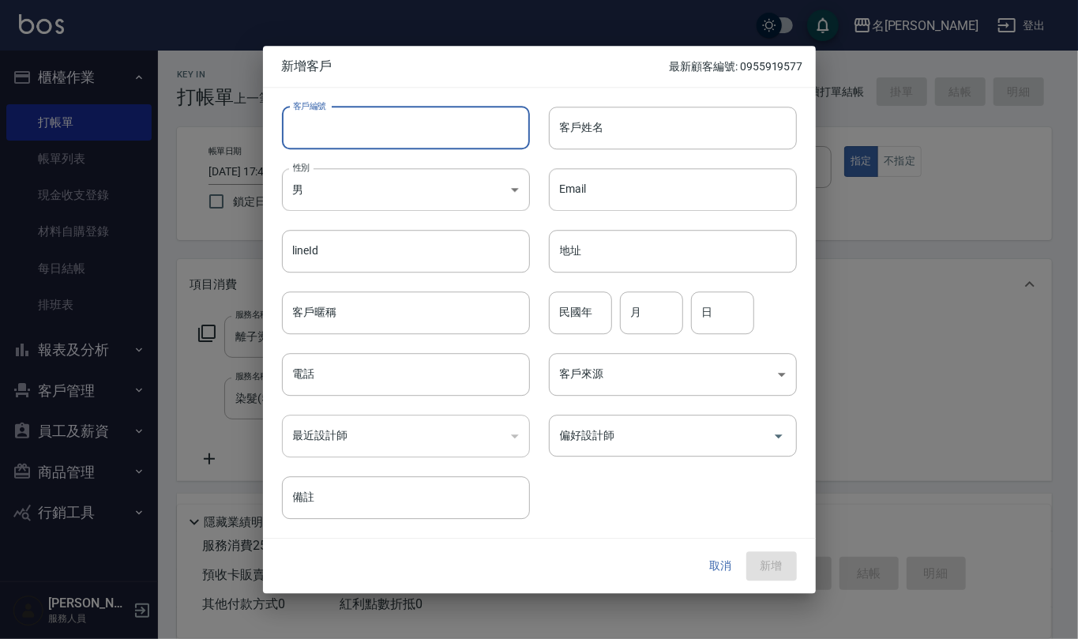
click at [445, 126] on input "客戶編號" at bounding box center [406, 128] width 248 height 43
paste input "0938550562"
type input "0938550562"
drag, startPoint x: 436, startPoint y: 376, endPoint x: 422, endPoint y: 376, distance: 14.2
click at [422, 376] on input "電話" at bounding box center [406, 374] width 248 height 43
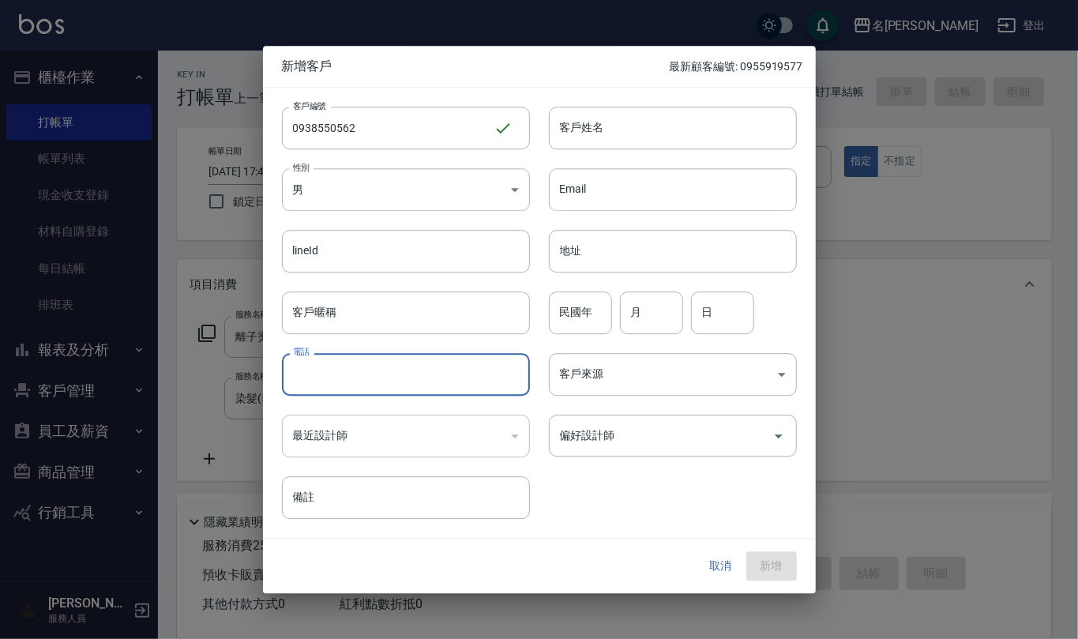
paste input "0938550562"
type input "0938550562"
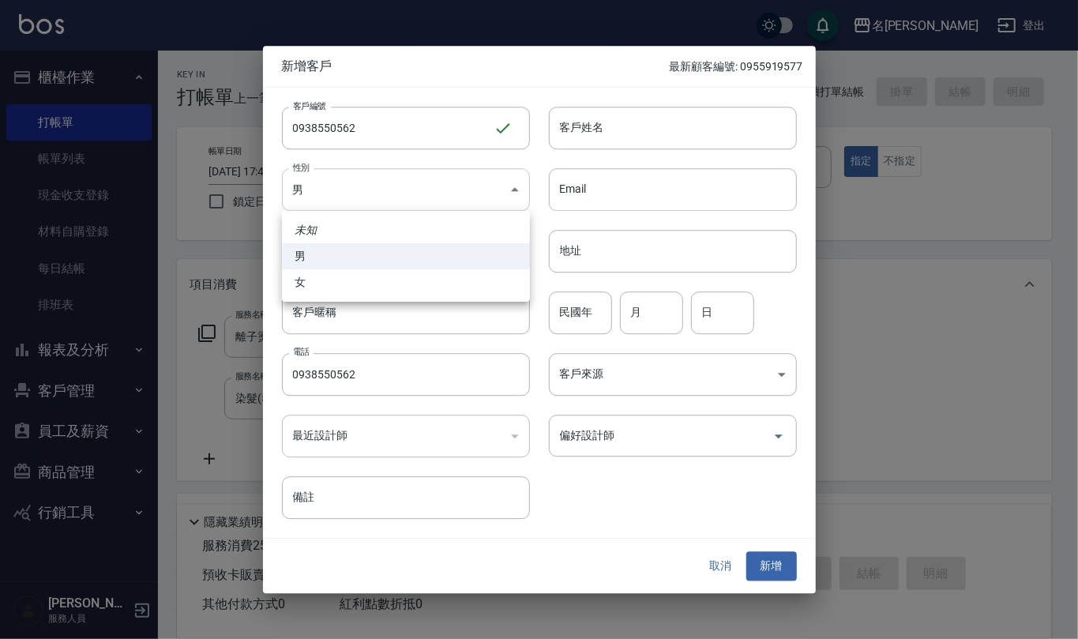
click at [515, 188] on body "名留仁二 登出 櫃檯作業 打帳單 帳單列表 現金收支登錄 材料自購登錄 每日結帳 排班表 報表及分析 報表目錄 店家區間累計表 店家日報表 互助日報表 互助月…" at bounding box center [539, 415] width 1078 height 831
drag, startPoint x: 497, startPoint y: 288, endPoint x: 524, endPoint y: 251, distance: 46.3
click at [502, 287] on li "女" at bounding box center [406, 282] width 248 height 26
type input "[DEMOGRAPHIC_DATA]"
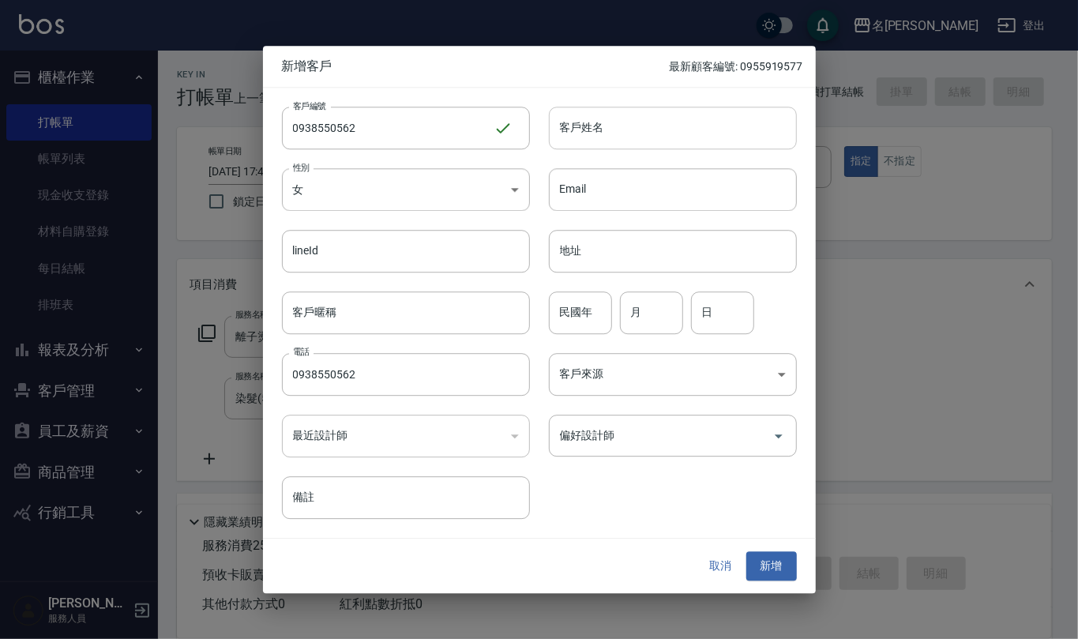
drag, startPoint x: 600, startPoint y: 118, endPoint x: 595, endPoint y: 109, distance: 10.3
click at [598, 111] on input "客戶姓名" at bounding box center [673, 128] width 248 height 43
type input "ㄖ"
type input "[PERSON_NAME]"
click at [581, 311] on input "民國年" at bounding box center [580, 312] width 63 height 43
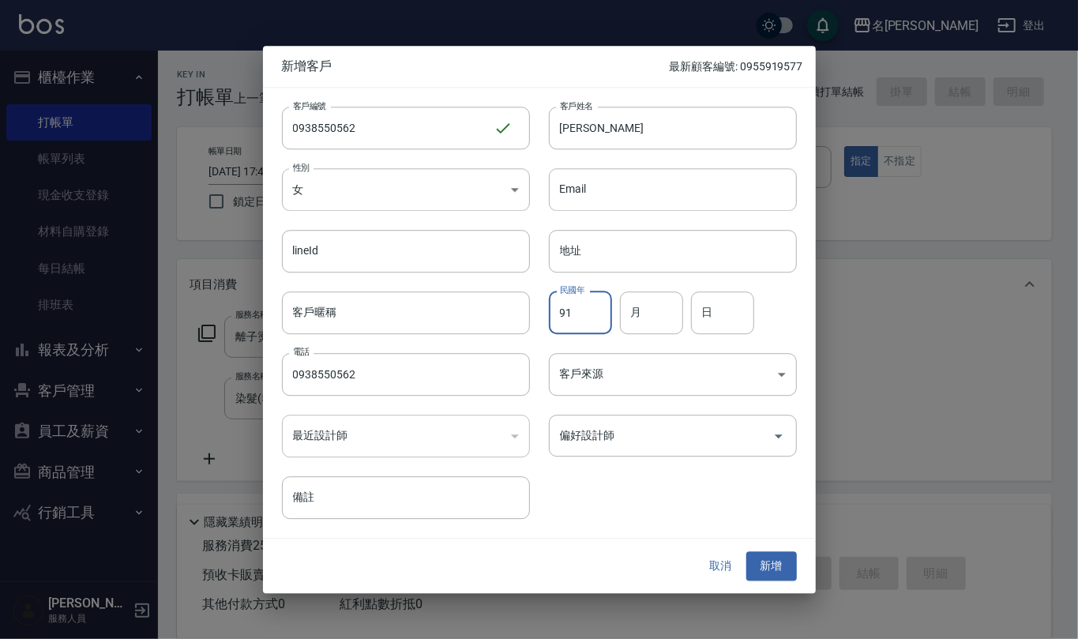
type input "91"
type input "12"
type input "11"
click at [765, 566] on button "新增" at bounding box center [771, 566] width 51 height 29
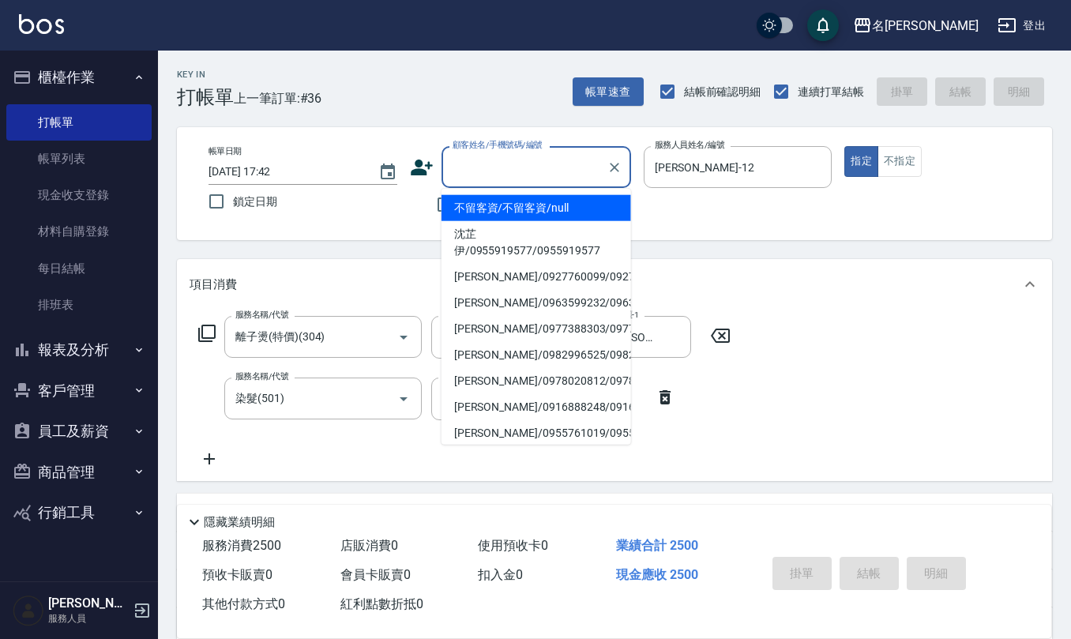
paste input "0938550562"
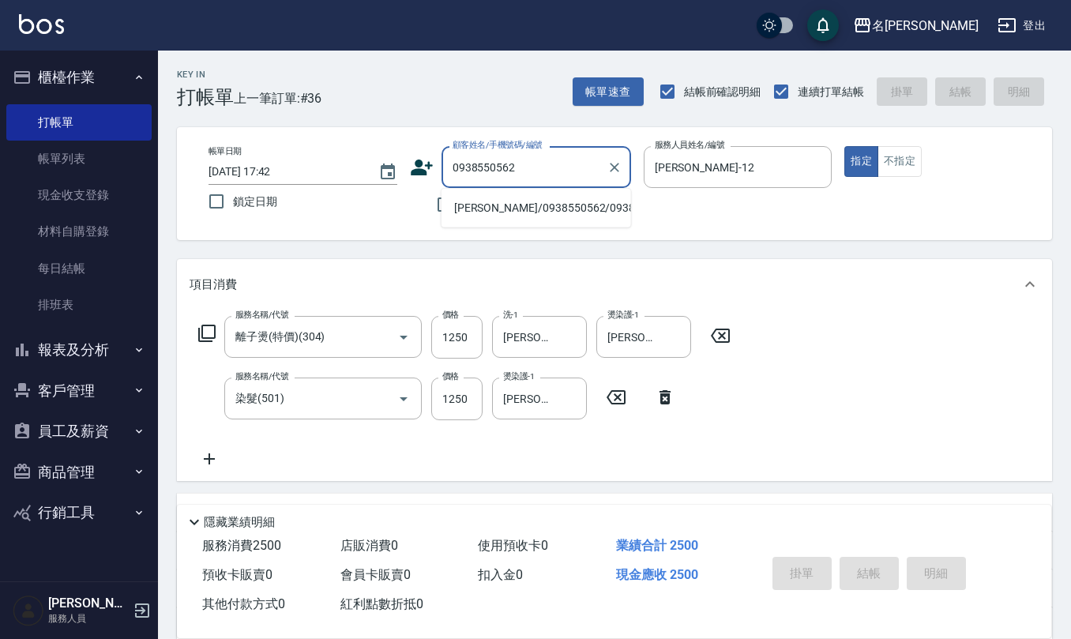
type input "[PERSON_NAME]/0938550562/0938550562"
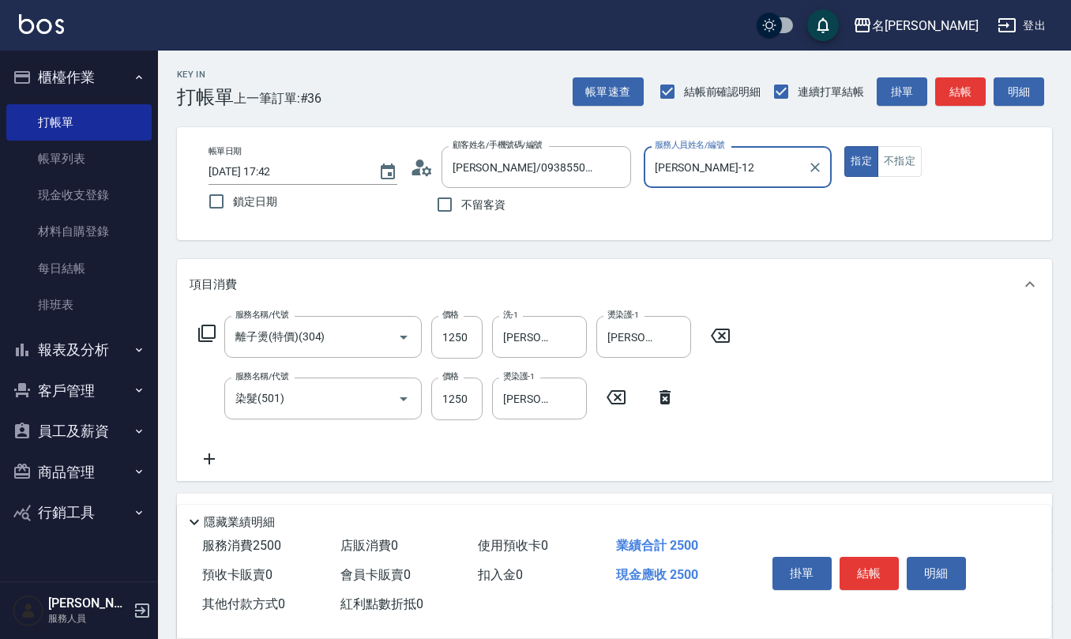
click at [844, 146] on button "指定" at bounding box center [861, 161] width 34 height 31
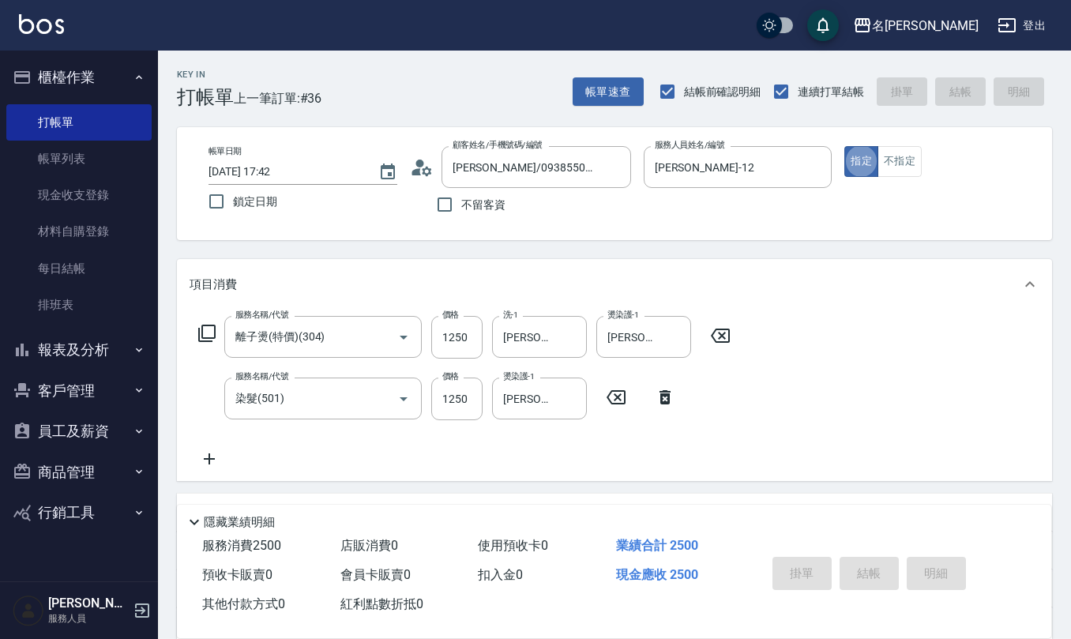
type input "[DATE] 17:51"
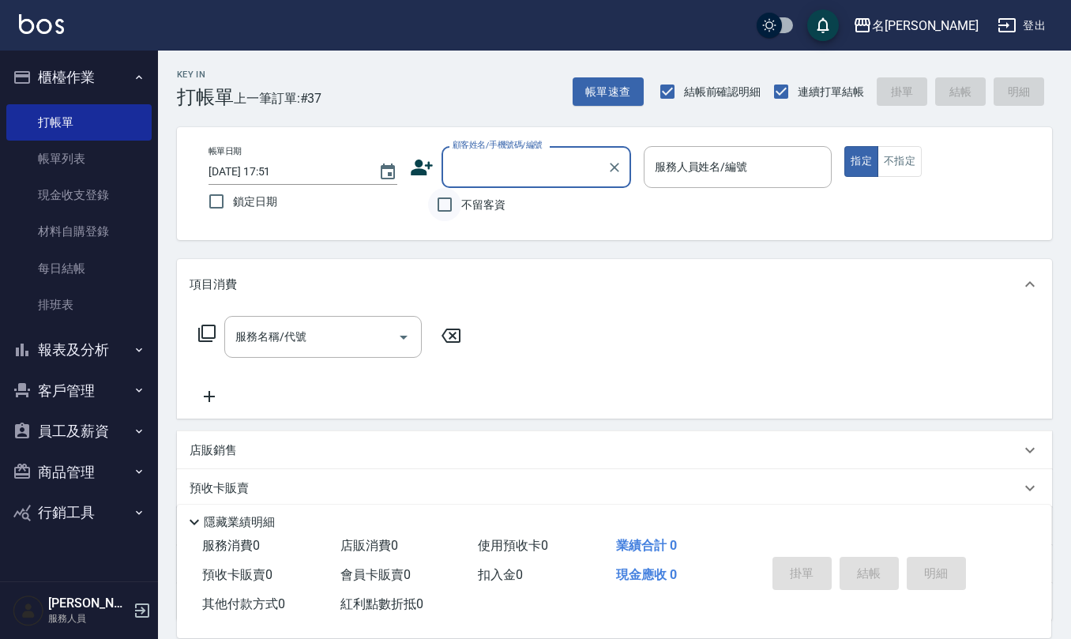
click at [453, 203] on input "不留客資" at bounding box center [444, 204] width 33 height 33
checkbox input "true"
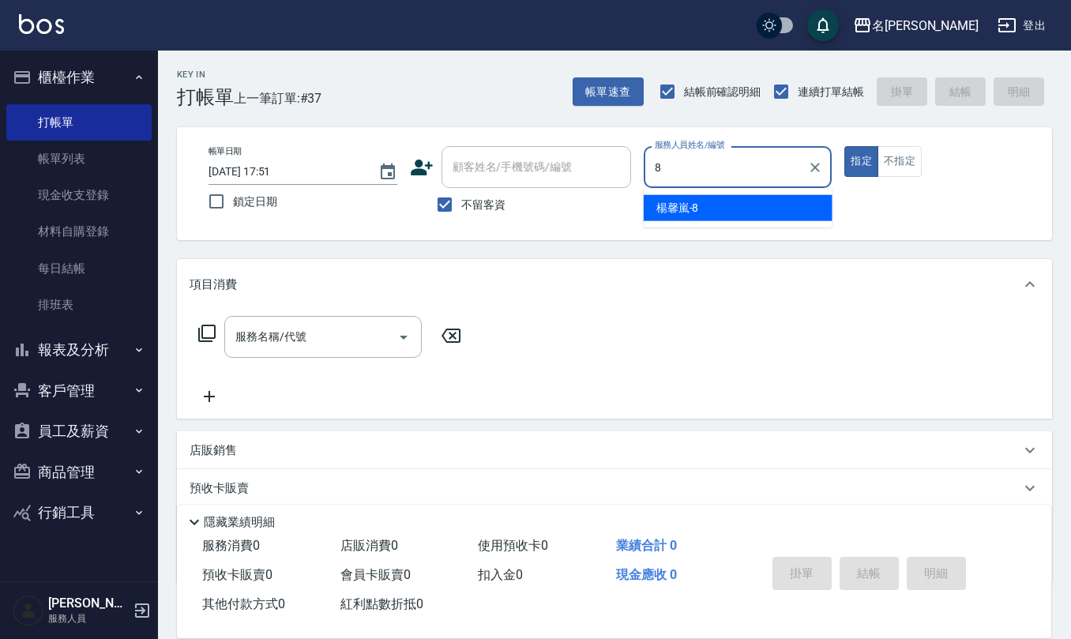
type input "[PERSON_NAME]-8"
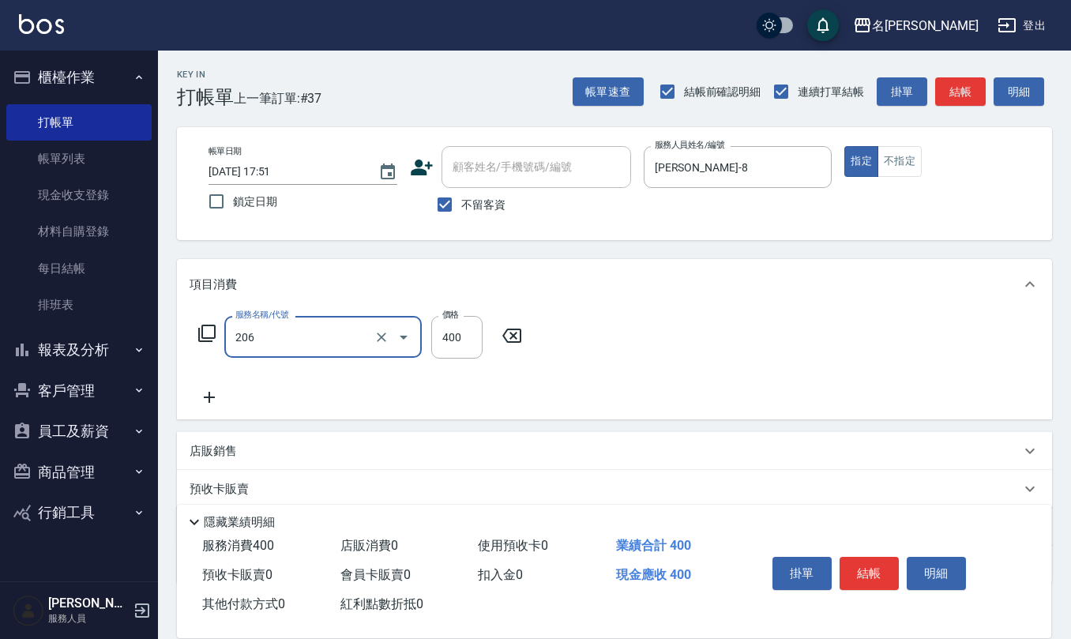
type input "健康洗(206)"
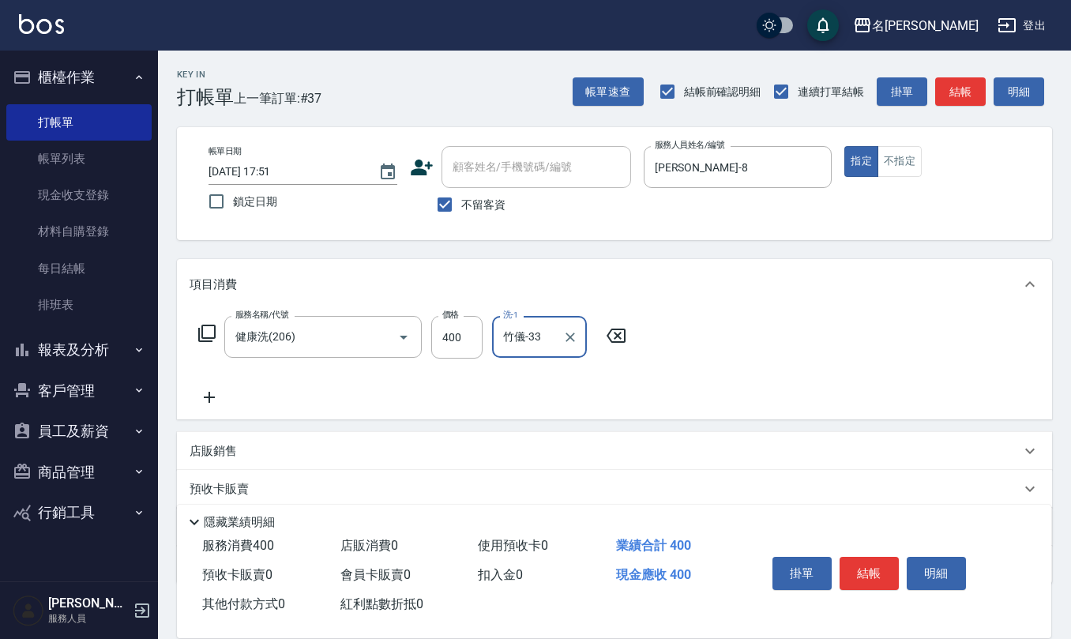
type input "竹儀-33"
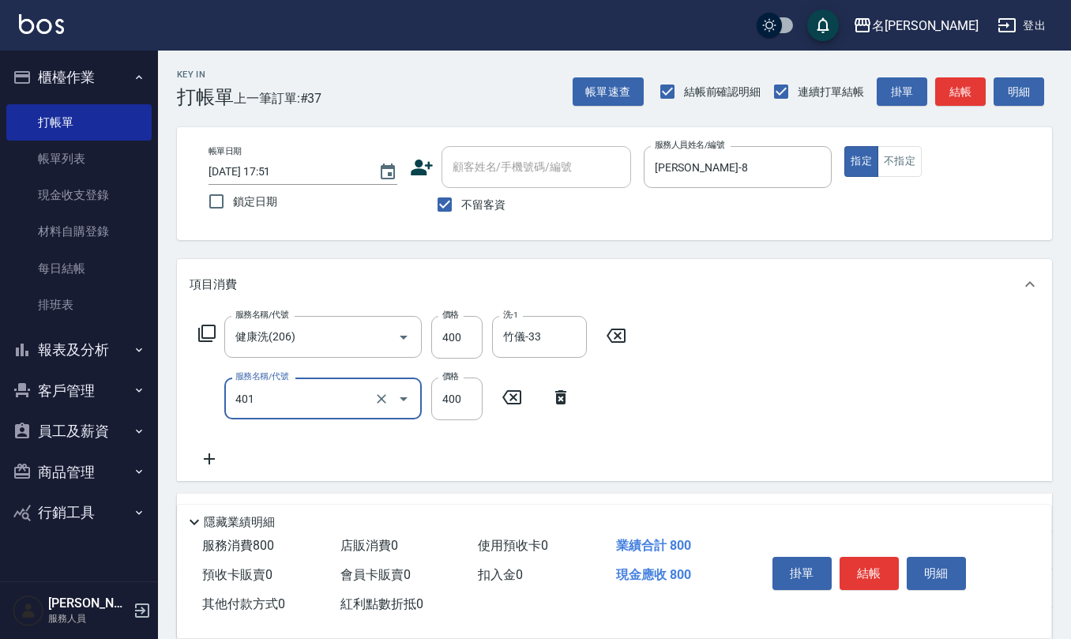
type input "剪髮(401)"
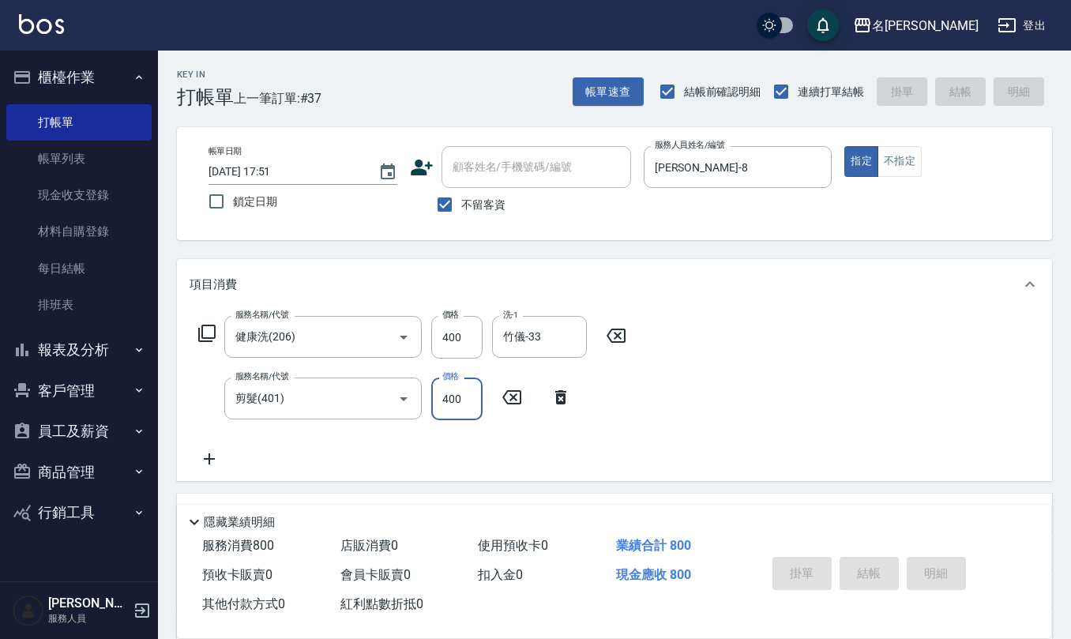
type input "[DATE] 17:52"
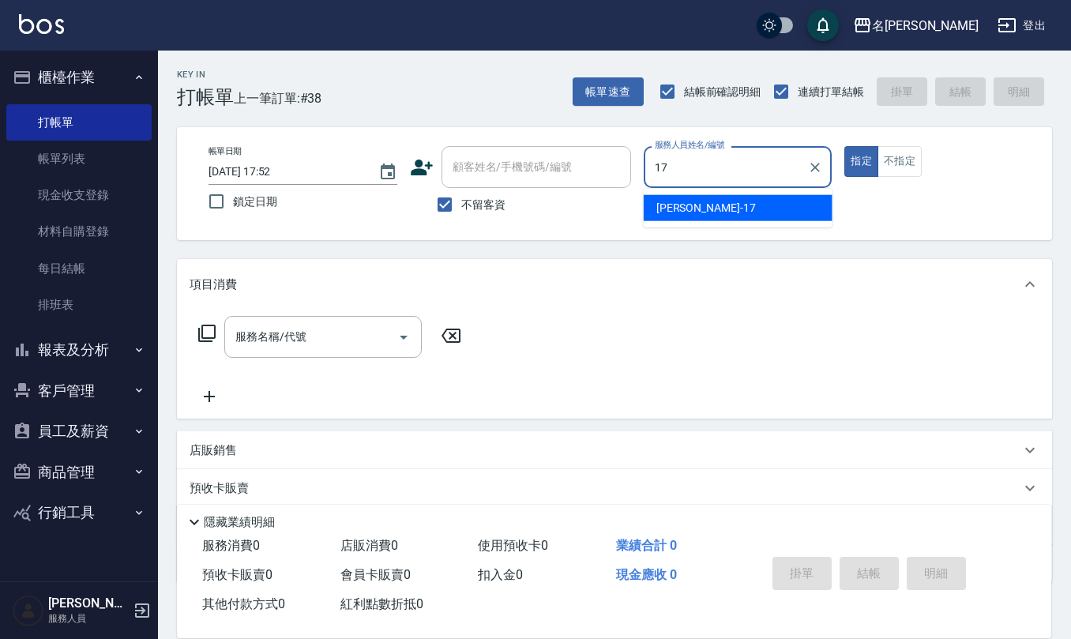
type input "[PERSON_NAME]-17"
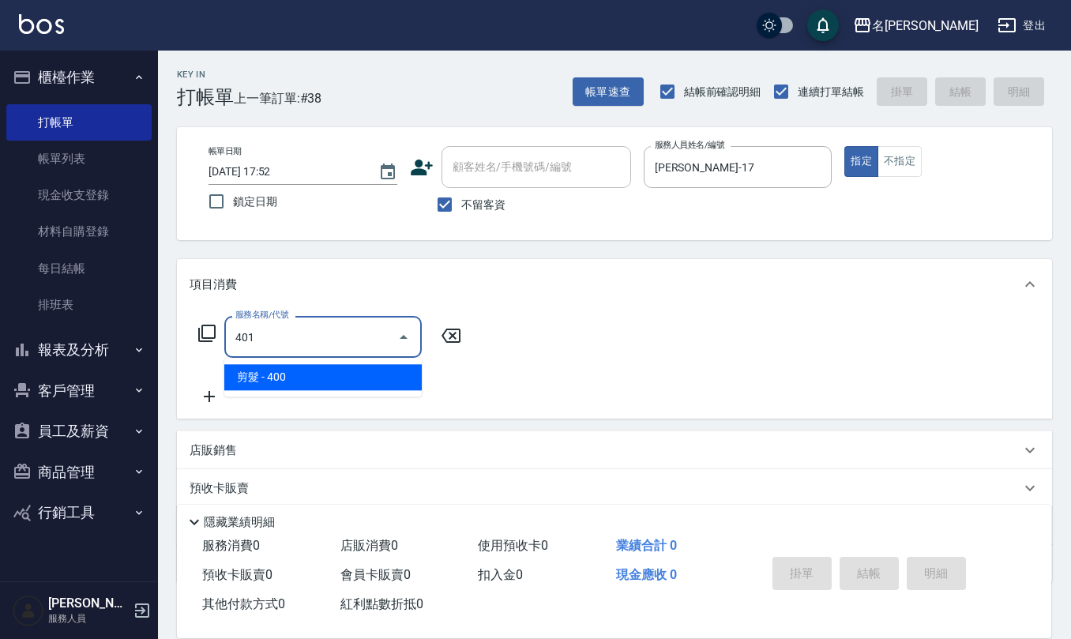
type input "剪髮(401)"
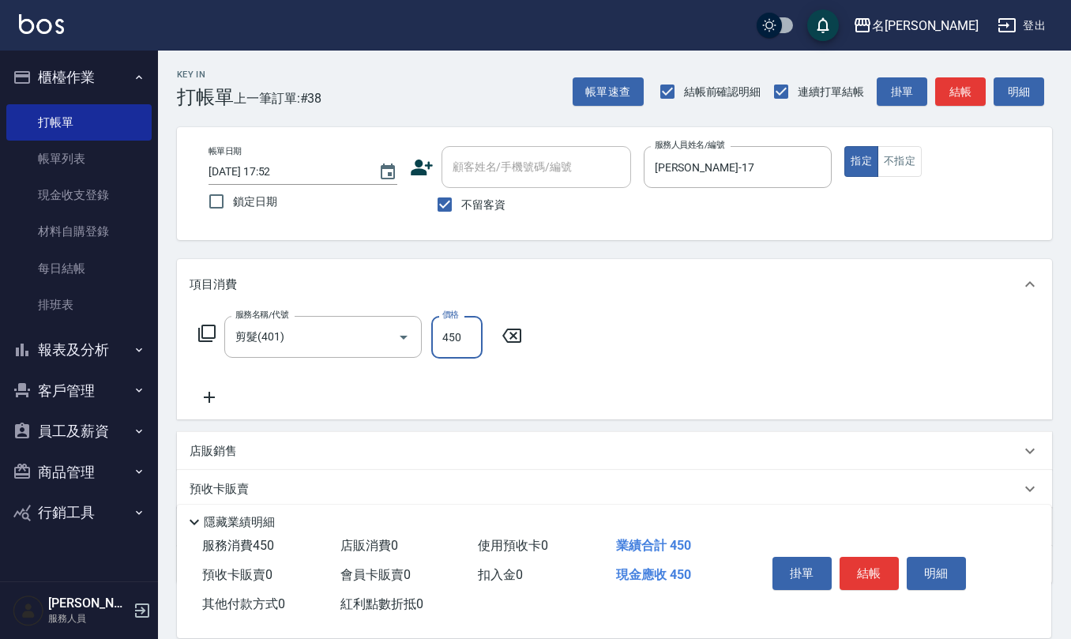
type input "450"
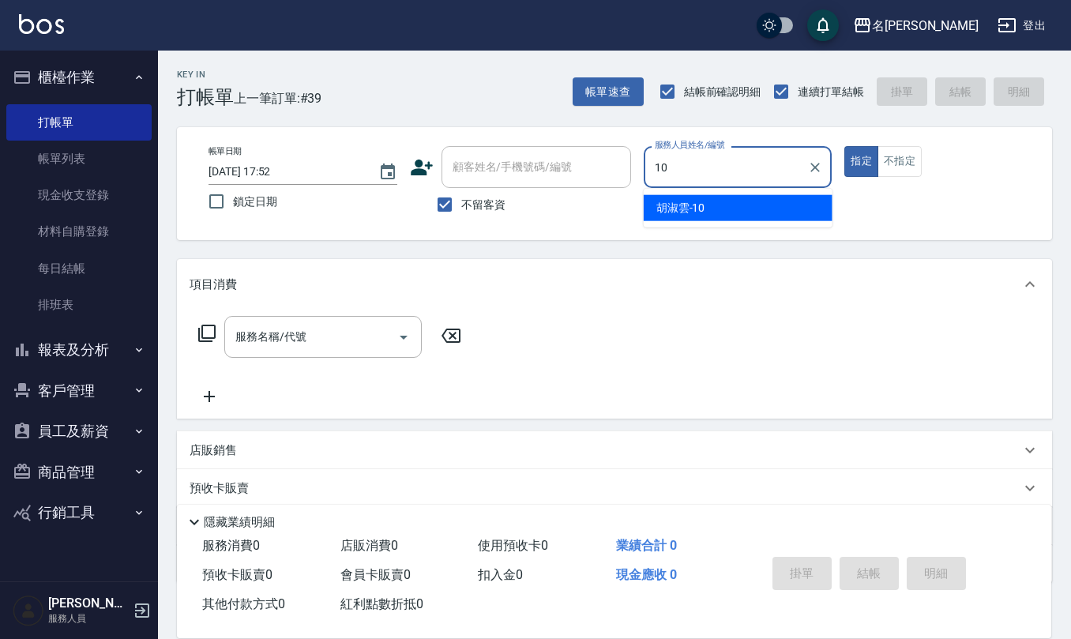
type input "[PERSON_NAME]-10"
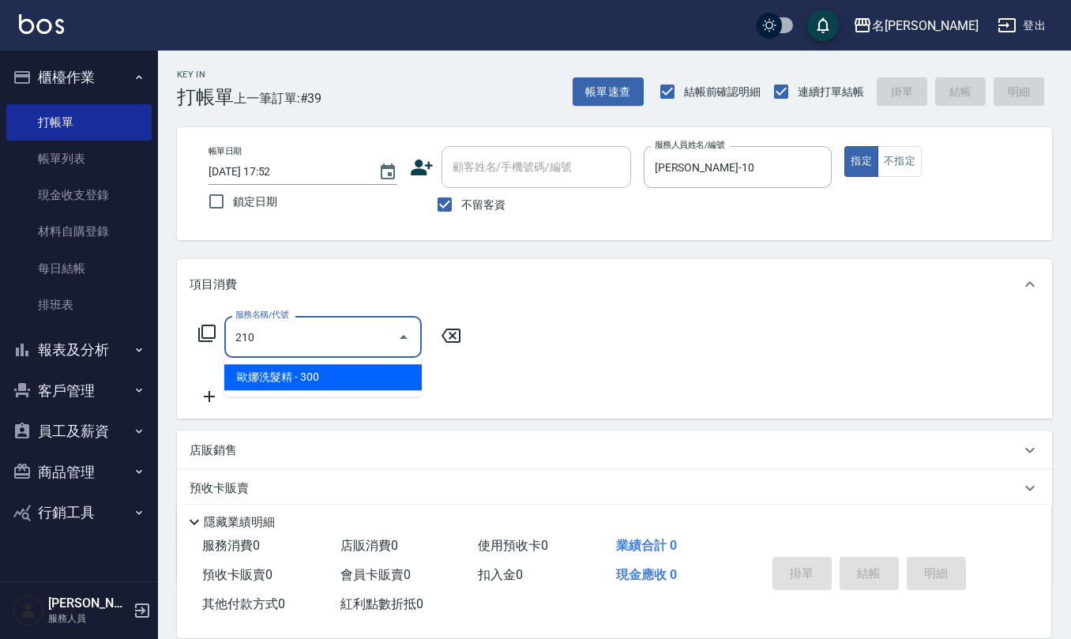
type input "歐娜洗髮精(210)"
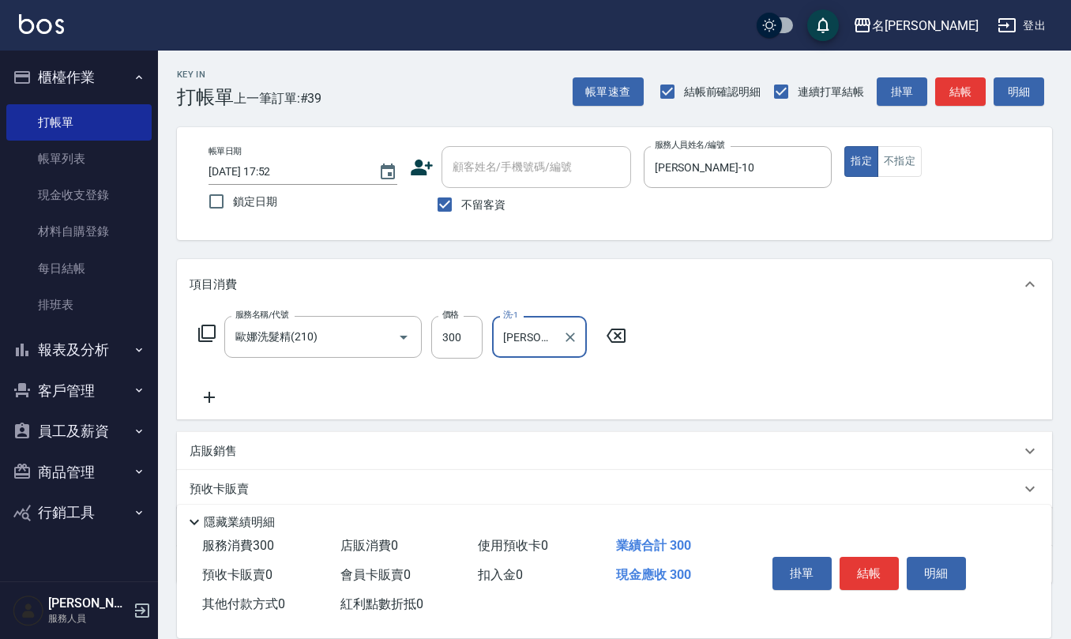
type input "[PERSON_NAME]-28"
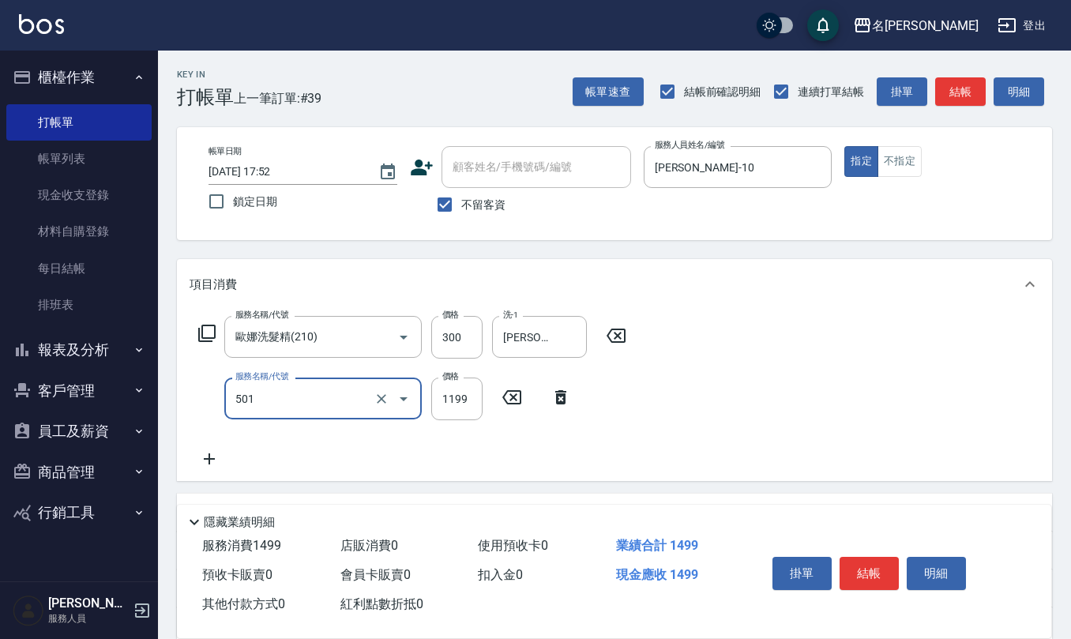
type input "染髮(501)"
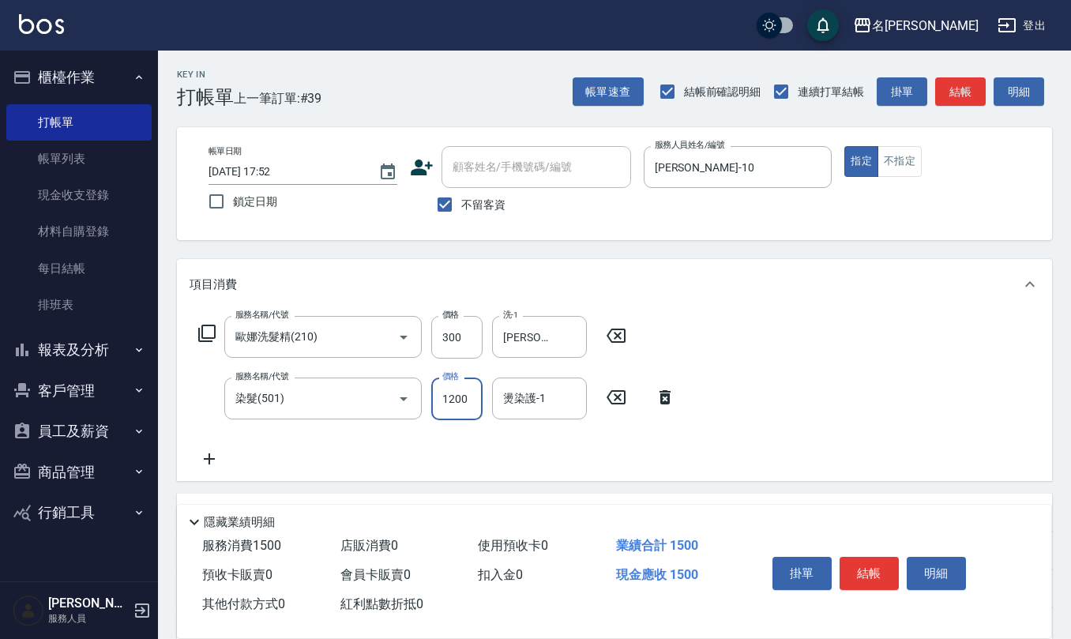
type input "1200"
type input "[PERSON_NAME]-28"
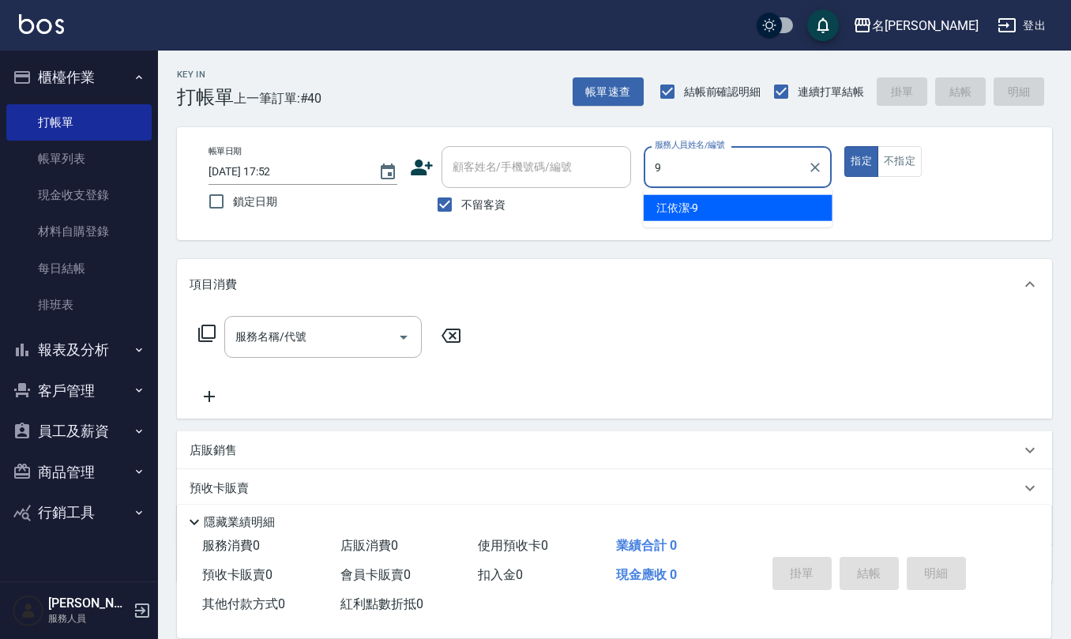
type input "[PERSON_NAME]-9"
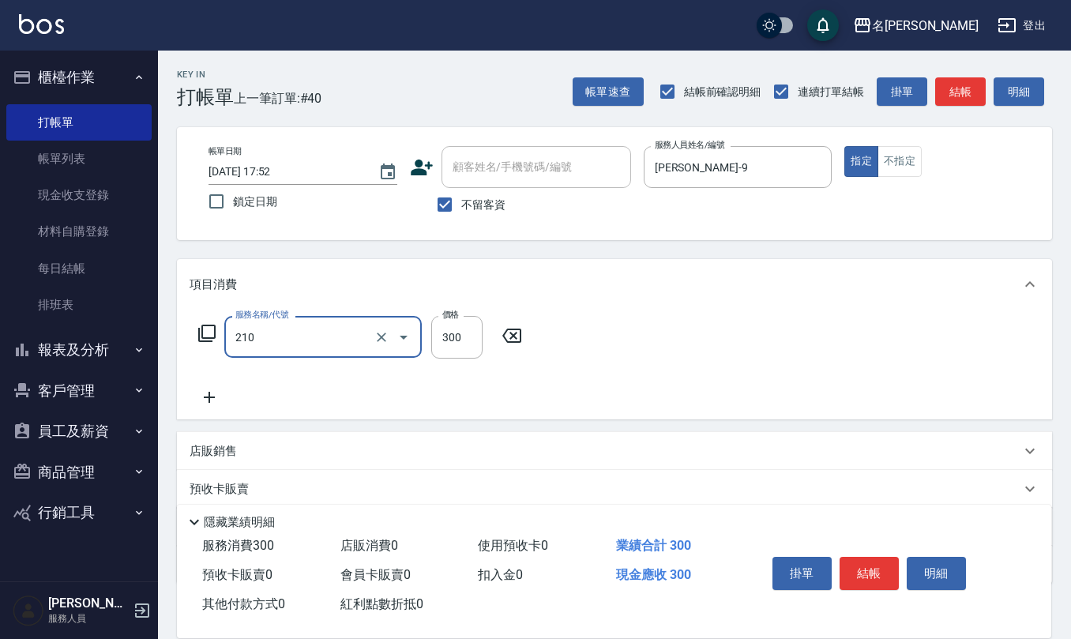
type input "歐娜洗髮精(210)"
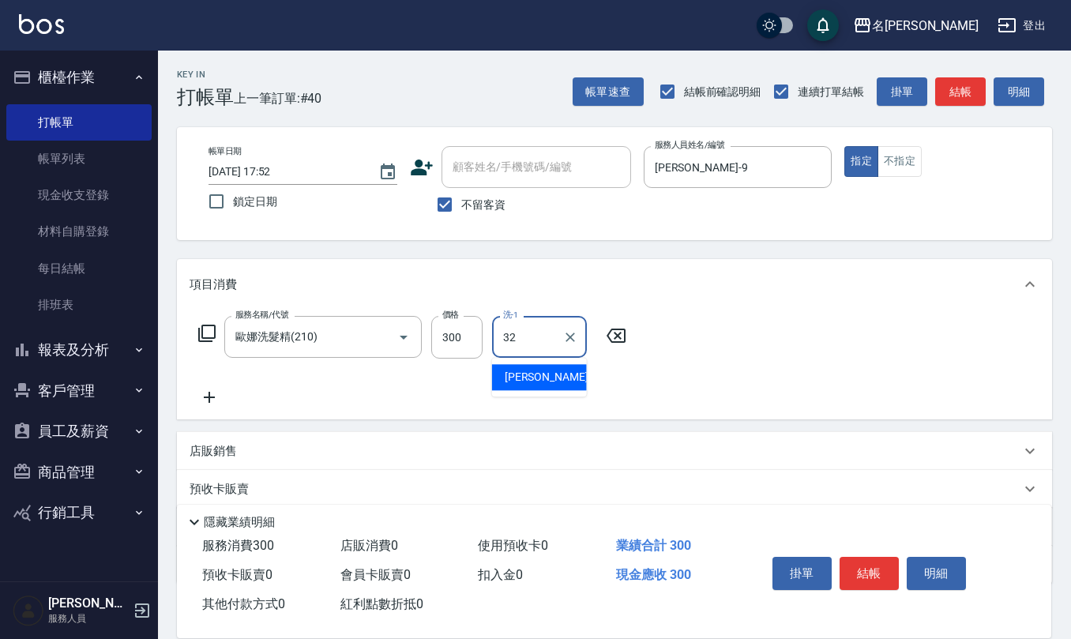
type input "[PERSON_NAME]-32"
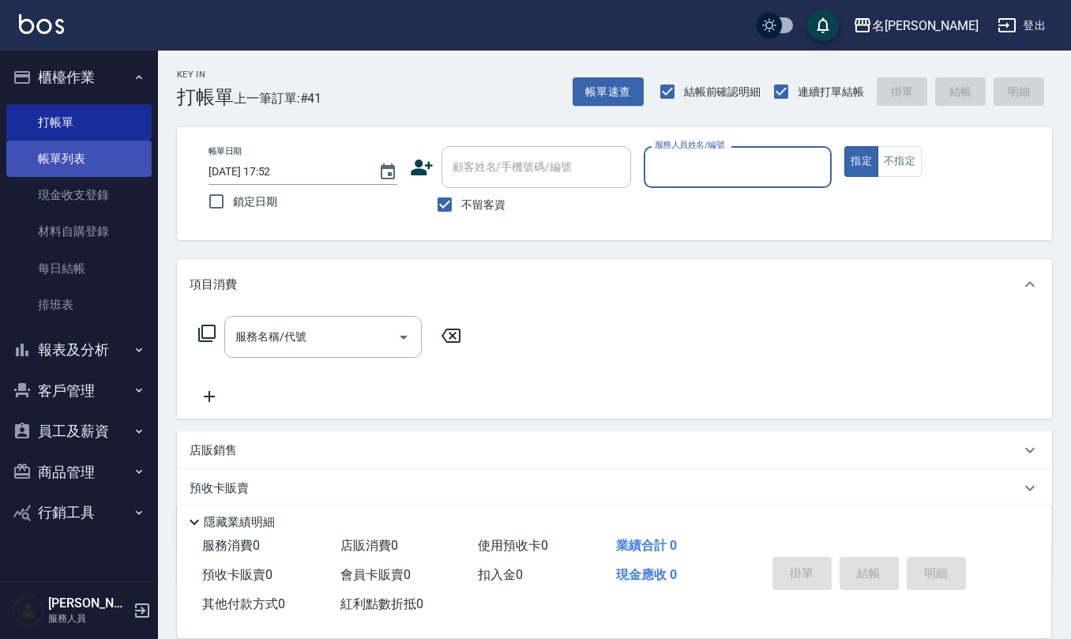
click at [73, 165] on link "帳單列表" at bounding box center [78, 159] width 145 height 36
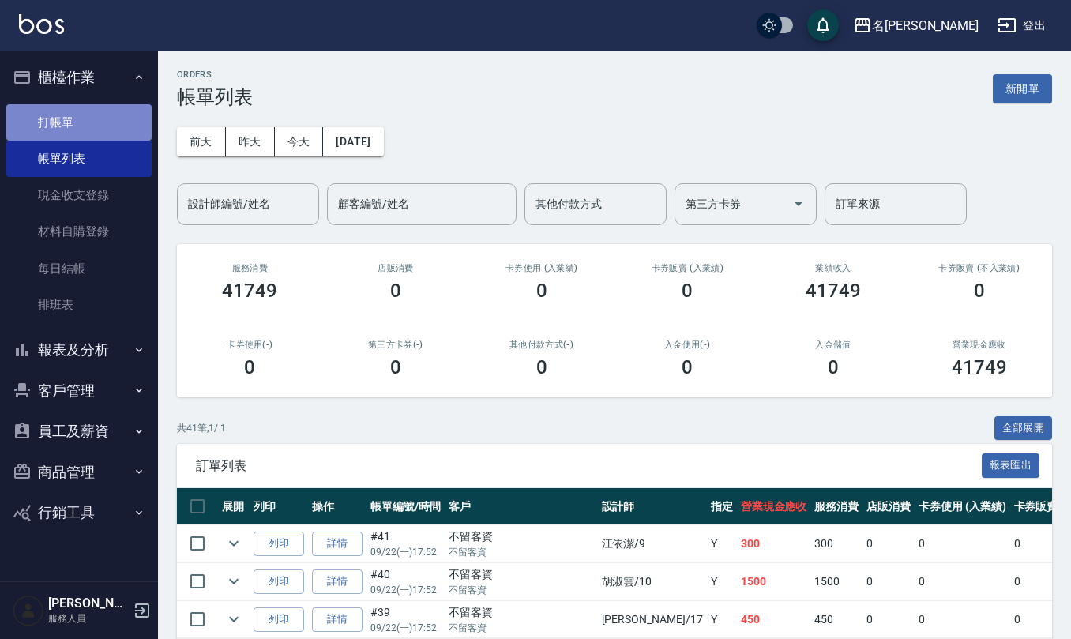
click at [80, 124] on link "打帳單" at bounding box center [78, 122] width 145 height 36
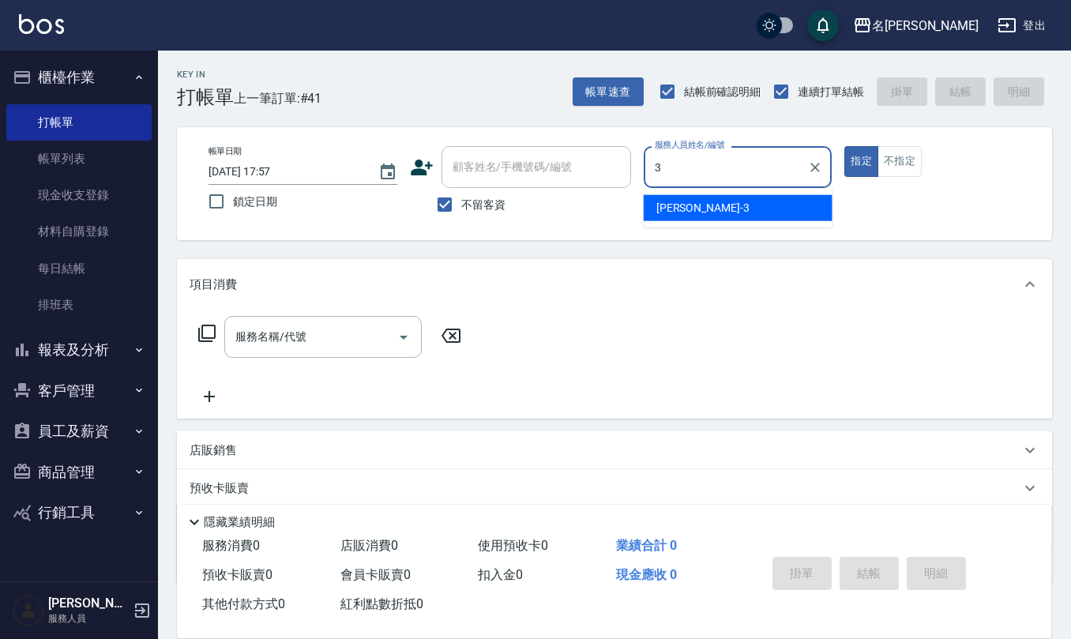
type input "[PERSON_NAME]-3"
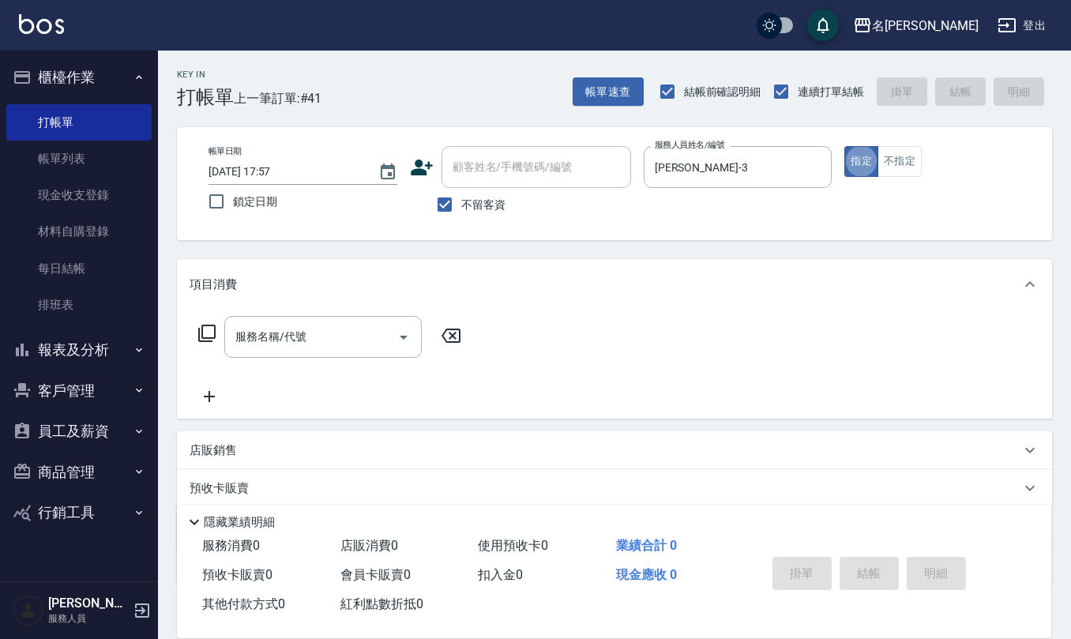
type button "true"
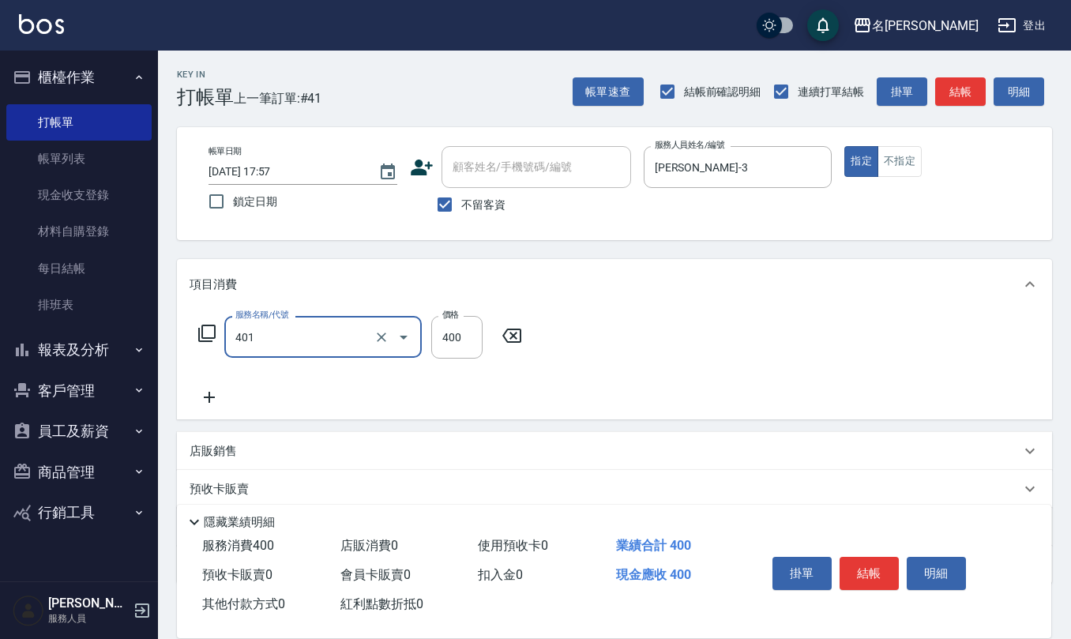
type input "剪髮(401)"
type input "50"
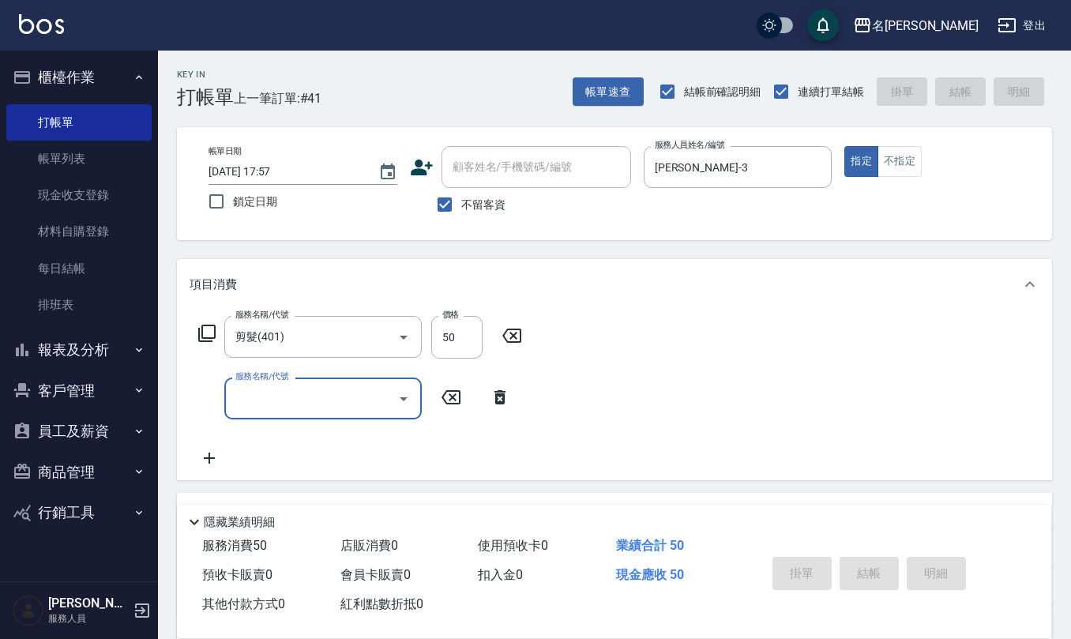
type input "[DATE] 18:26"
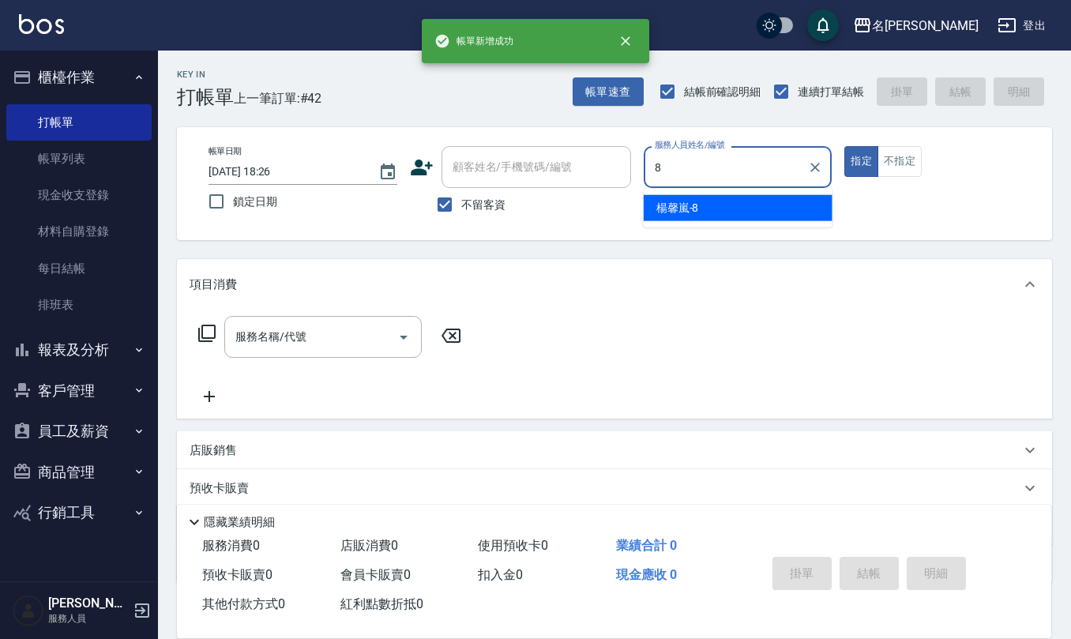
type input "[PERSON_NAME]-8"
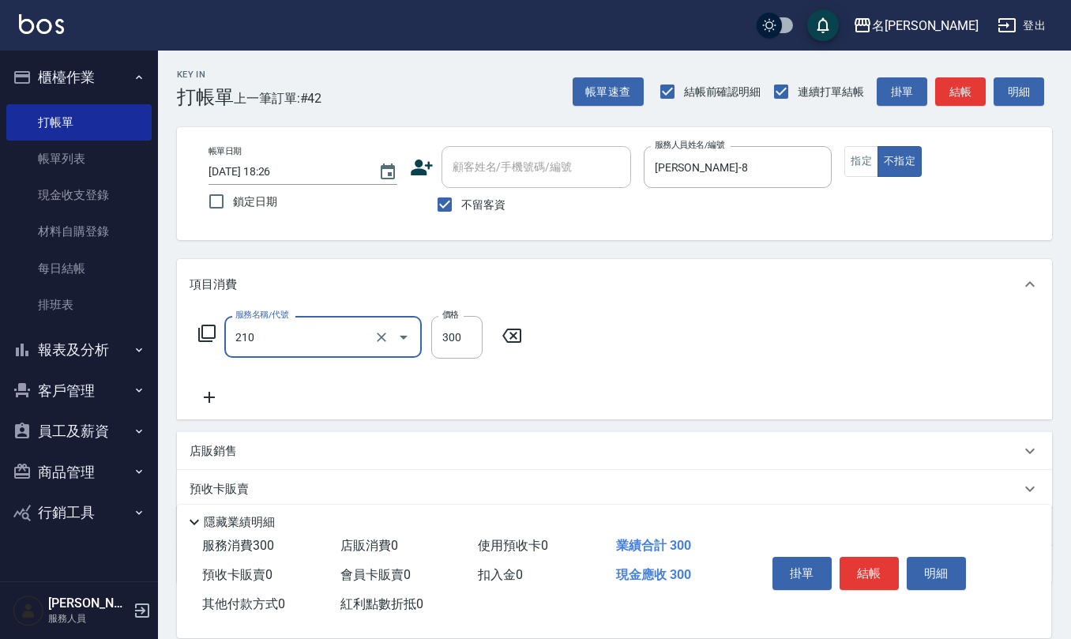
type input "歐娜洗髮精(210)"
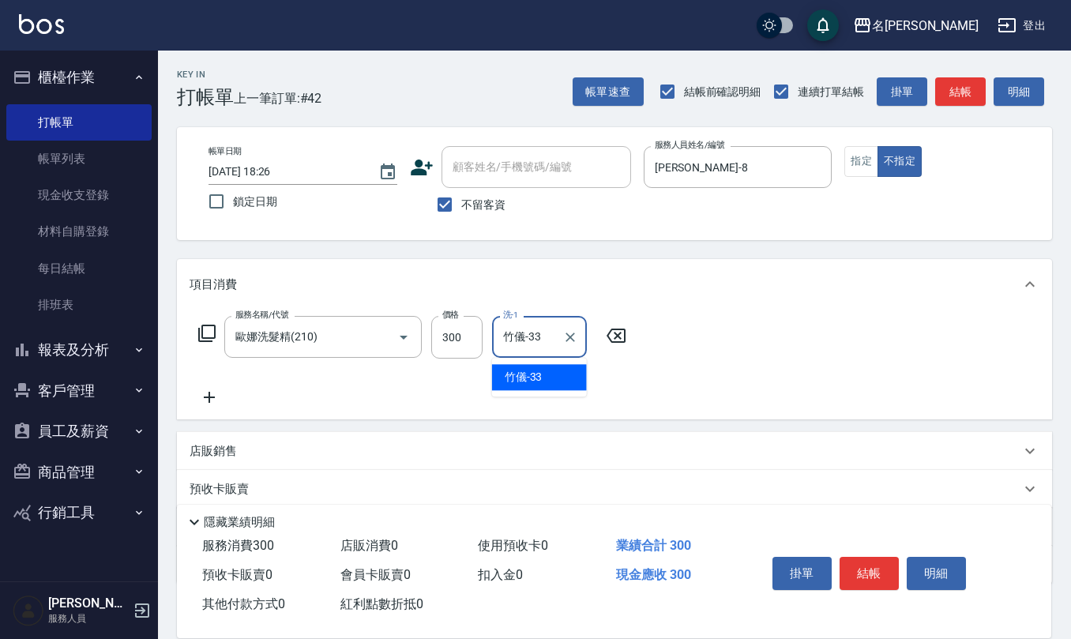
type input "竹儀-33"
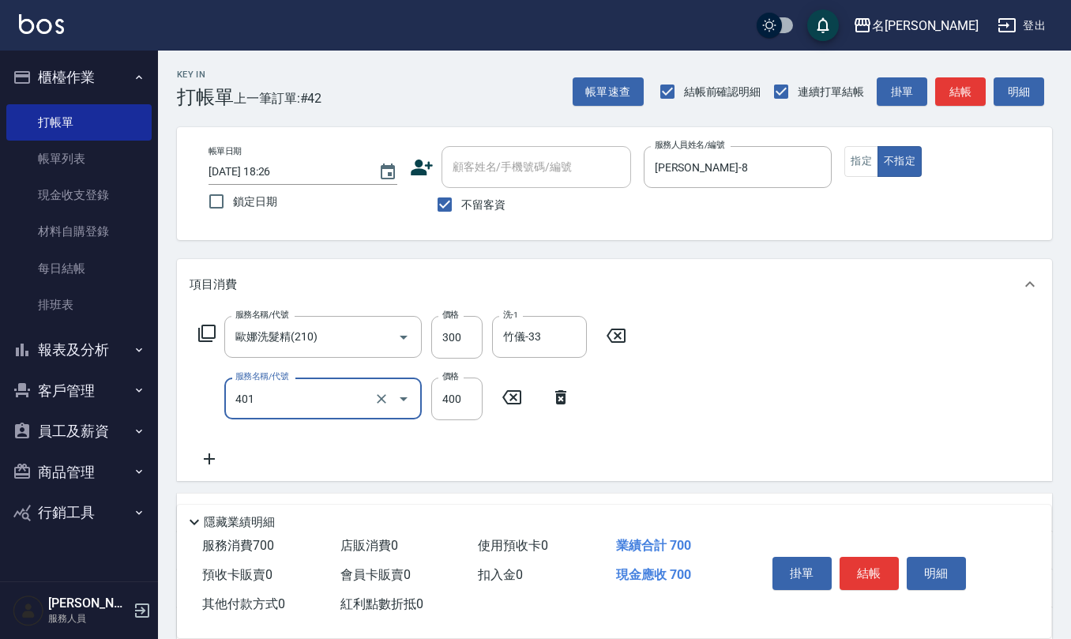
type input "剪髮(401)"
type input "200"
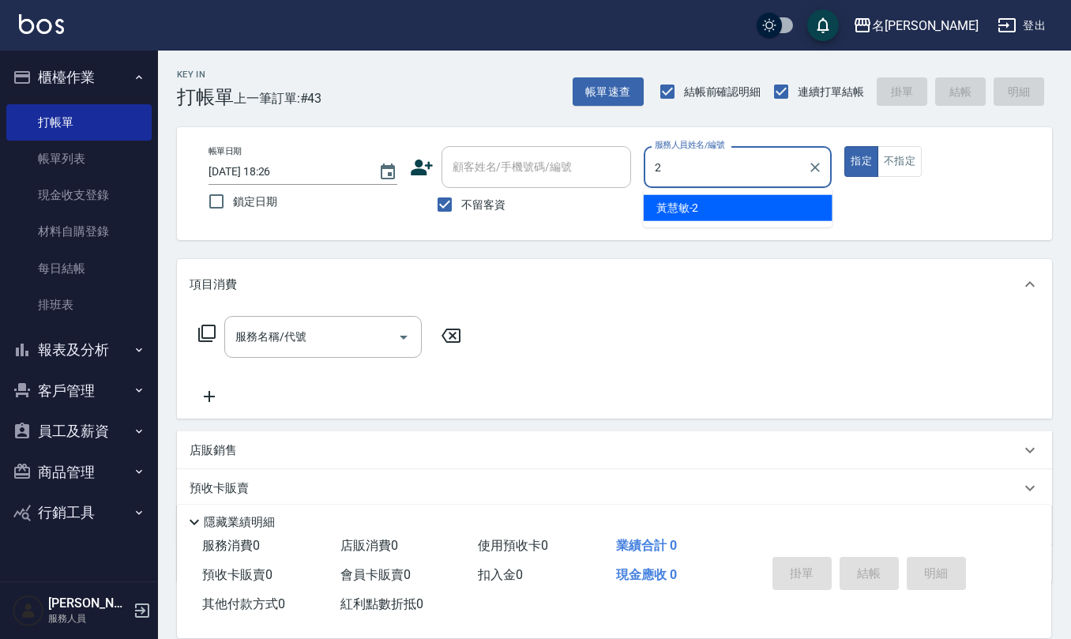
type input "[PERSON_NAME]-2"
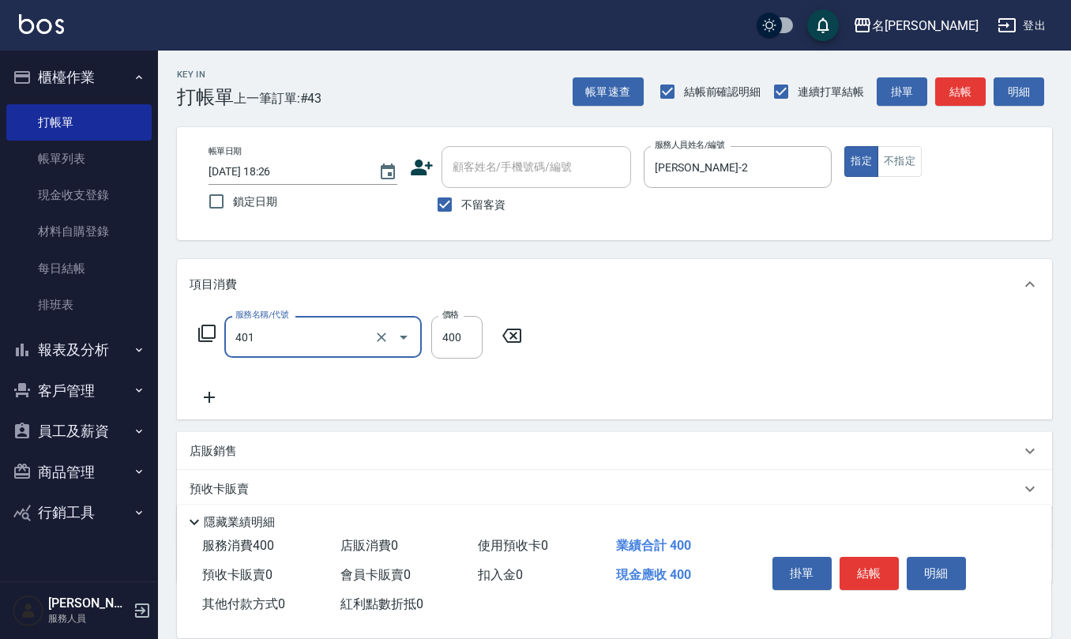
type input "剪髮(401)"
type input "320"
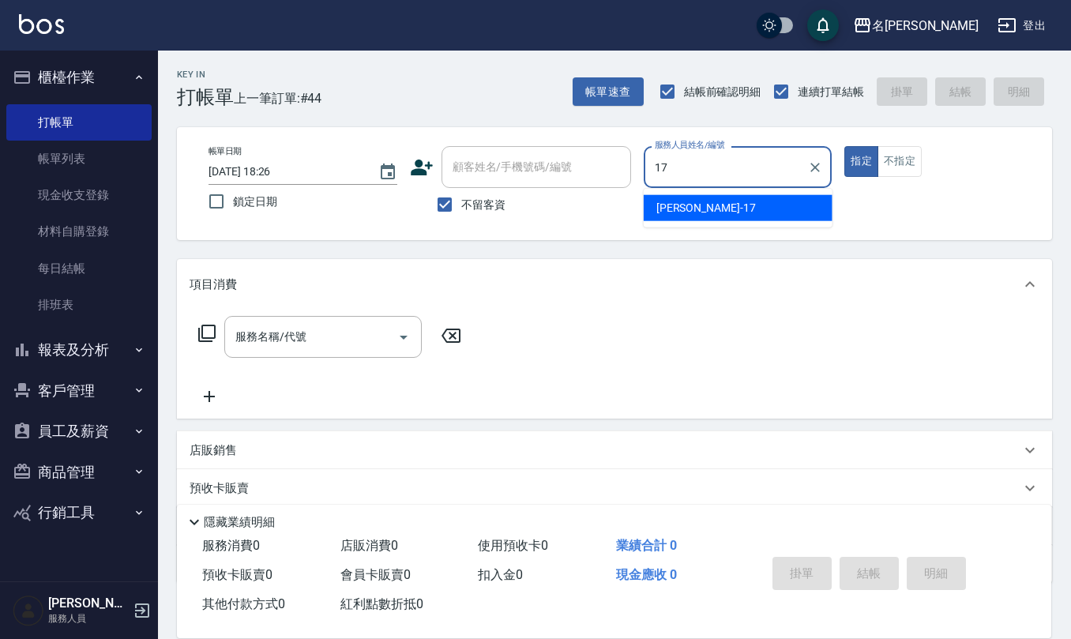
type input "[PERSON_NAME]-17"
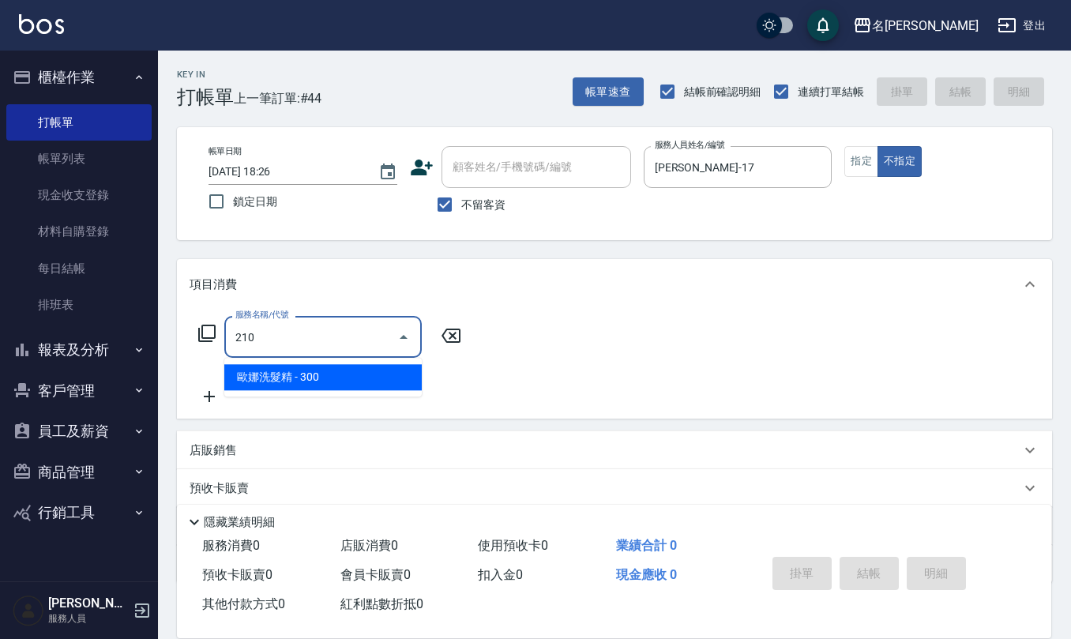
type input "歐娜洗髮精(210)"
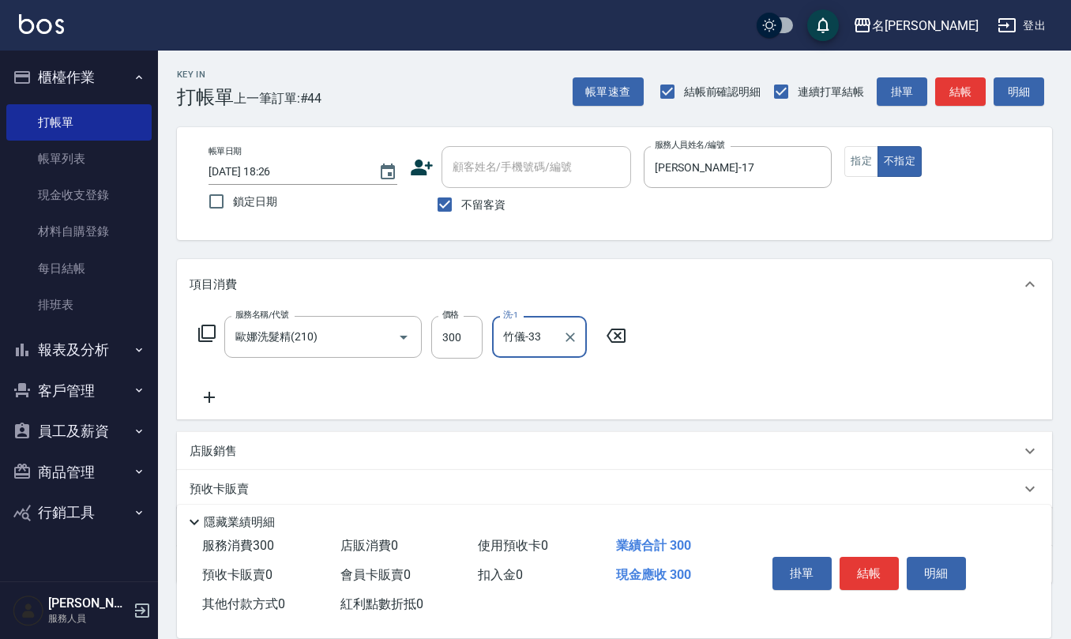
type input "竹儀-33"
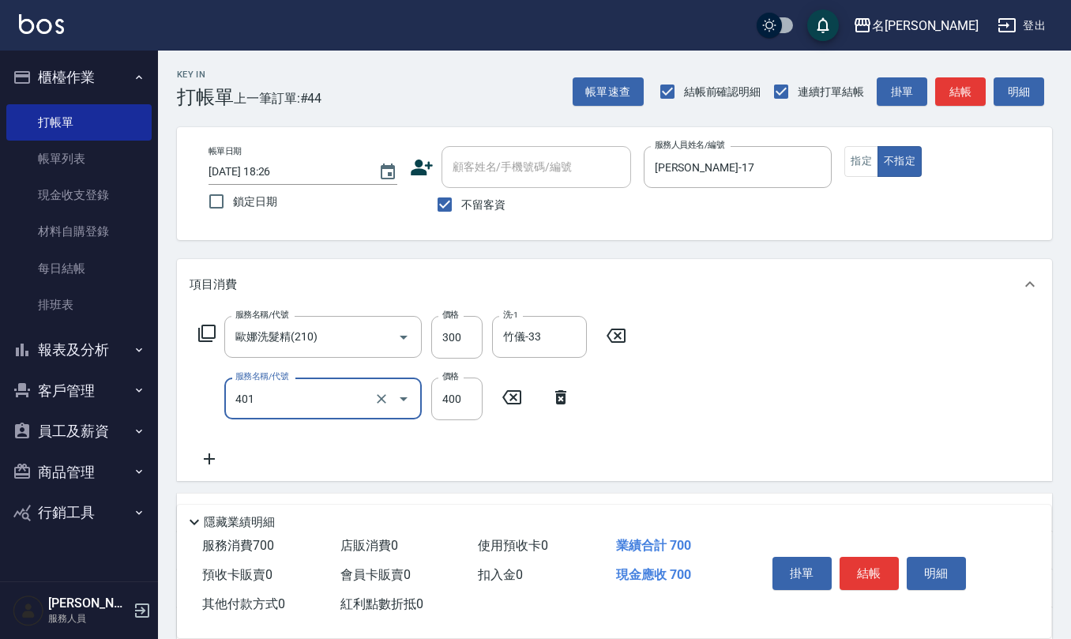
type input "剪髮(401)"
type input "200"
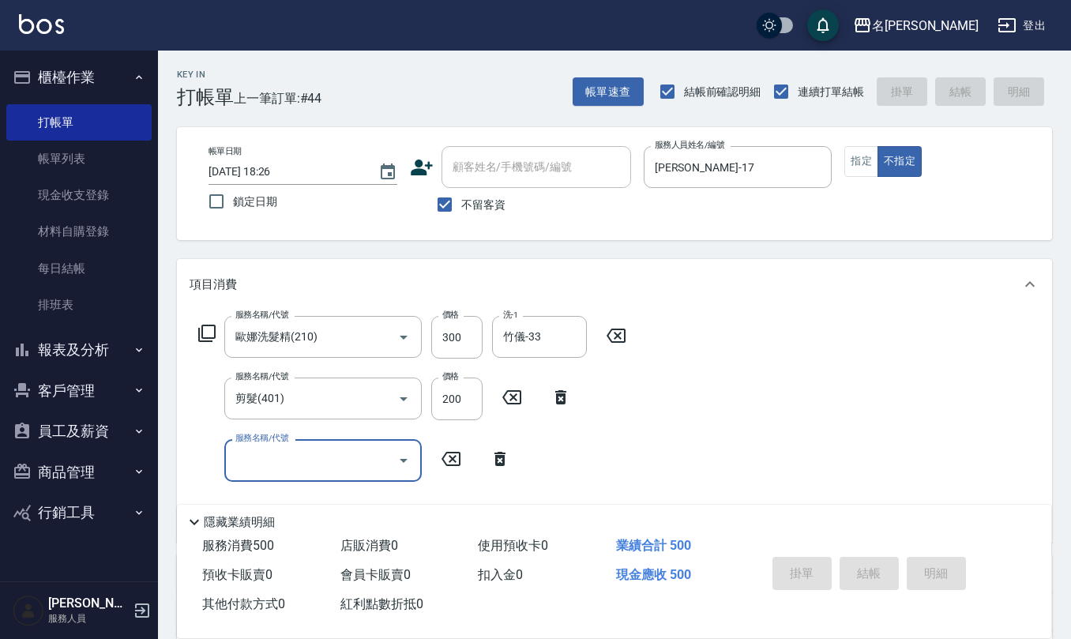
type input "[DATE] 18:29"
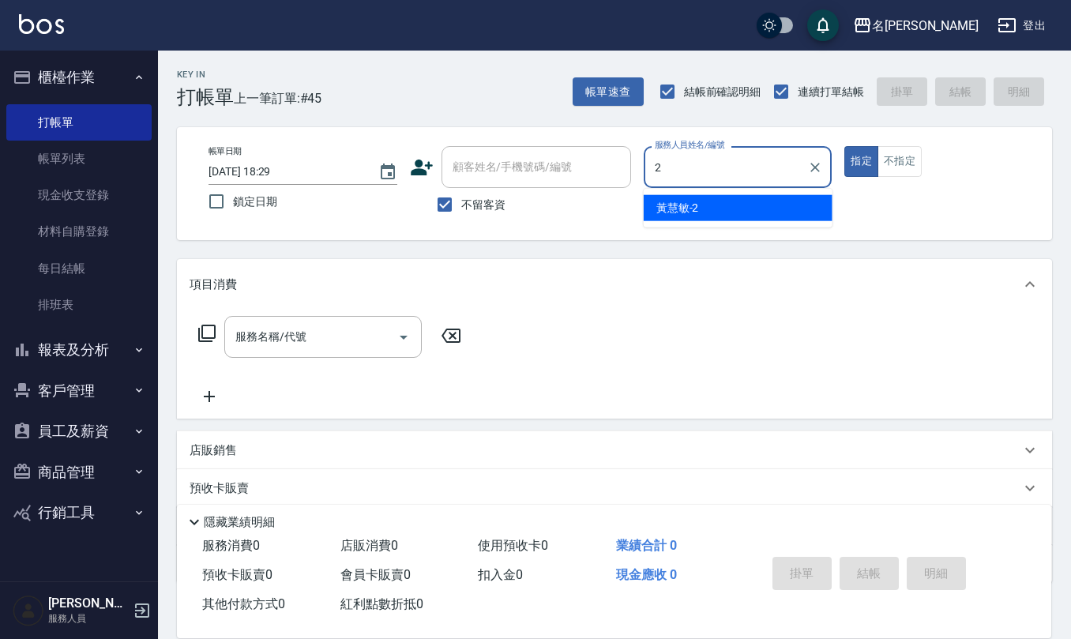
type input "[PERSON_NAME]-2"
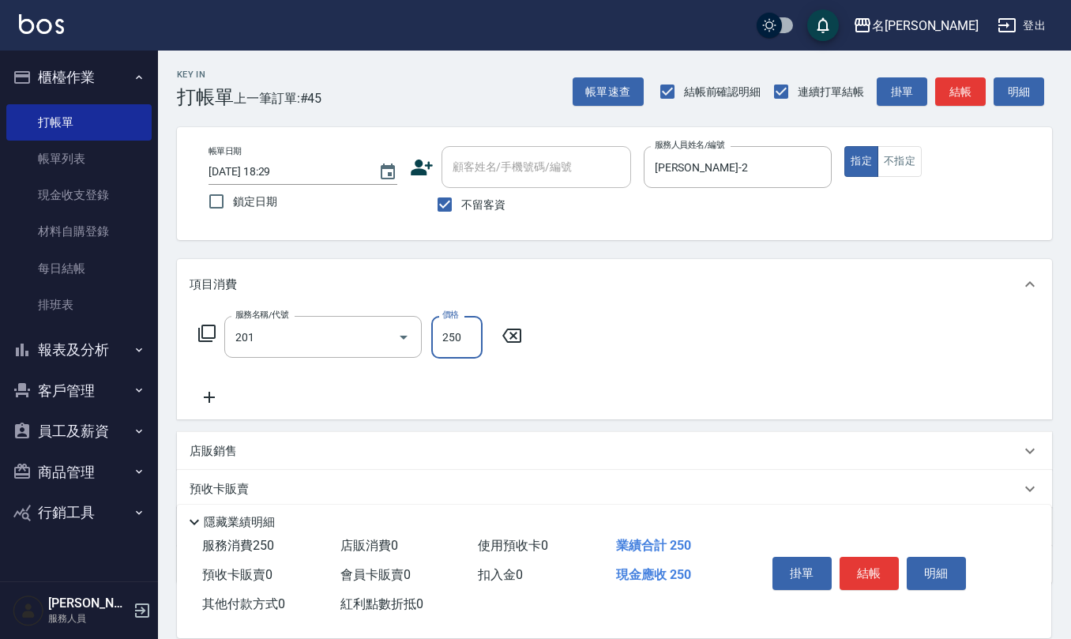
type input "洗髮(201)"
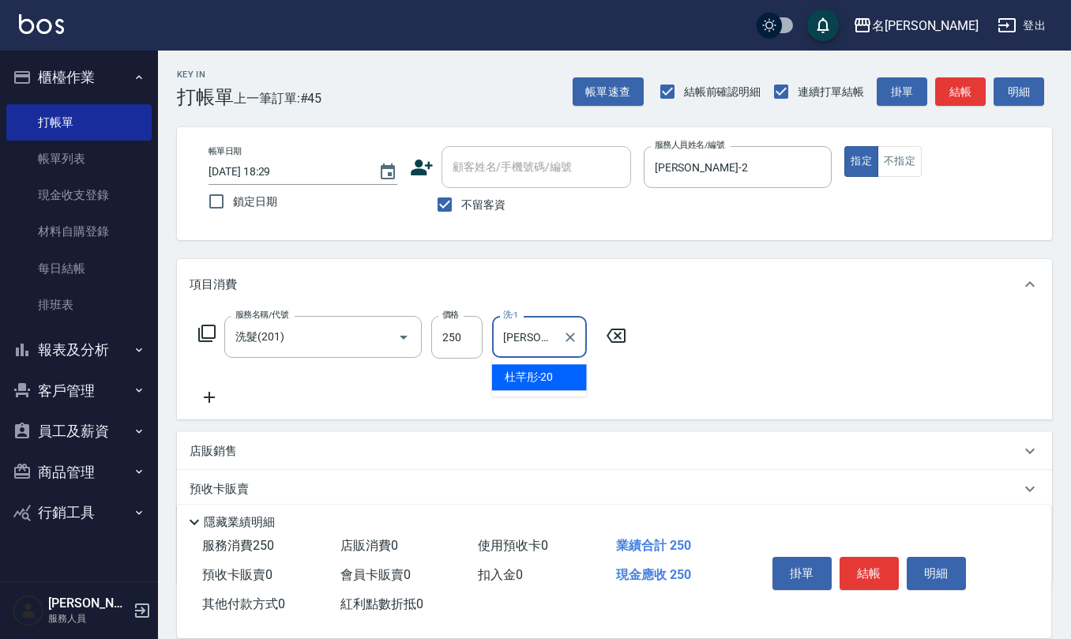
type input "[PERSON_NAME]-20"
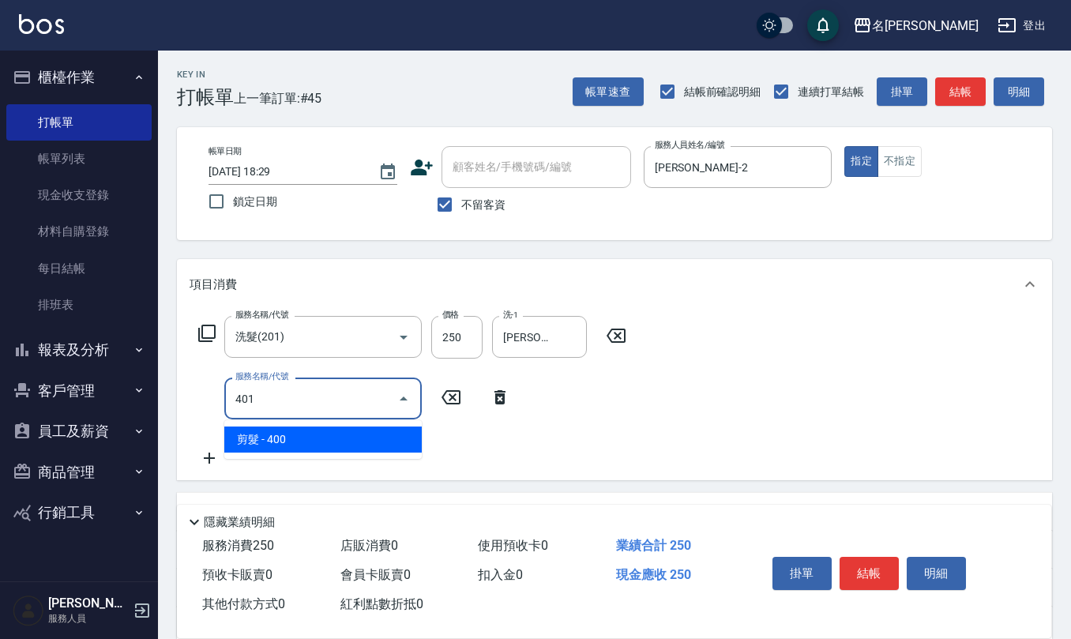
type input "剪髮(401)"
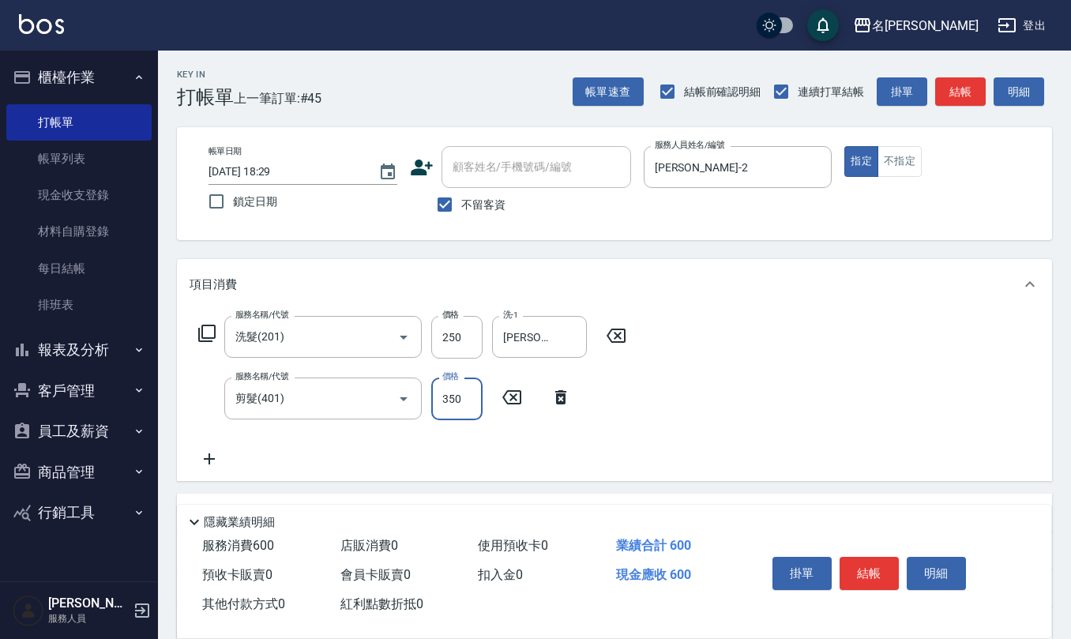
type input "350"
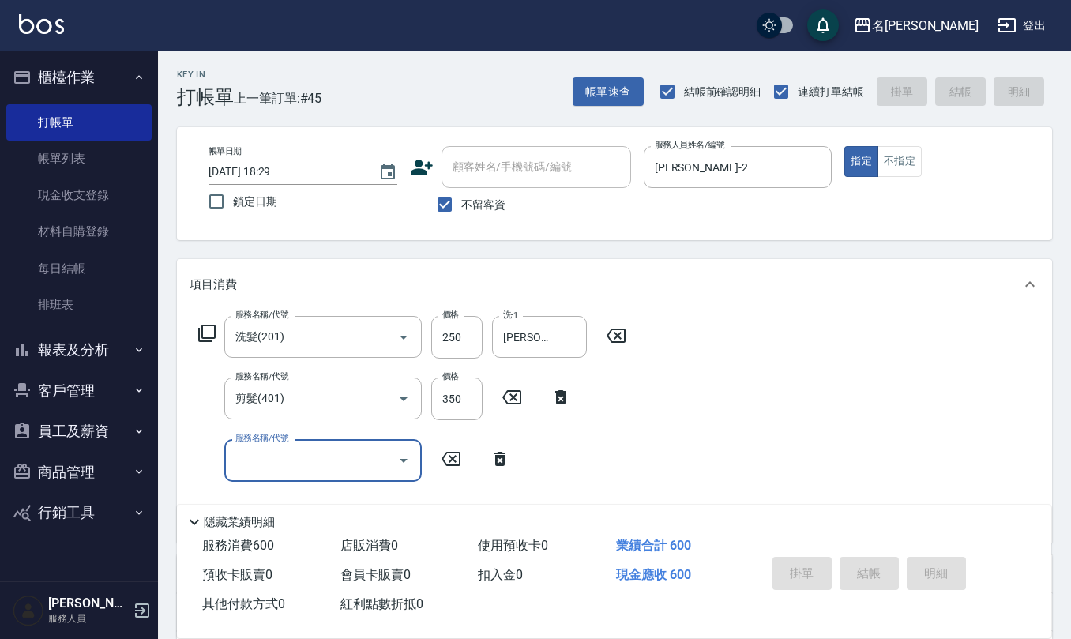
type input "[DATE] 18:56"
